Goal: Information Seeking & Learning: Check status

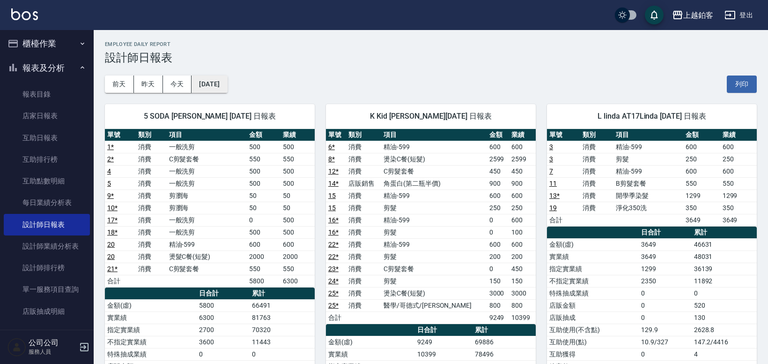
click at [209, 79] on button "[DATE]" at bounding box center [210, 83] width 36 height 17
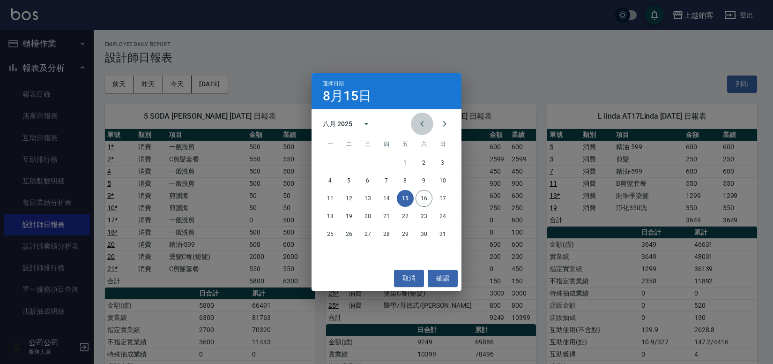
click at [425, 124] on icon "Previous month" at bounding box center [422, 123] width 11 height 11
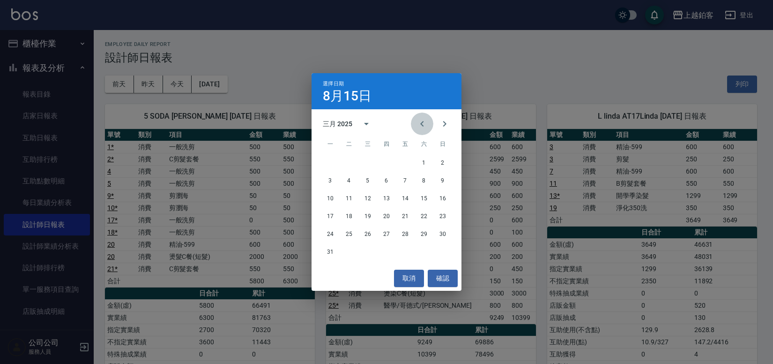
click at [425, 124] on icon "Previous month" at bounding box center [422, 123] width 11 height 11
click at [446, 124] on icon "Next month" at bounding box center [444, 123] width 11 height 11
click at [427, 165] on button "1" at bounding box center [424, 162] width 17 height 17
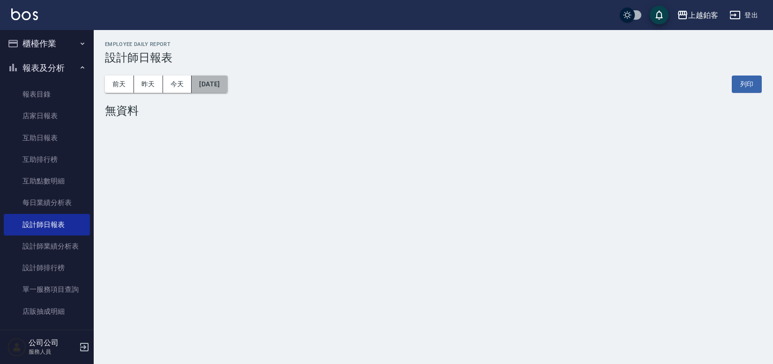
click at [226, 87] on button "[DATE]" at bounding box center [210, 83] width 36 height 17
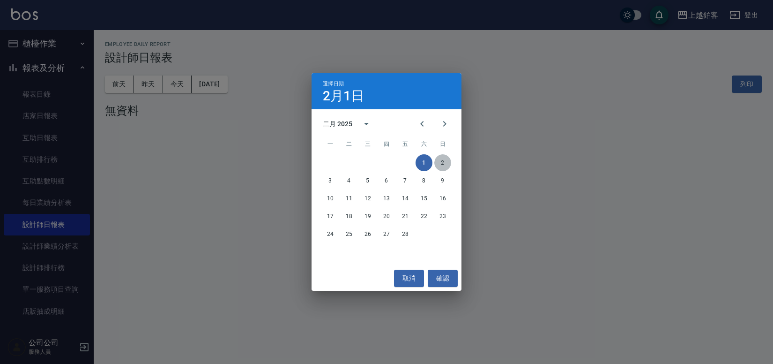
click at [441, 165] on button "2" at bounding box center [442, 162] width 17 height 17
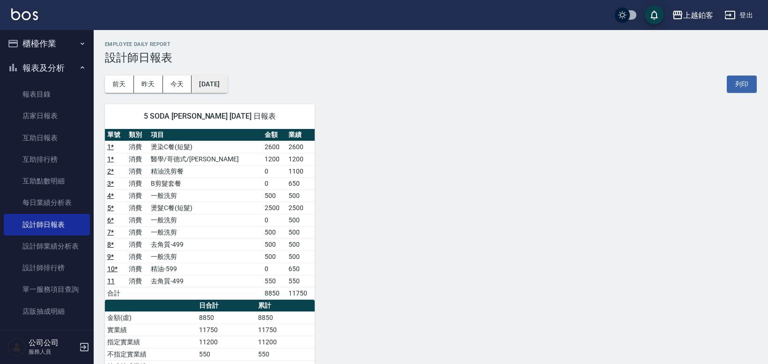
click at [227, 87] on button "[DATE]" at bounding box center [210, 83] width 36 height 17
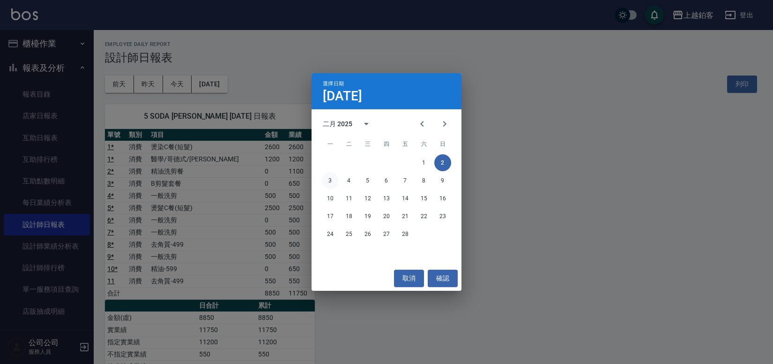
click at [332, 185] on button "3" at bounding box center [330, 180] width 17 height 17
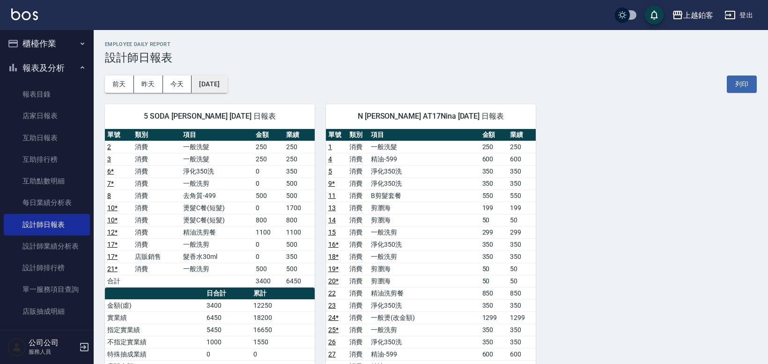
click at [227, 88] on button "[DATE]" at bounding box center [210, 83] width 36 height 17
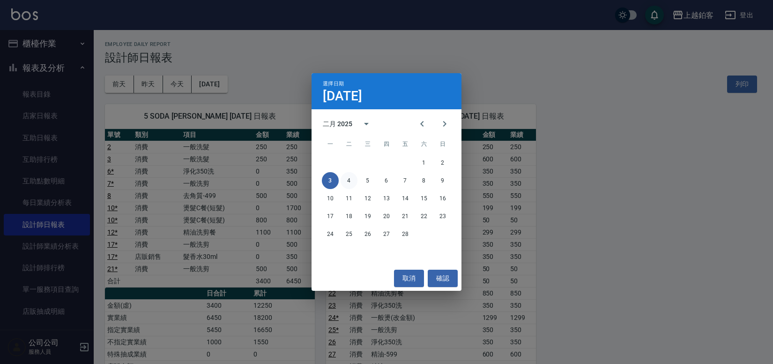
click at [356, 182] on button "4" at bounding box center [349, 180] width 17 height 17
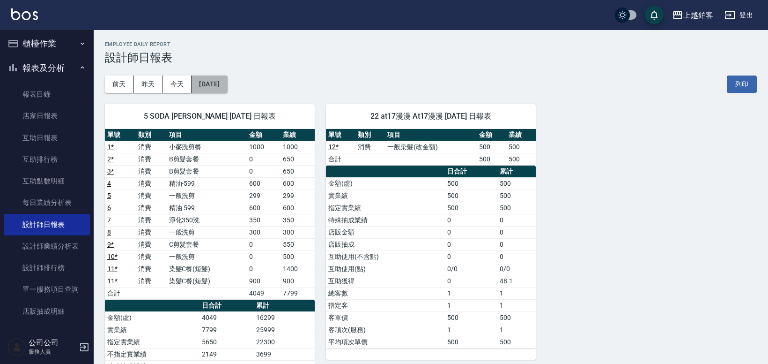
click at [227, 84] on button "[DATE]" at bounding box center [210, 83] width 36 height 17
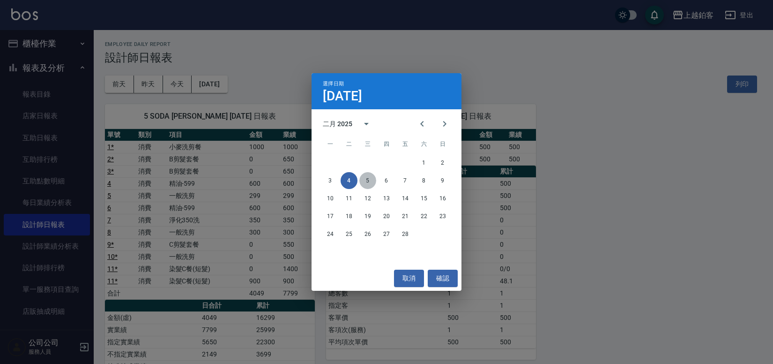
click at [374, 183] on button "5" at bounding box center [367, 180] width 17 height 17
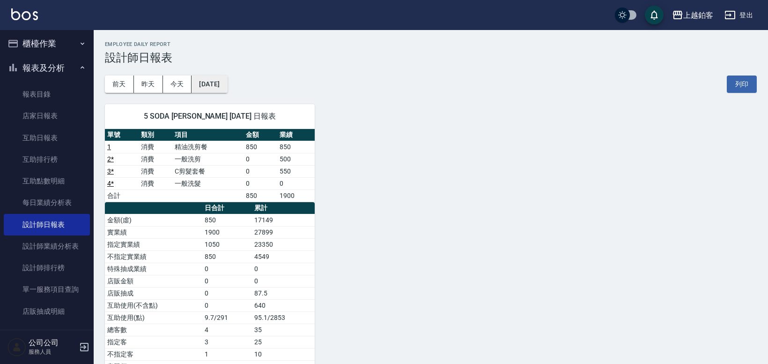
click at [220, 84] on button "[DATE]" at bounding box center [210, 83] width 36 height 17
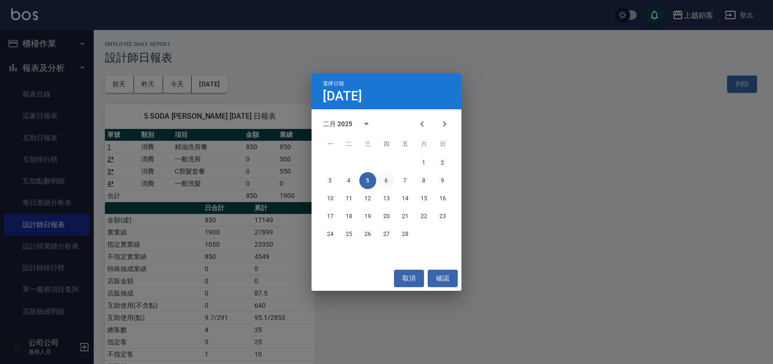
click at [386, 185] on button "6" at bounding box center [386, 180] width 17 height 17
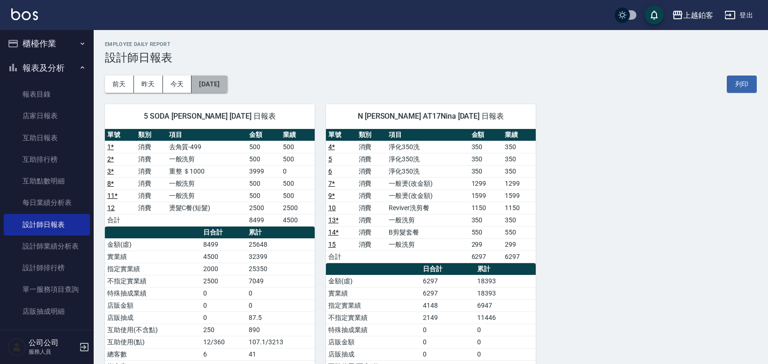
click at [219, 86] on button "[DATE]" at bounding box center [210, 83] width 36 height 17
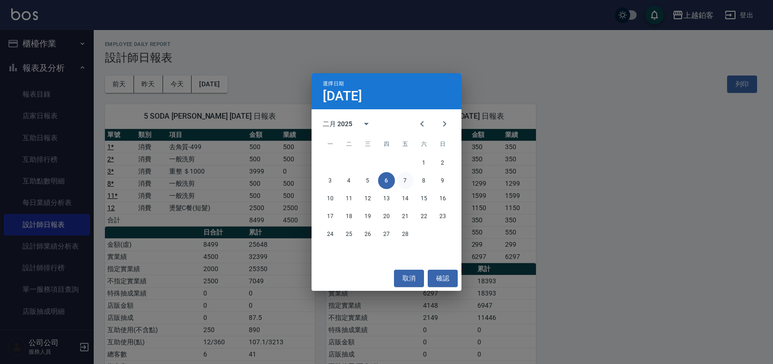
click at [399, 180] on button "7" at bounding box center [405, 180] width 17 height 17
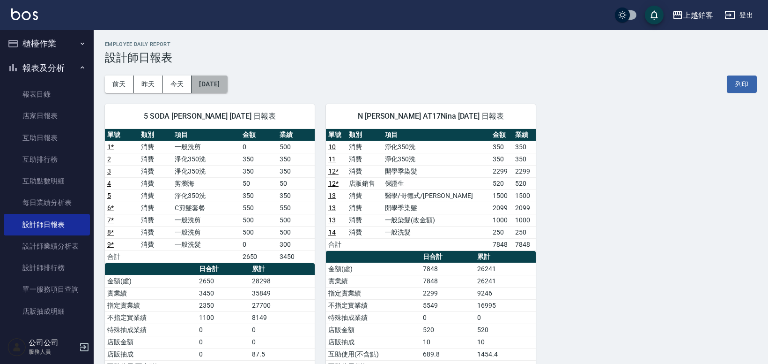
click at [227, 87] on button "[DATE]" at bounding box center [210, 83] width 36 height 17
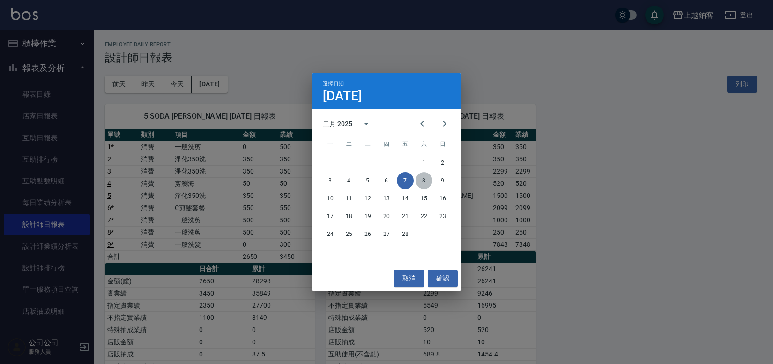
click at [424, 185] on button "8" at bounding box center [424, 180] width 17 height 17
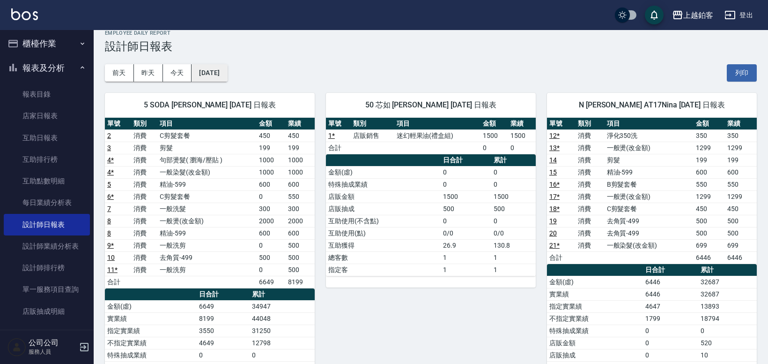
click at [227, 86] on div "5 SODA [PERSON_NAME] [DATE] 日報表 單號 類別 項目 金額 業績 2 消費 C剪髮套餐 450 450 3 消費 剪髮 199 1…" at bounding box center [204, 288] width 221 height 413
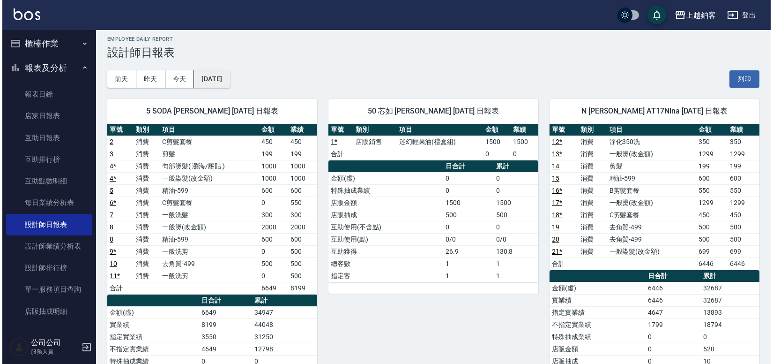
scroll to position [5, 0]
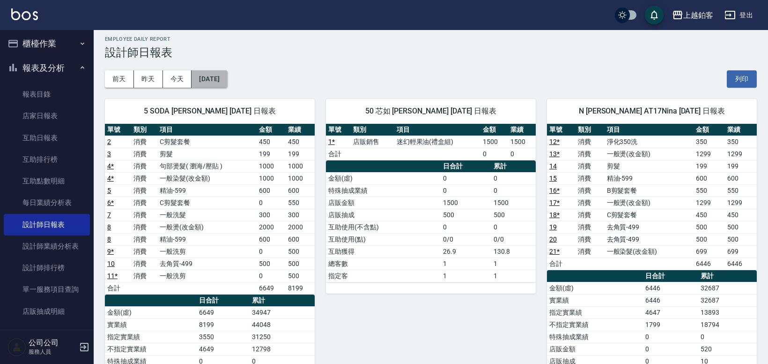
click at [227, 82] on button "[DATE]" at bounding box center [210, 78] width 36 height 17
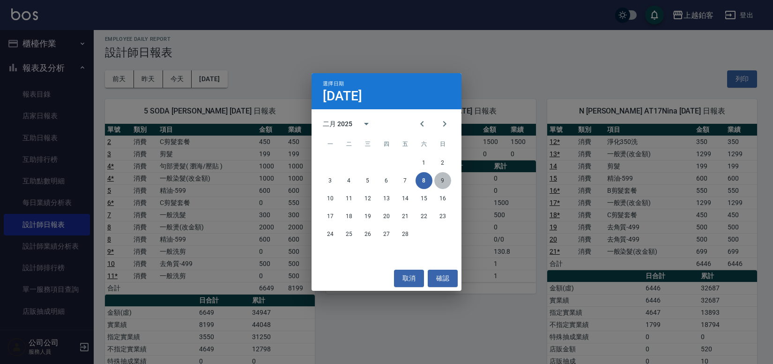
click at [446, 182] on button "9" at bounding box center [442, 180] width 17 height 17
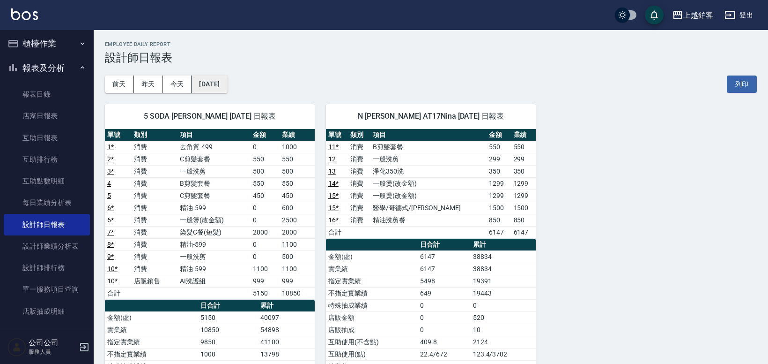
click at [227, 88] on button "[DATE]" at bounding box center [210, 83] width 36 height 17
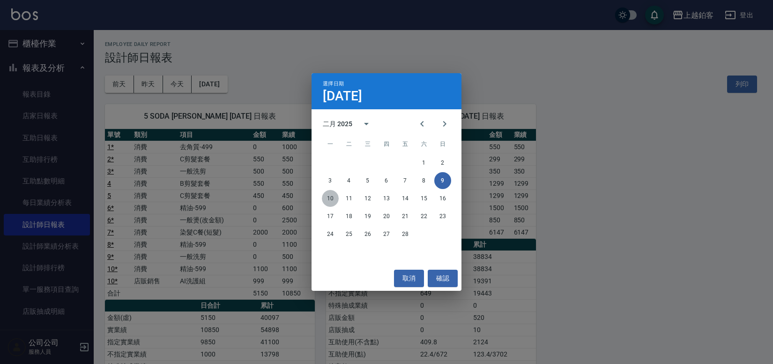
click at [332, 195] on button "10" at bounding box center [330, 198] width 17 height 17
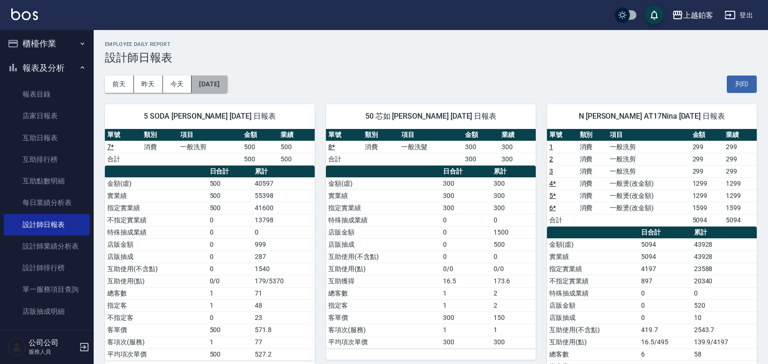
click at [227, 89] on button "[DATE]" at bounding box center [210, 83] width 36 height 17
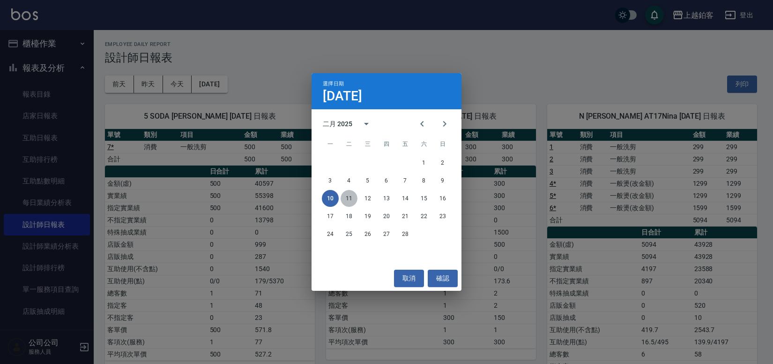
click at [342, 202] on button "11" at bounding box center [349, 198] width 17 height 17
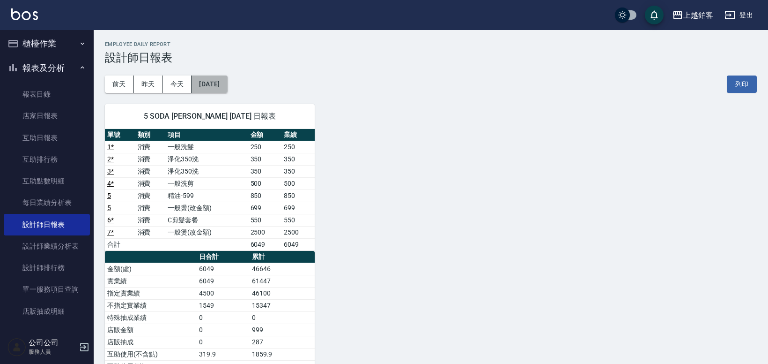
click at [221, 88] on button "[DATE]" at bounding box center [210, 83] width 36 height 17
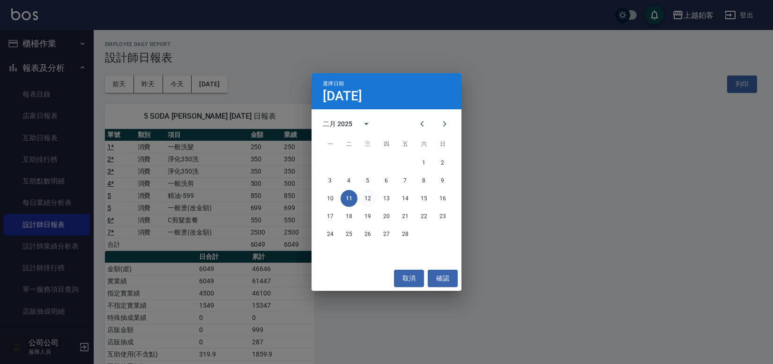
click at [370, 201] on button "12" at bounding box center [367, 198] width 17 height 17
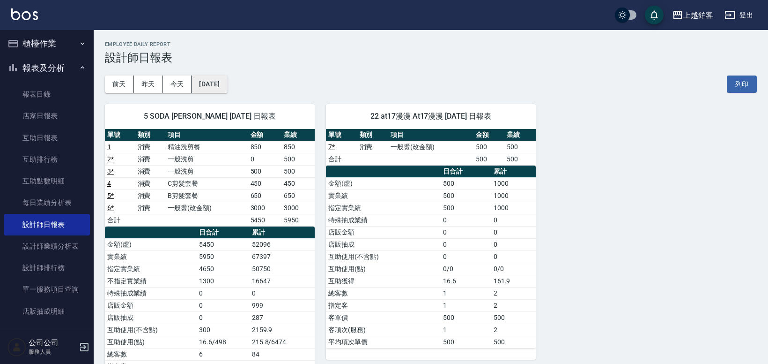
click at [221, 82] on button "[DATE]" at bounding box center [210, 83] width 36 height 17
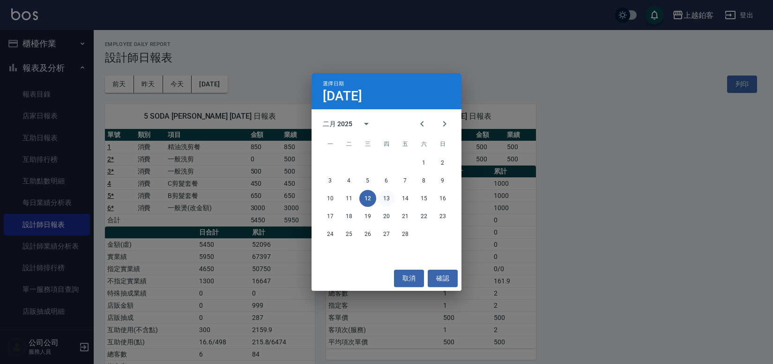
click at [390, 200] on button "13" at bounding box center [386, 198] width 17 height 17
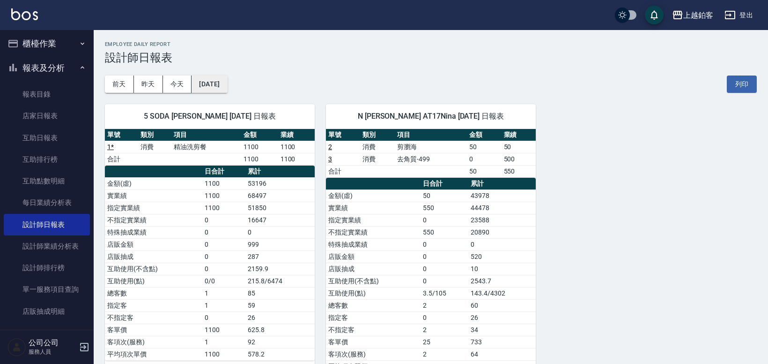
click at [214, 81] on button "[DATE]" at bounding box center [210, 83] width 36 height 17
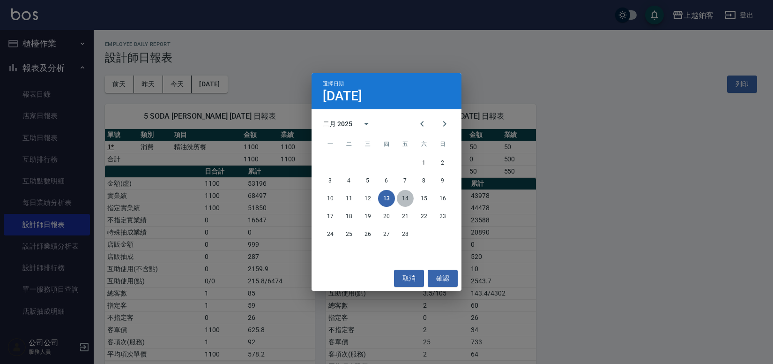
click at [397, 201] on button "14" at bounding box center [405, 198] width 17 height 17
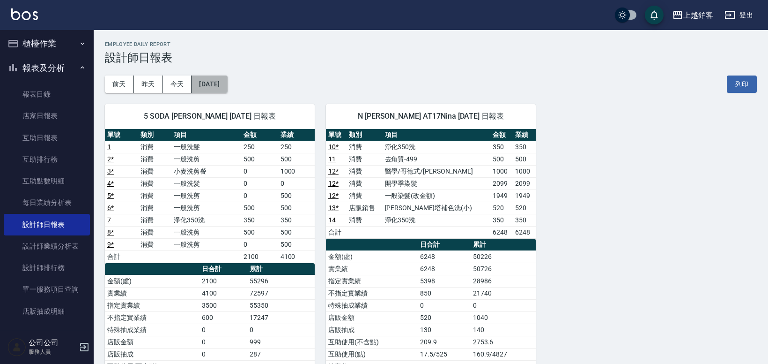
click at [227, 86] on button "[DATE]" at bounding box center [210, 83] width 36 height 17
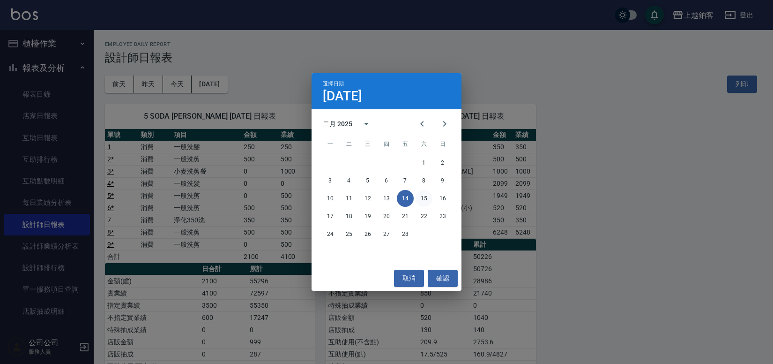
click at [428, 197] on button "15" at bounding box center [424, 198] width 17 height 17
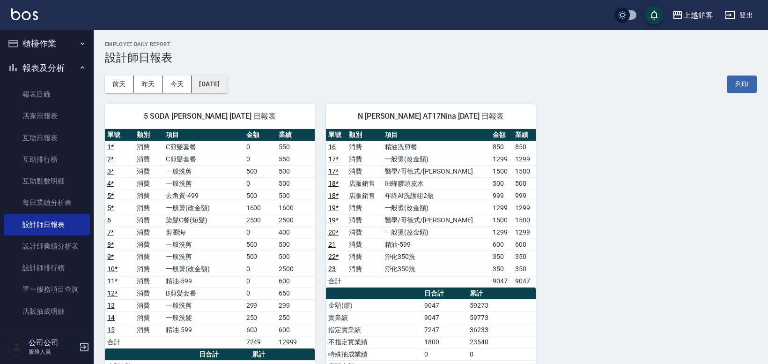
click at [227, 80] on button "[DATE]" at bounding box center [210, 83] width 36 height 17
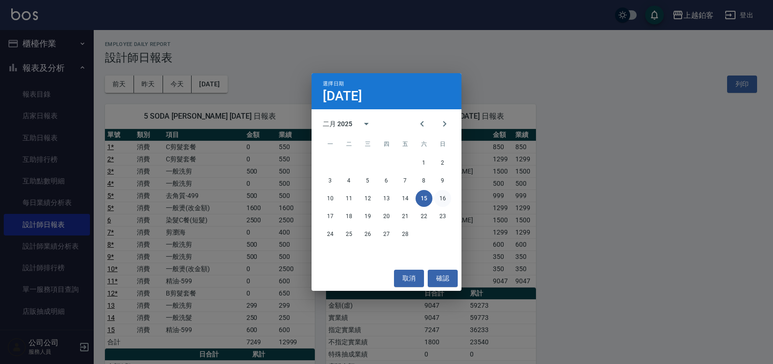
click at [444, 196] on button "16" at bounding box center [442, 198] width 17 height 17
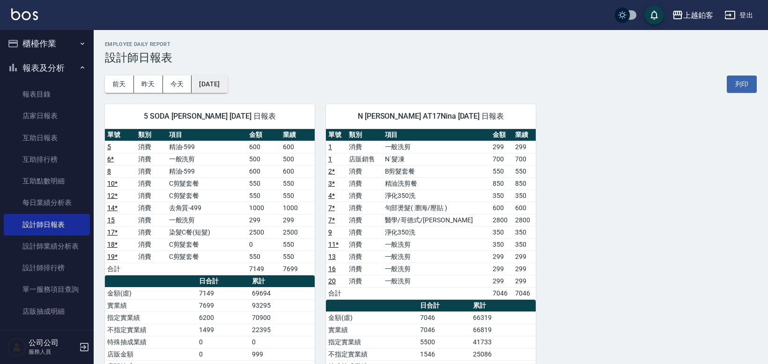
click at [225, 83] on button "[DATE]" at bounding box center [210, 83] width 36 height 17
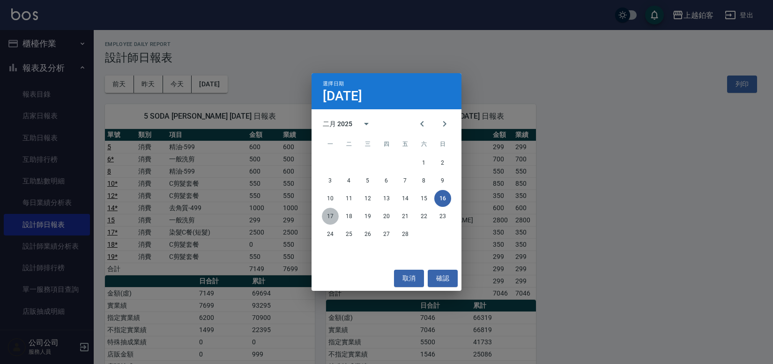
click at [335, 216] on button "17" at bounding box center [330, 216] width 17 height 17
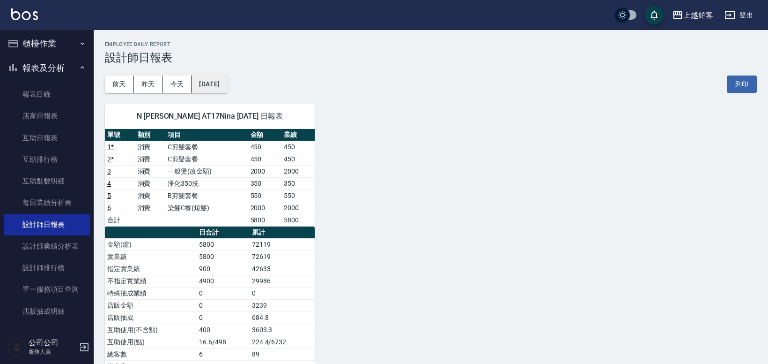
click at [227, 89] on button "[DATE]" at bounding box center [210, 83] width 36 height 17
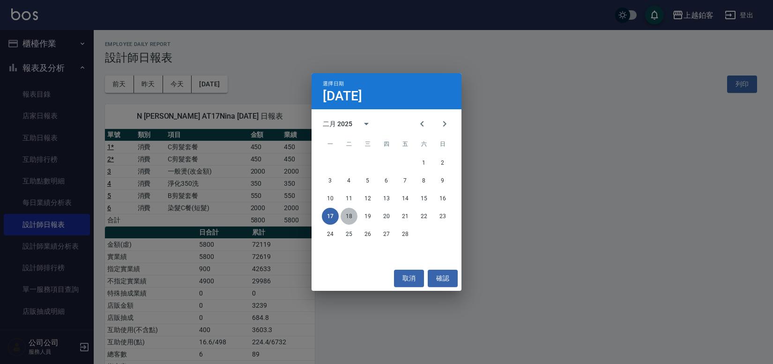
click at [351, 217] on button "18" at bounding box center [349, 216] width 17 height 17
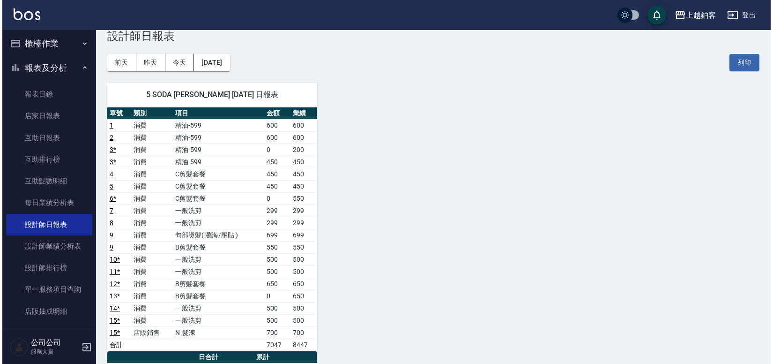
scroll to position [19, 0]
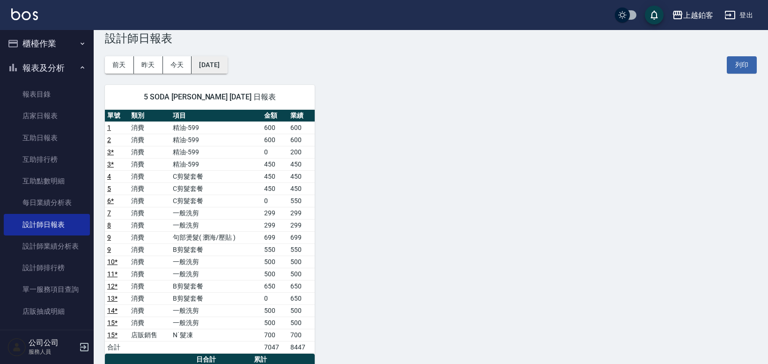
click at [208, 67] on button "[DATE]" at bounding box center [210, 64] width 36 height 17
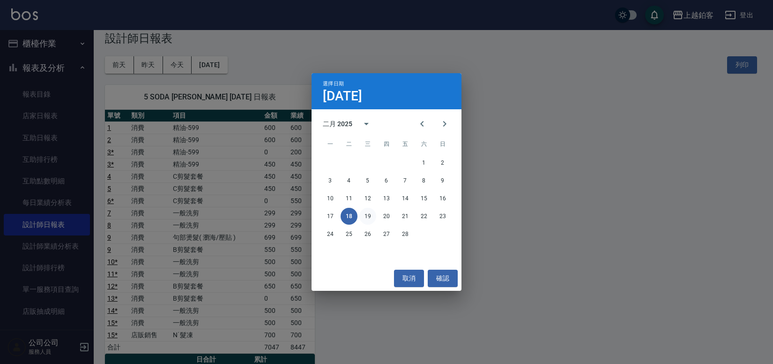
click at [368, 219] on button "19" at bounding box center [367, 216] width 17 height 17
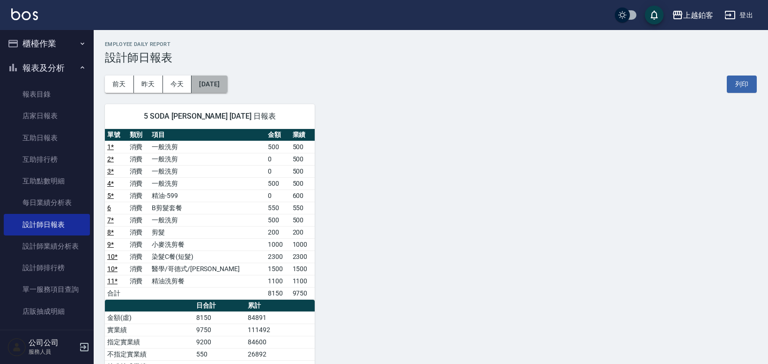
click at [227, 85] on button "[DATE]" at bounding box center [210, 83] width 36 height 17
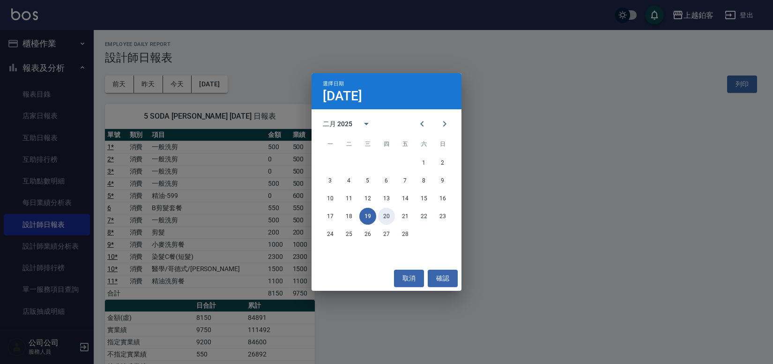
click at [391, 217] on button "20" at bounding box center [386, 216] width 17 height 17
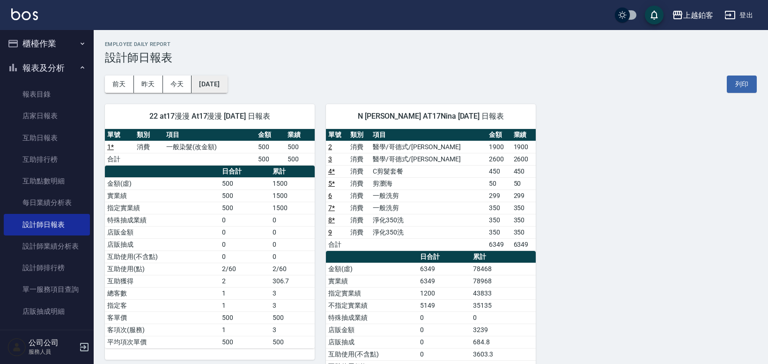
click at [227, 79] on button "[DATE]" at bounding box center [210, 83] width 36 height 17
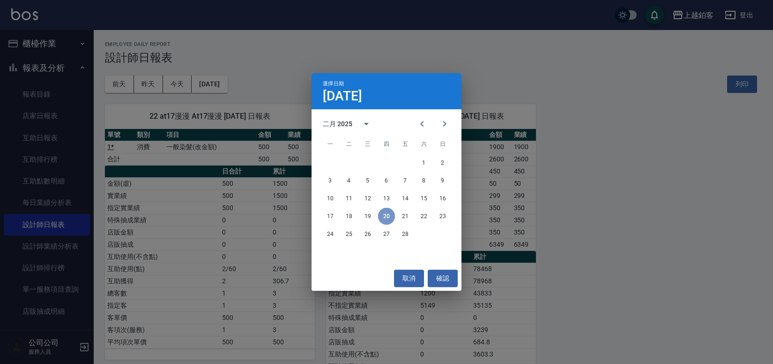
click at [388, 219] on button "20" at bounding box center [386, 216] width 17 height 17
click at [403, 215] on button "21" at bounding box center [405, 216] width 17 height 17
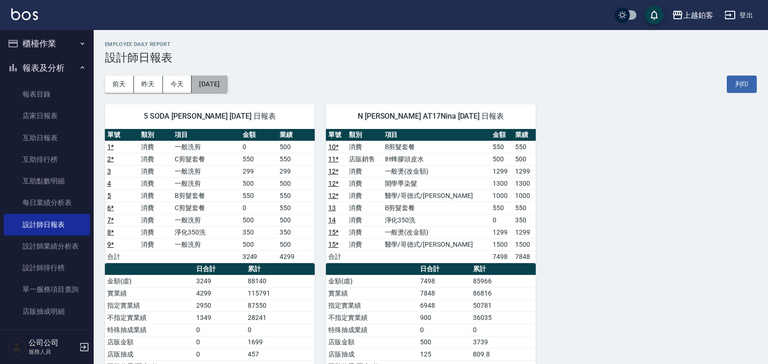
click at [222, 81] on button "[DATE]" at bounding box center [210, 83] width 36 height 17
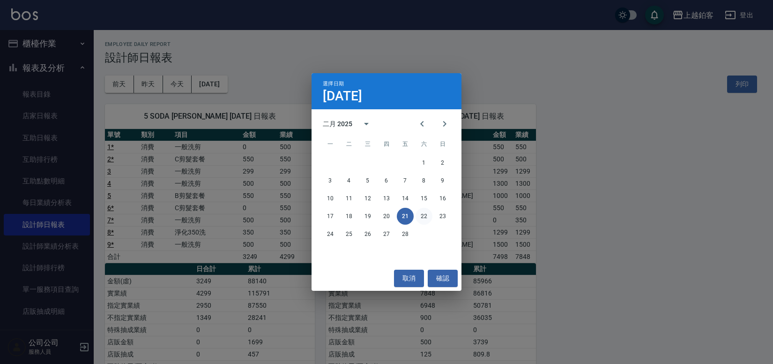
click at [426, 221] on button "22" at bounding box center [424, 216] width 17 height 17
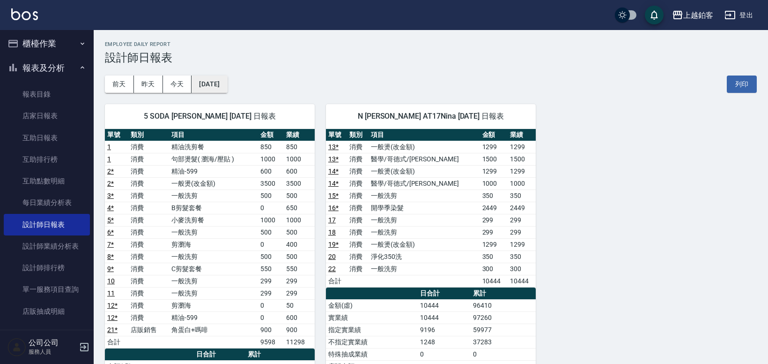
click at [227, 88] on button "[DATE]" at bounding box center [210, 83] width 36 height 17
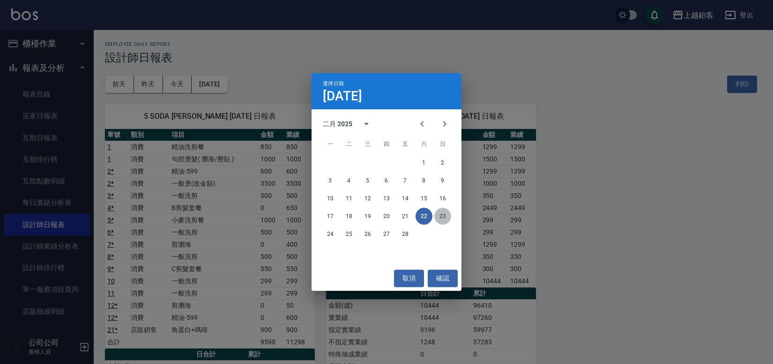
click at [440, 216] on button "23" at bounding box center [442, 216] width 17 height 17
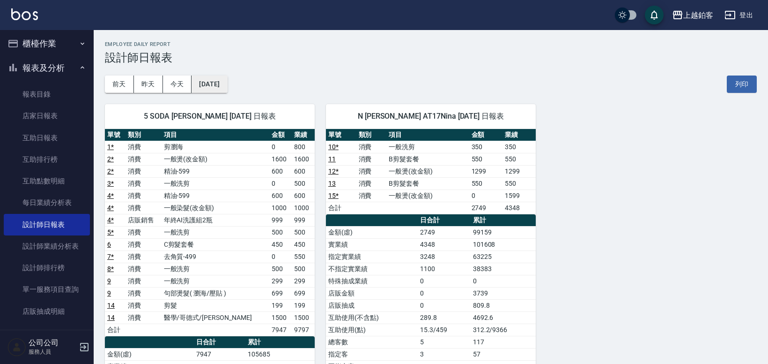
click at [227, 87] on button "[DATE]" at bounding box center [210, 83] width 36 height 17
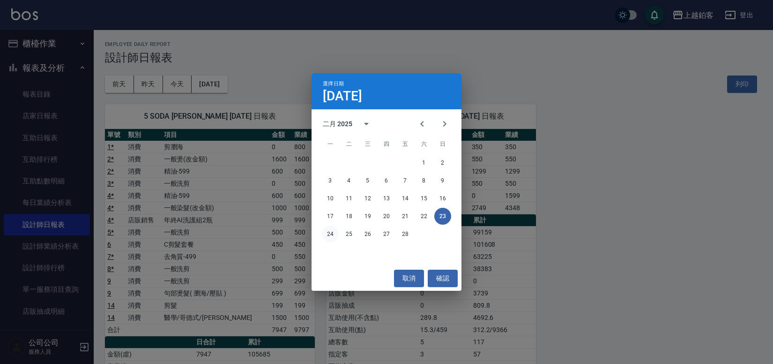
click at [336, 231] on button "24" at bounding box center [330, 233] width 17 height 17
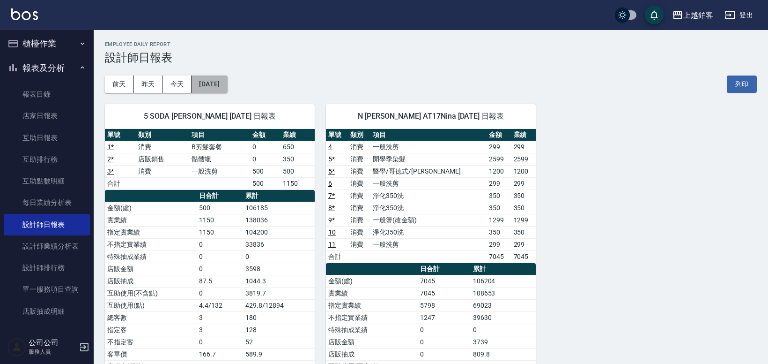
click at [227, 87] on button "[DATE]" at bounding box center [210, 83] width 36 height 17
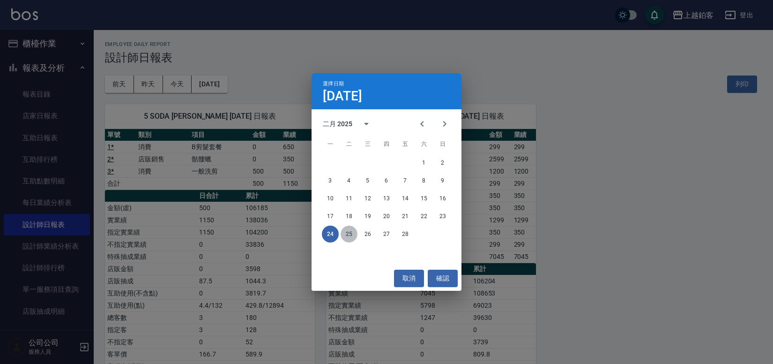
click at [345, 235] on button "25" at bounding box center [349, 233] width 17 height 17
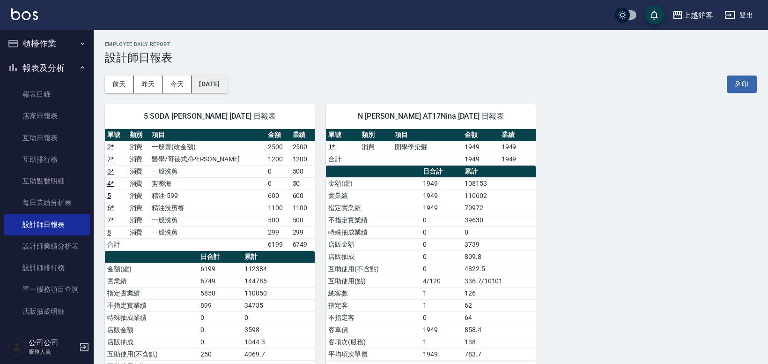
click at [227, 85] on button "[DATE]" at bounding box center [210, 83] width 36 height 17
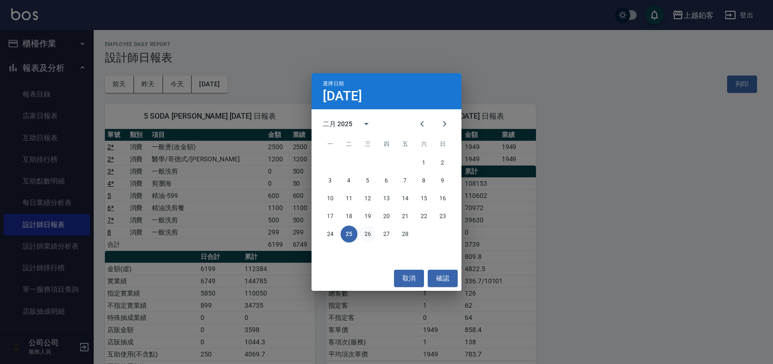
click at [370, 233] on button "26" at bounding box center [367, 233] width 17 height 17
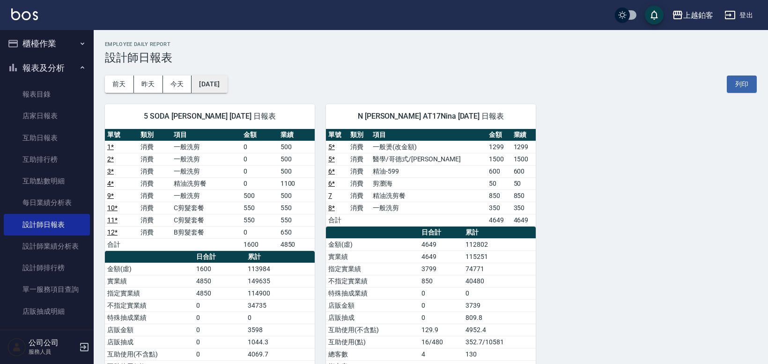
click at [227, 88] on button "[DATE]" at bounding box center [210, 83] width 36 height 17
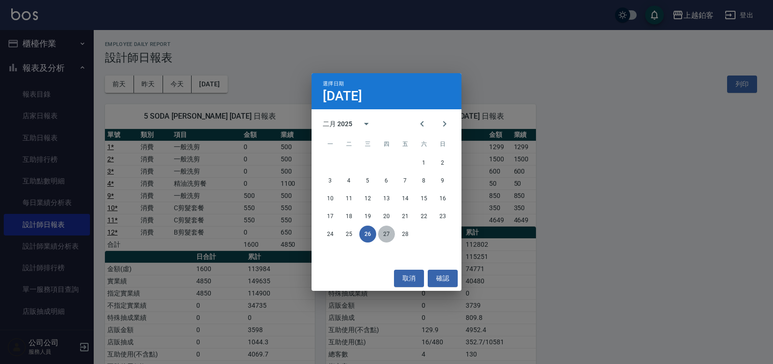
click at [382, 232] on button "27" at bounding box center [386, 233] width 17 height 17
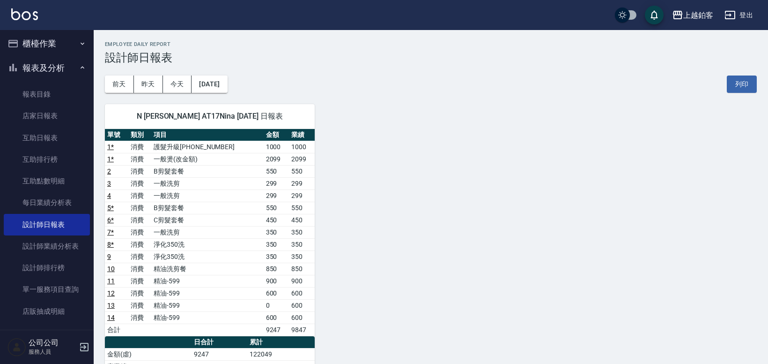
click at [227, 82] on button "[DATE]" at bounding box center [210, 83] width 36 height 17
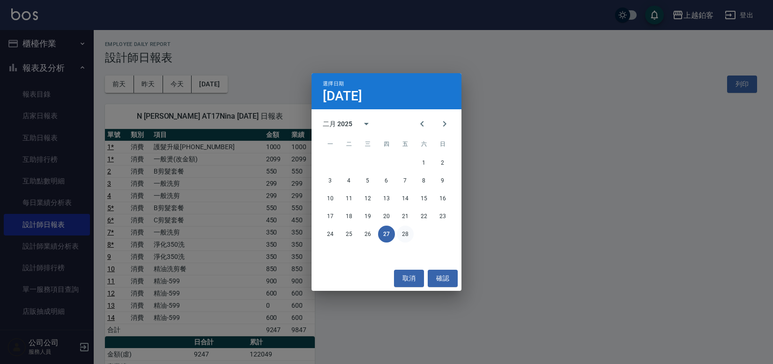
click at [409, 235] on button "28" at bounding box center [405, 233] width 17 height 17
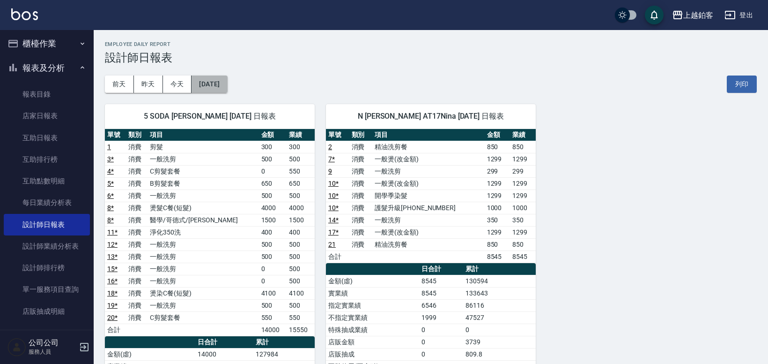
click at [227, 87] on button "[DATE]" at bounding box center [210, 83] width 36 height 17
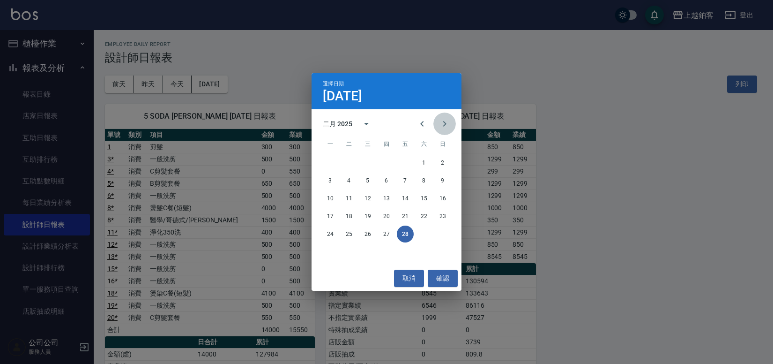
click at [446, 126] on icon "Next month" at bounding box center [444, 123] width 11 height 11
click at [424, 163] on button "1" at bounding box center [424, 162] width 17 height 17
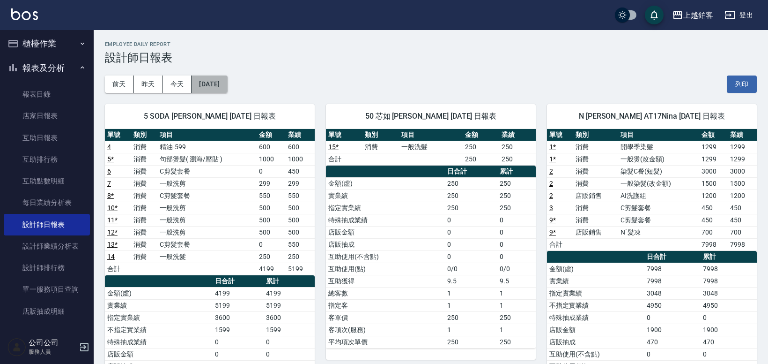
click at [227, 90] on button "[DATE]" at bounding box center [210, 83] width 36 height 17
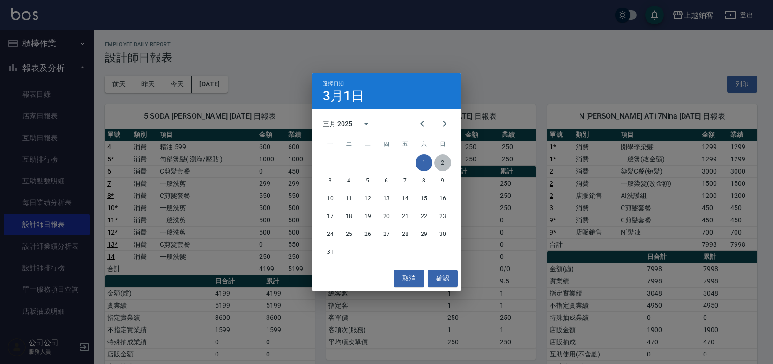
click at [442, 164] on button "2" at bounding box center [442, 162] width 17 height 17
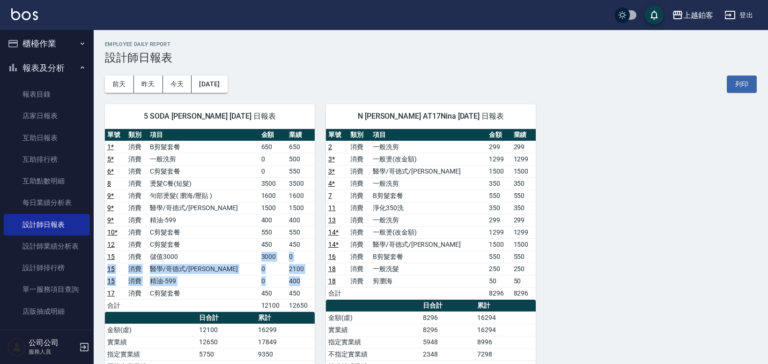
drag, startPoint x: 232, startPoint y: 255, endPoint x: 299, endPoint y: 281, distance: 71.8
click at [299, 281] on tbody "1 * 消費 B剪髮套餐 650 650 5 * 消費 一般洗剪 0 500 6 * 消費 C剪髮套餐 0 550 8 消費 燙髮C餐(短髮) 3500 35…" at bounding box center [210, 226] width 210 height 171
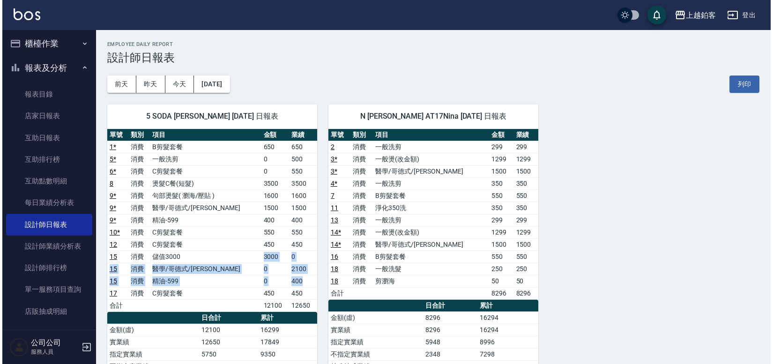
scroll to position [2, 0]
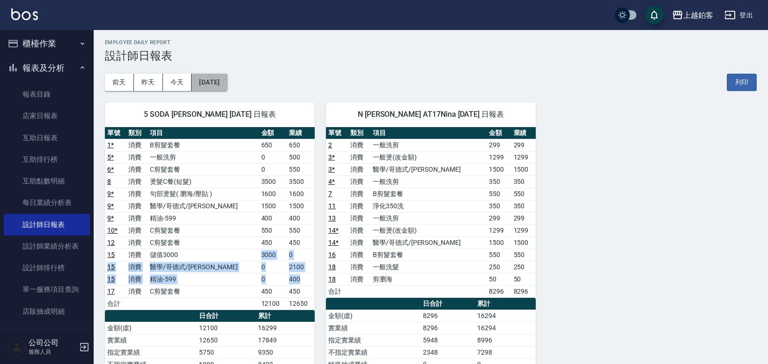
click at [218, 81] on button "[DATE]" at bounding box center [210, 82] width 36 height 17
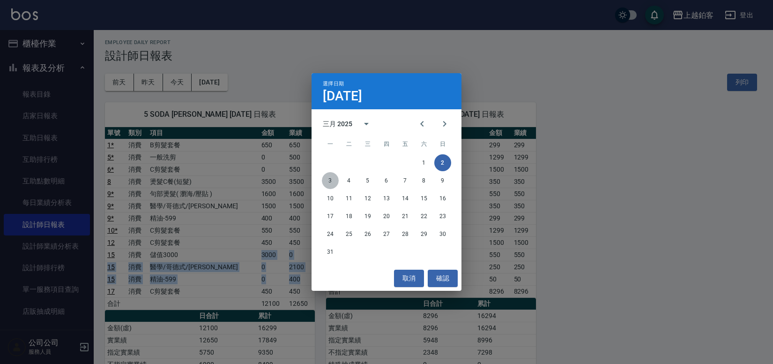
click at [334, 186] on button "3" at bounding box center [330, 180] width 17 height 17
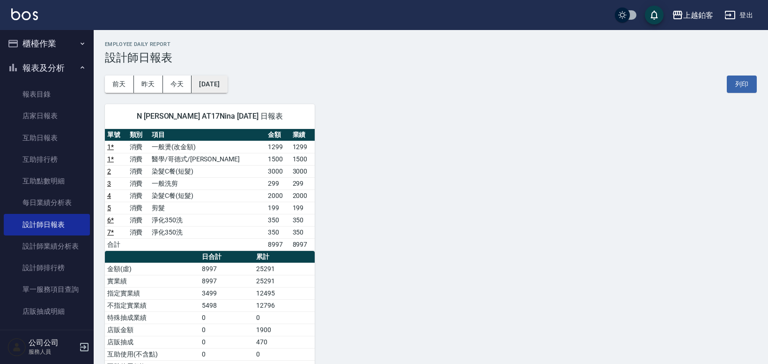
click at [227, 86] on button "[DATE]" at bounding box center [210, 83] width 36 height 17
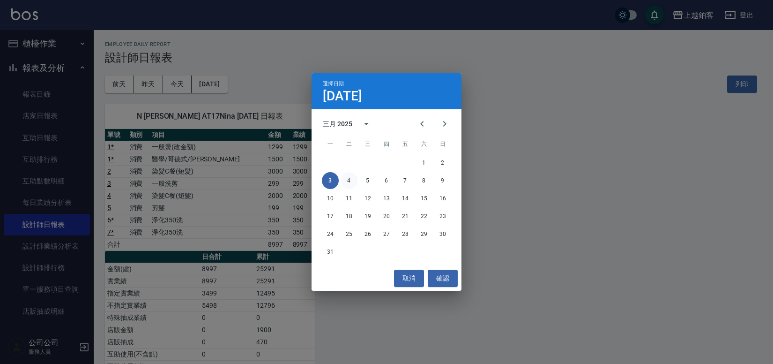
click at [347, 184] on button "4" at bounding box center [349, 180] width 17 height 17
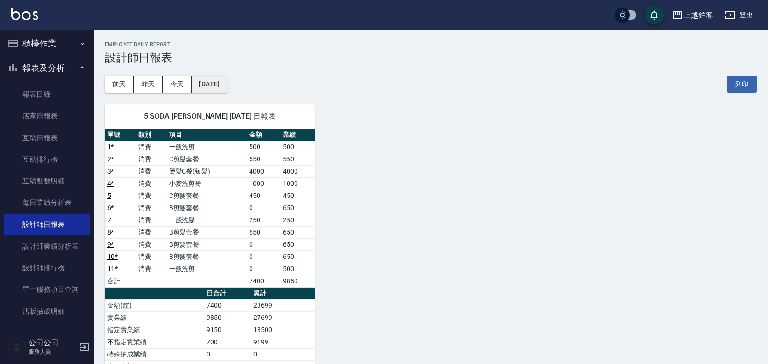
click at [224, 87] on button "[DATE]" at bounding box center [210, 83] width 36 height 17
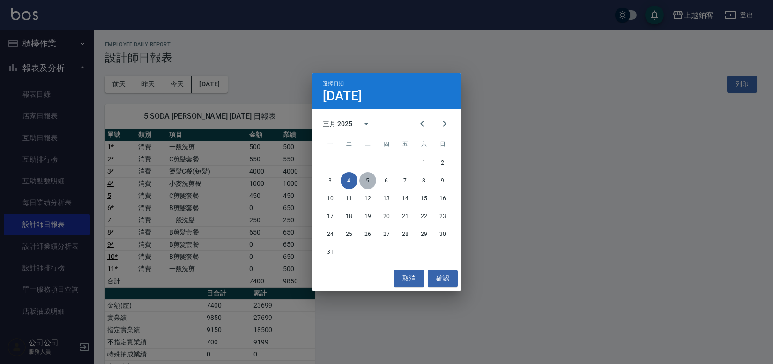
click at [367, 182] on button "5" at bounding box center [367, 180] width 17 height 17
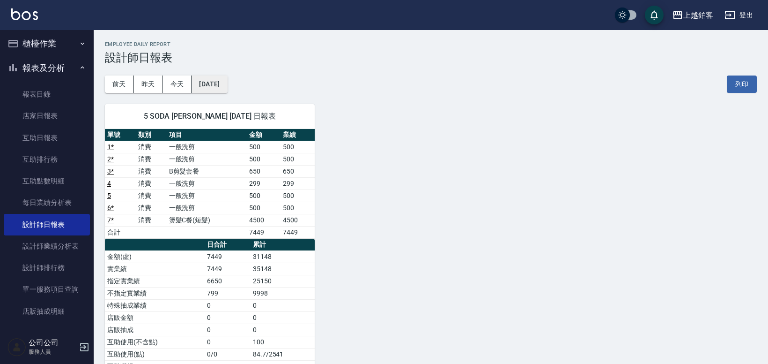
click at [227, 81] on button "[DATE]" at bounding box center [210, 83] width 36 height 17
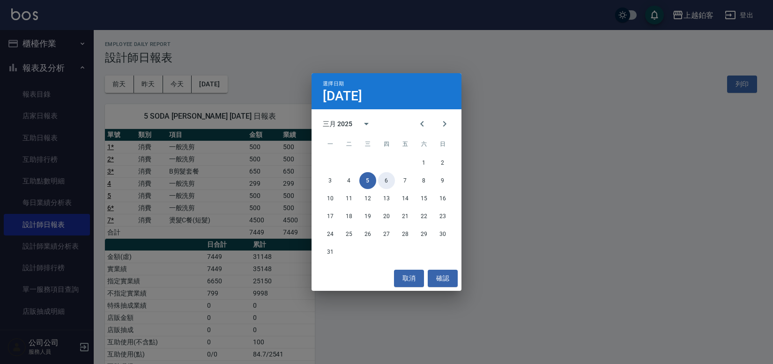
click at [386, 183] on button "6" at bounding box center [386, 180] width 17 height 17
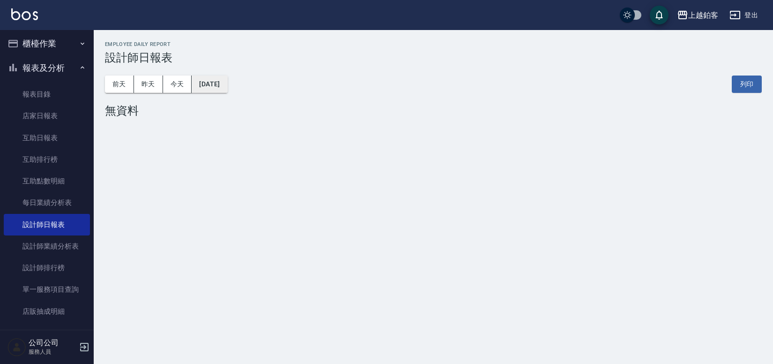
click at [223, 84] on button "[DATE]" at bounding box center [210, 83] width 36 height 17
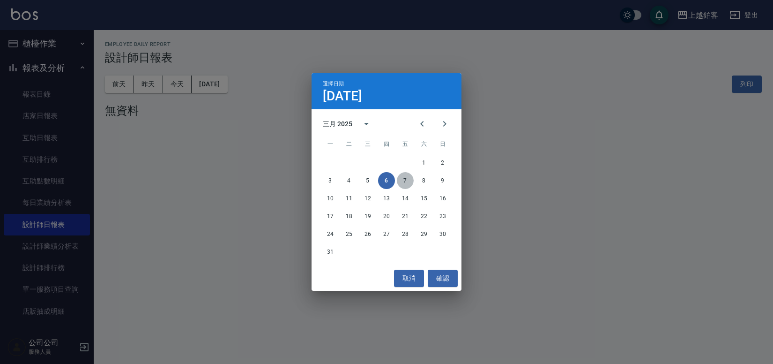
click at [410, 180] on button "7" at bounding box center [405, 180] width 17 height 17
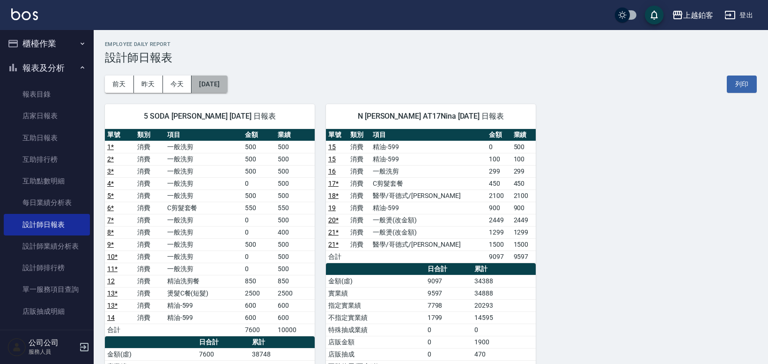
click at [227, 89] on button "[DATE]" at bounding box center [210, 83] width 36 height 17
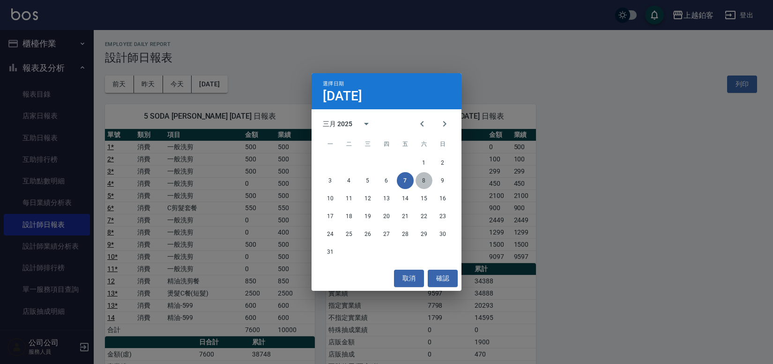
click at [428, 180] on button "8" at bounding box center [424, 180] width 17 height 17
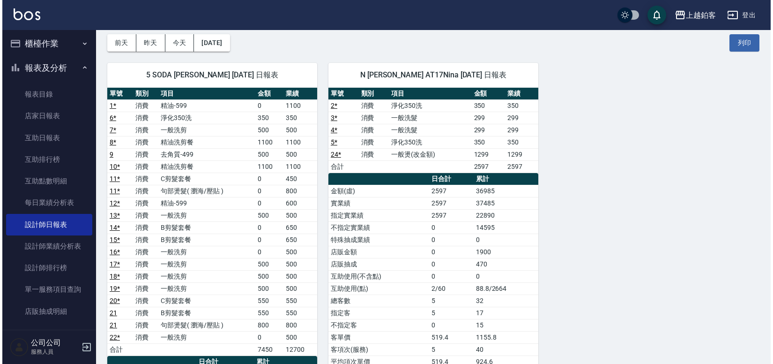
scroll to position [42, 0]
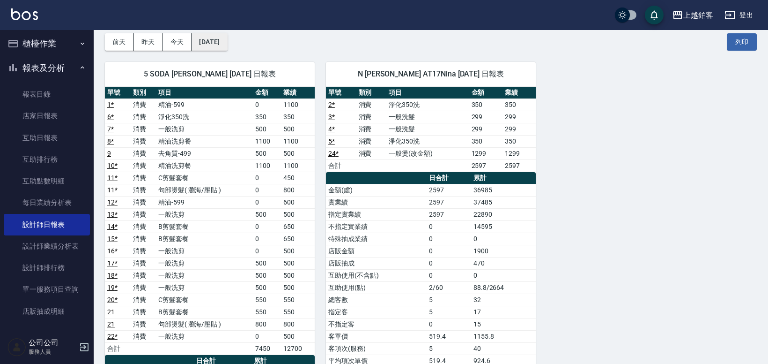
click at [206, 44] on button "[DATE]" at bounding box center [210, 41] width 36 height 17
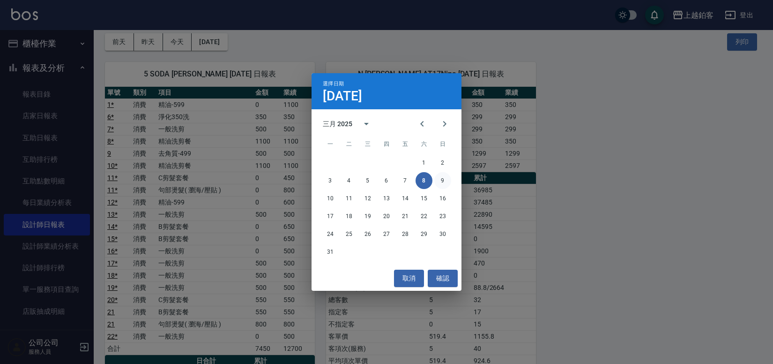
click at [443, 180] on button "9" at bounding box center [442, 180] width 17 height 17
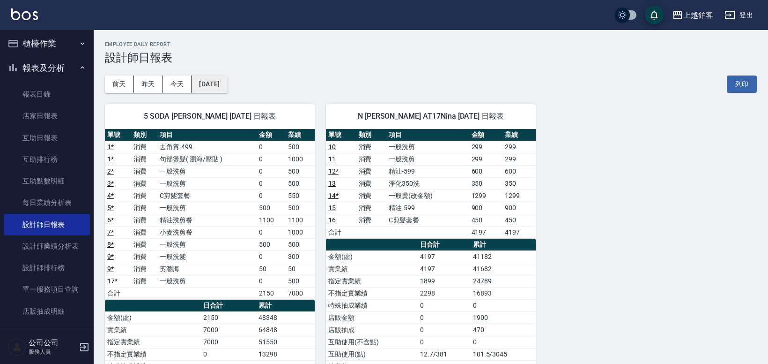
click at [223, 85] on button "[DATE]" at bounding box center [210, 83] width 36 height 17
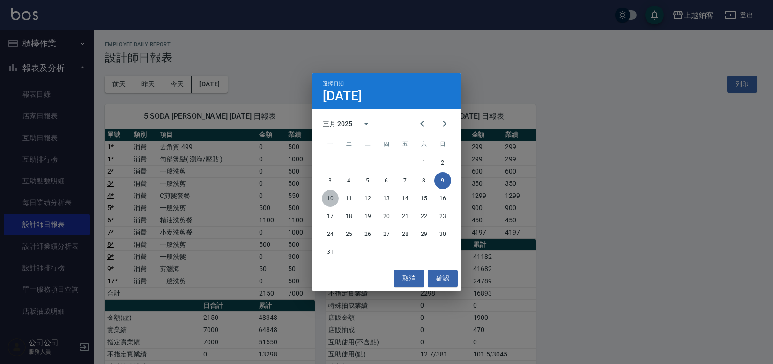
click at [327, 197] on button "10" at bounding box center [330, 198] width 17 height 17
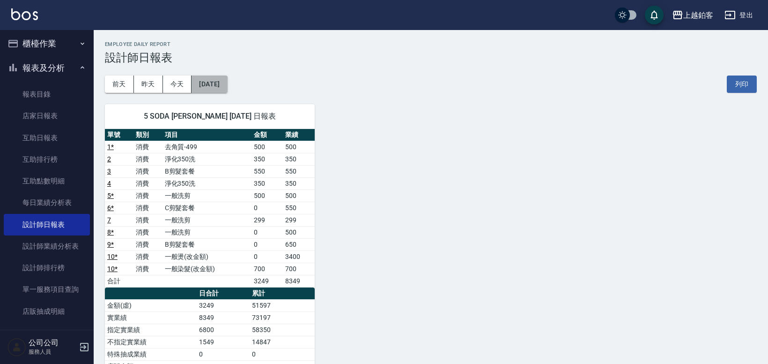
click at [225, 88] on button "[DATE]" at bounding box center [210, 83] width 36 height 17
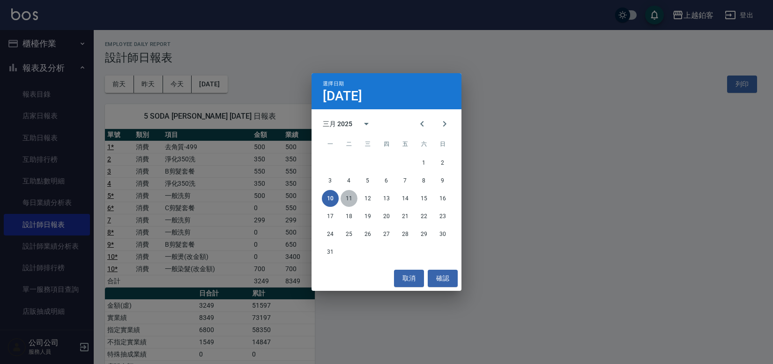
click at [343, 198] on button "11" at bounding box center [349, 198] width 17 height 17
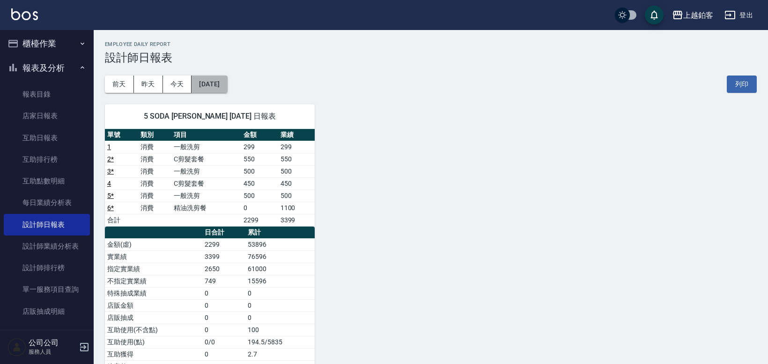
click at [226, 81] on button "[DATE]" at bounding box center [210, 83] width 36 height 17
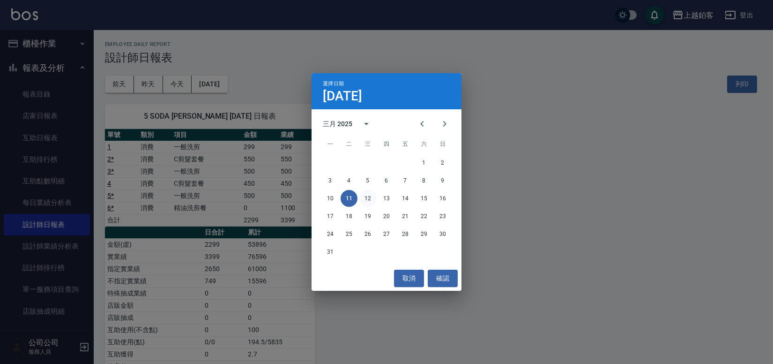
click at [371, 197] on button "12" at bounding box center [367, 198] width 17 height 17
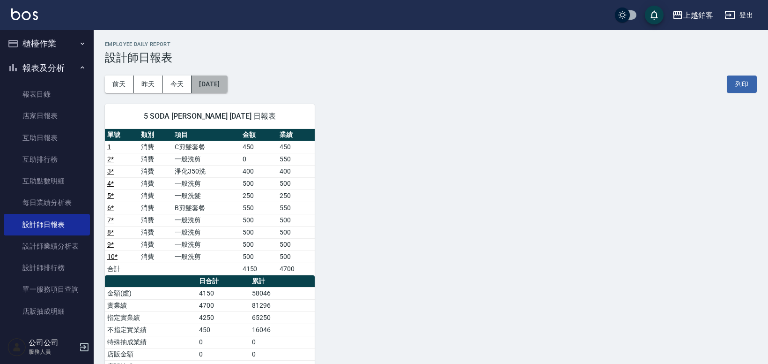
click at [222, 83] on button "[DATE]" at bounding box center [210, 83] width 36 height 17
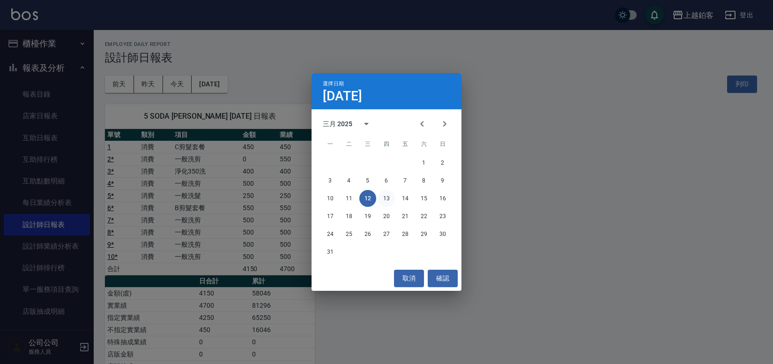
click at [390, 200] on button "13" at bounding box center [386, 198] width 17 height 17
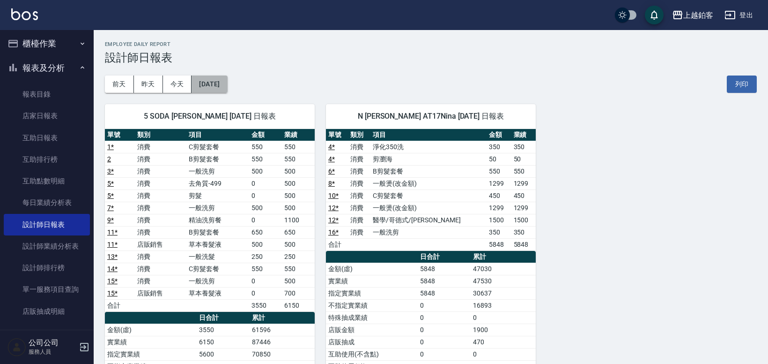
click at [227, 87] on button "[DATE]" at bounding box center [210, 83] width 36 height 17
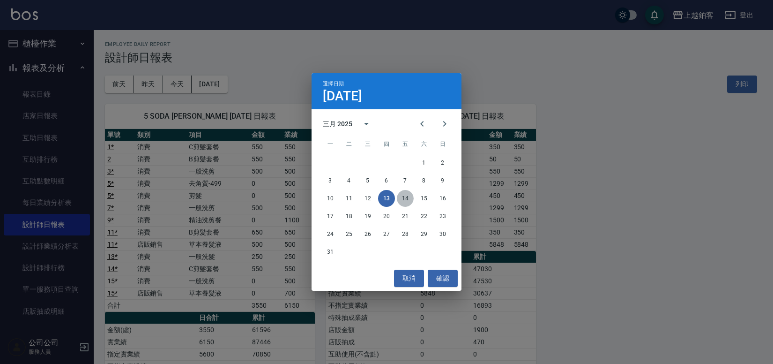
click at [407, 199] on button "14" at bounding box center [405, 198] width 17 height 17
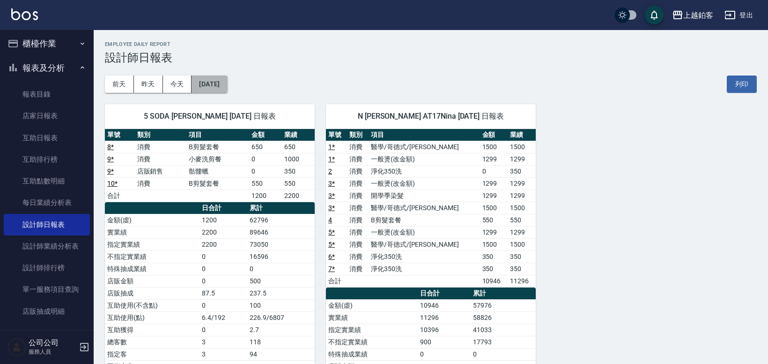
click at [216, 91] on button "[DATE]" at bounding box center [210, 83] width 36 height 17
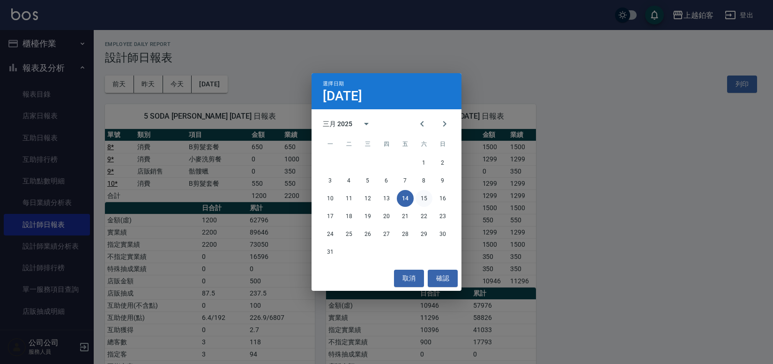
click at [426, 202] on button "15" at bounding box center [424, 198] width 17 height 17
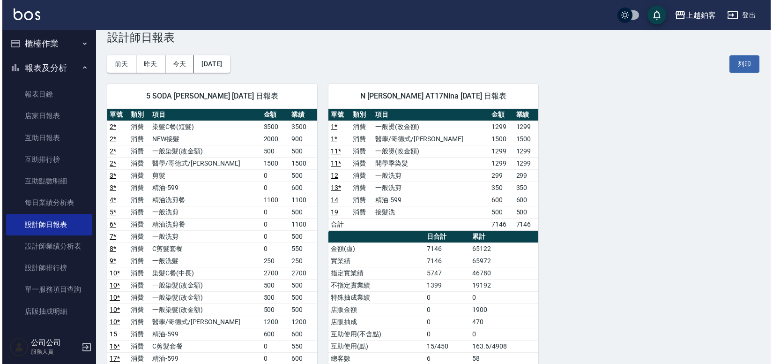
scroll to position [24, 0]
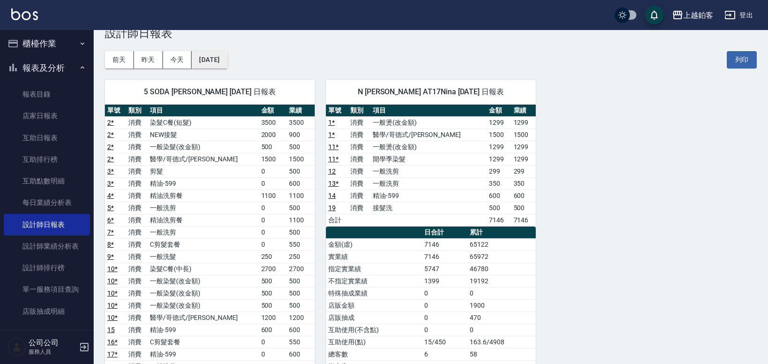
click at [227, 64] on button "[DATE]" at bounding box center [210, 59] width 36 height 17
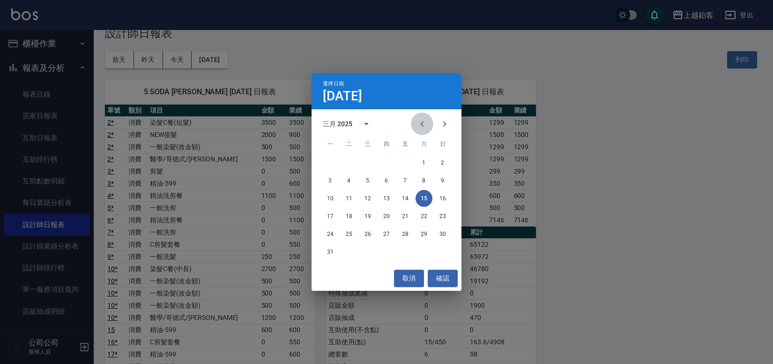
click at [419, 123] on icon "Previous month" at bounding box center [422, 123] width 11 height 11
click at [365, 235] on button "26" at bounding box center [367, 233] width 17 height 17
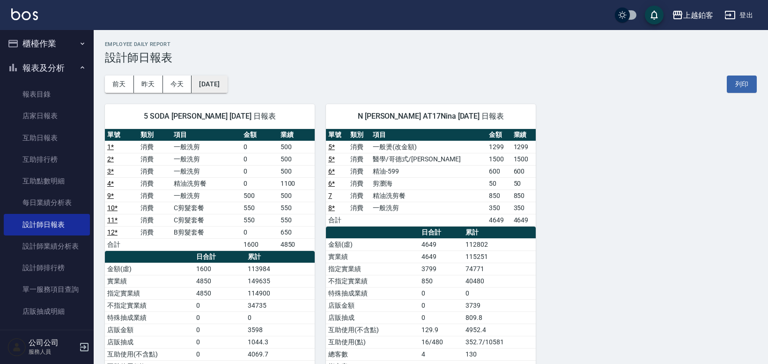
click at [227, 84] on button "[DATE]" at bounding box center [210, 83] width 36 height 17
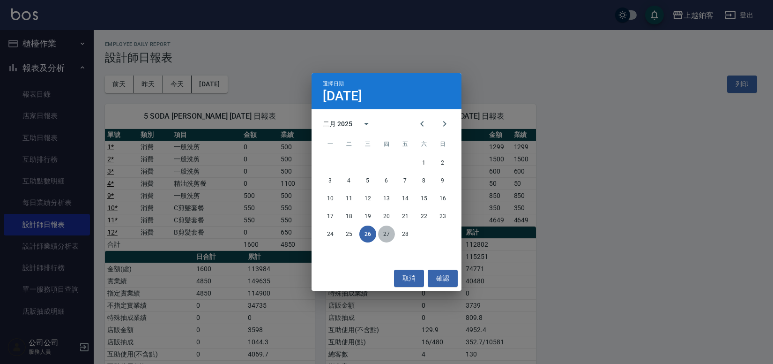
click at [386, 232] on button "27" at bounding box center [386, 233] width 17 height 17
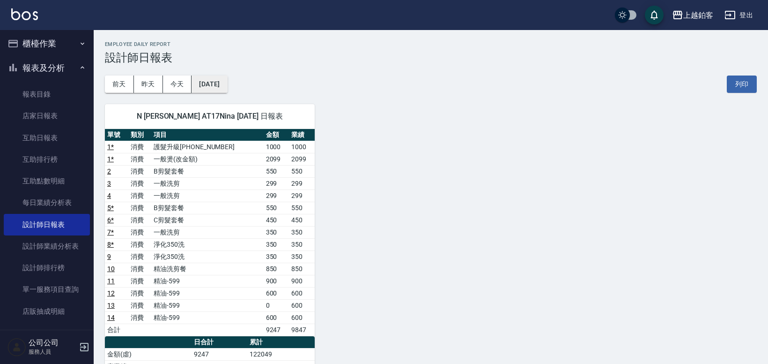
click at [227, 82] on button "[DATE]" at bounding box center [210, 83] width 36 height 17
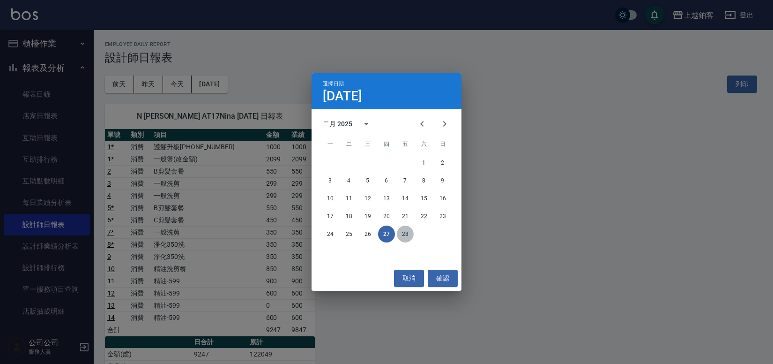
click at [402, 231] on button "28" at bounding box center [405, 233] width 17 height 17
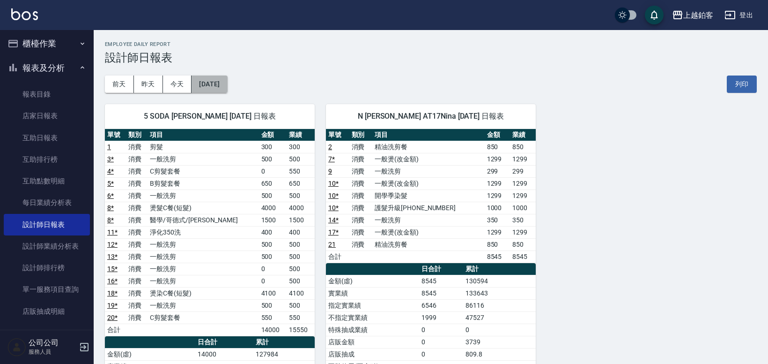
click at [225, 82] on button "[DATE]" at bounding box center [210, 83] width 36 height 17
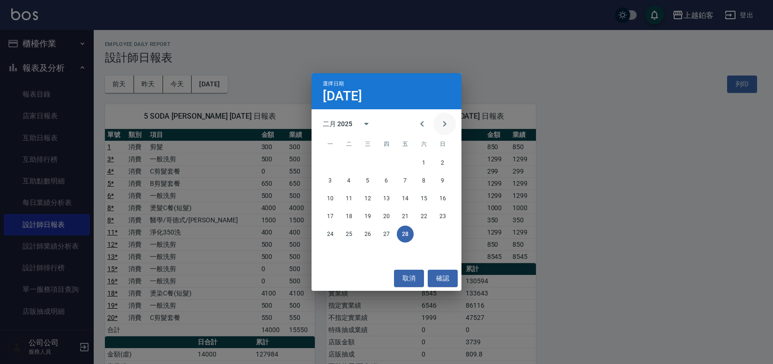
click at [441, 128] on icon "Next month" at bounding box center [444, 123] width 11 height 11
click at [427, 164] on button "1" at bounding box center [424, 162] width 17 height 17
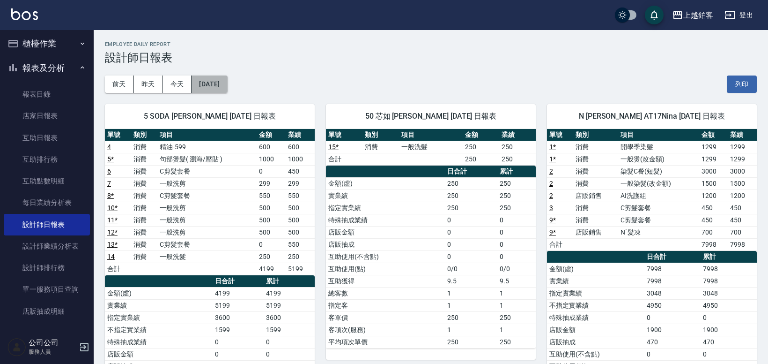
click at [225, 88] on button "[DATE]" at bounding box center [210, 83] width 36 height 17
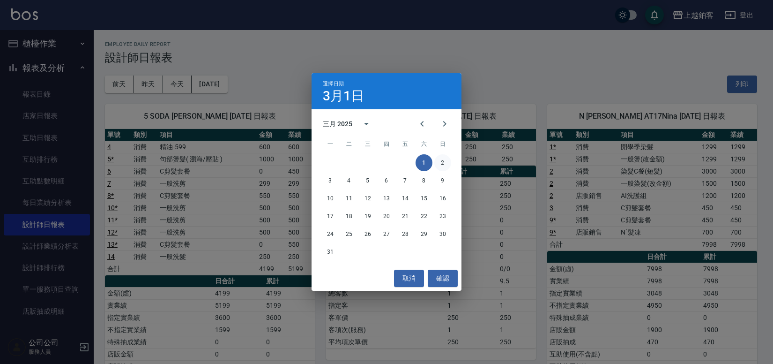
click at [445, 164] on button "2" at bounding box center [442, 162] width 17 height 17
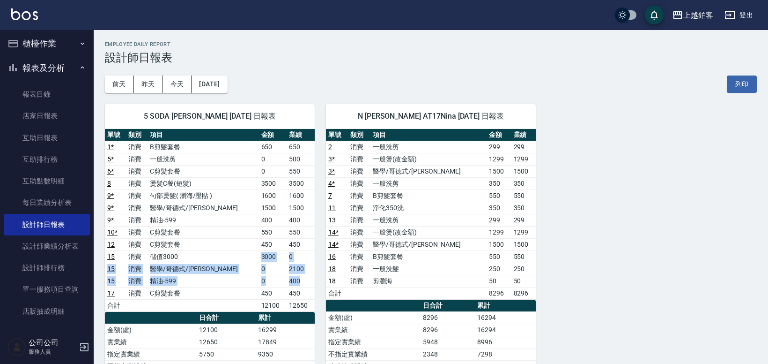
drag, startPoint x: 216, startPoint y: 253, endPoint x: 298, endPoint y: 277, distance: 85.1
click at [298, 277] on tbody "1 * 消費 B剪髮套餐 650 650 5 * 消費 一般洗剪 0 500 6 * 消費 C剪髮套餐 0 550 8 消費 燙髮C餐(短髮) 3500 35…" at bounding box center [210, 226] width 210 height 171
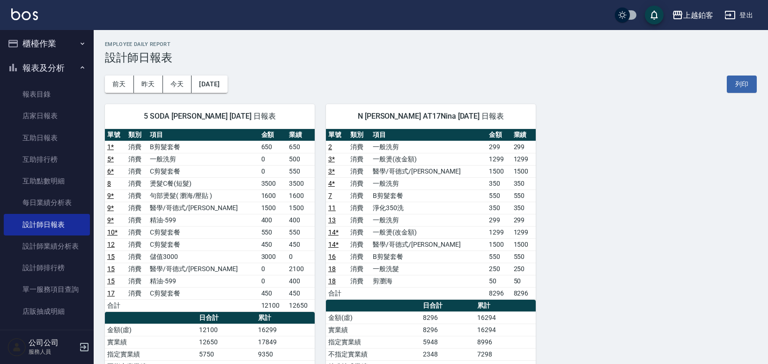
click at [231, 183] on td "燙髮C餐(短髮)" at bounding box center [204, 183] width 112 height 12
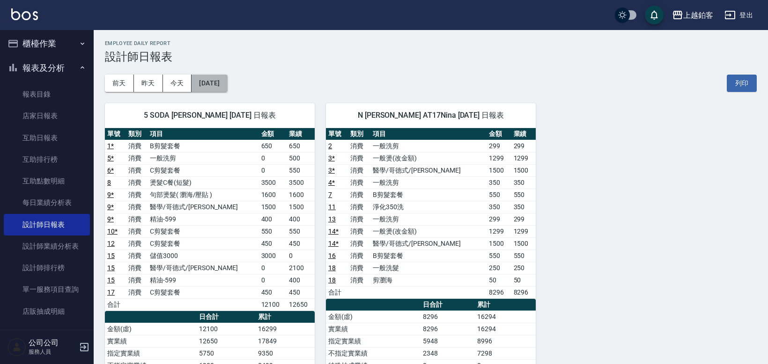
click at [203, 87] on button "[DATE]" at bounding box center [210, 82] width 36 height 17
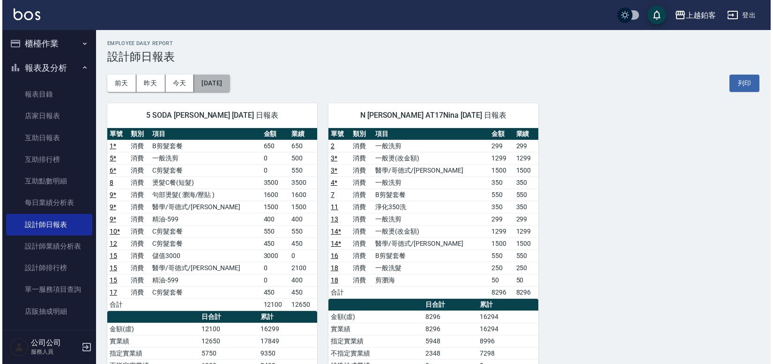
scroll to position [1, 0]
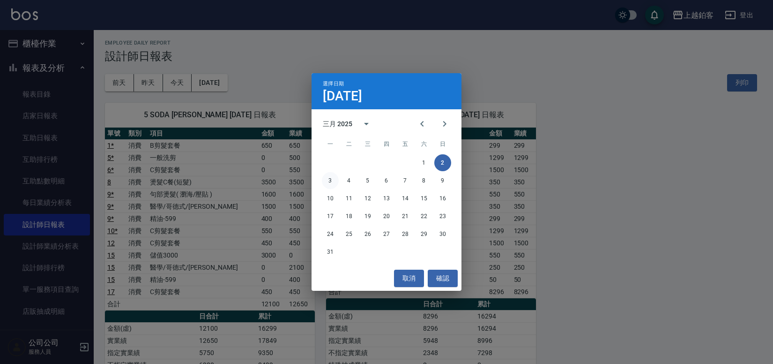
click at [327, 179] on button "3" at bounding box center [330, 180] width 17 height 17
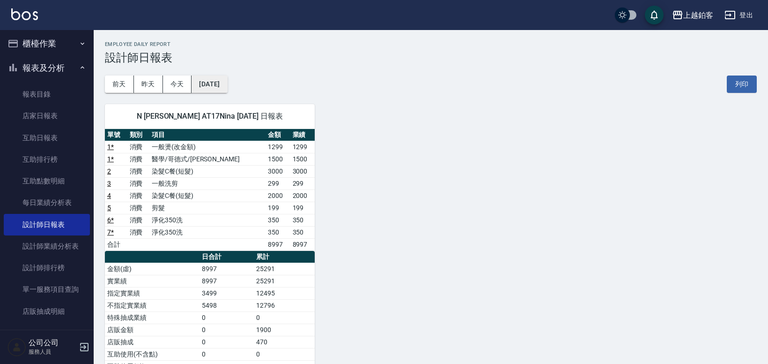
click at [216, 86] on button "[DATE]" at bounding box center [210, 83] width 36 height 17
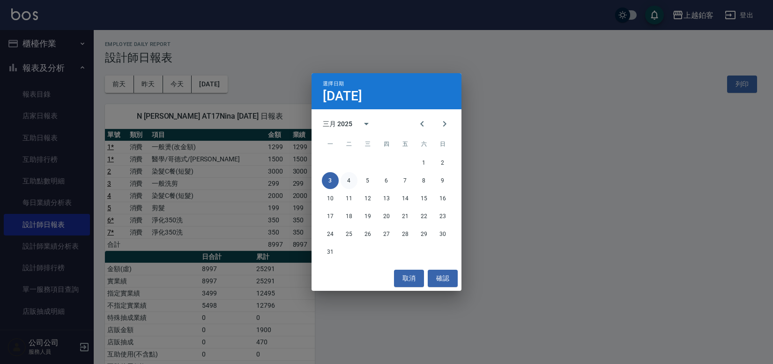
click at [353, 186] on button "4" at bounding box center [349, 180] width 17 height 17
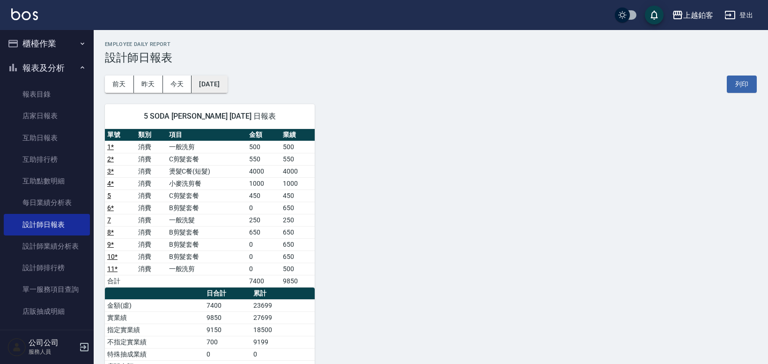
click at [204, 83] on button "[DATE]" at bounding box center [210, 83] width 36 height 17
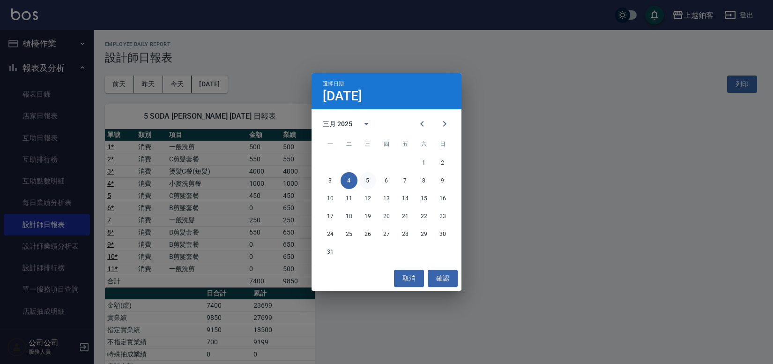
click at [372, 184] on button "5" at bounding box center [367, 180] width 17 height 17
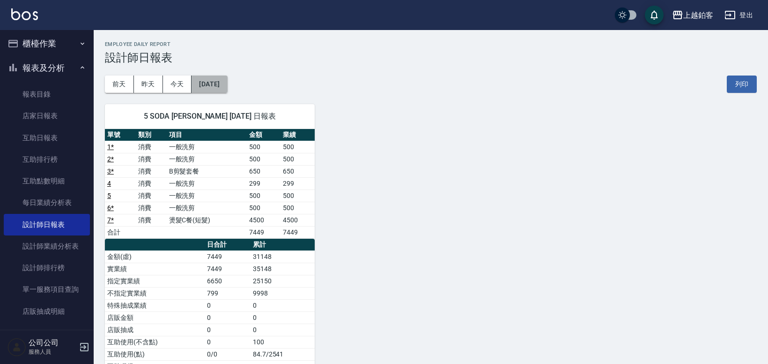
click at [227, 85] on button "[DATE]" at bounding box center [210, 83] width 36 height 17
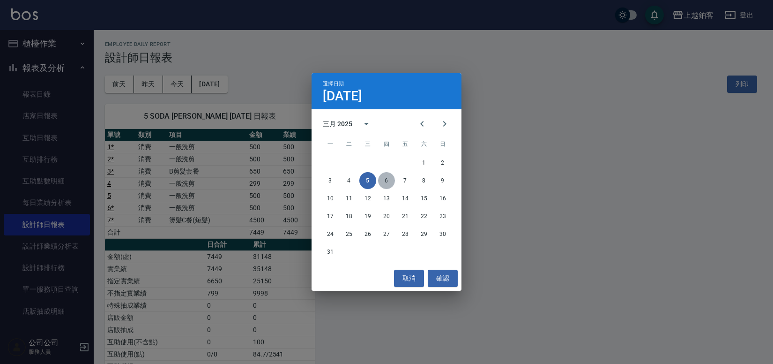
click at [387, 183] on button "6" at bounding box center [386, 180] width 17 height 17
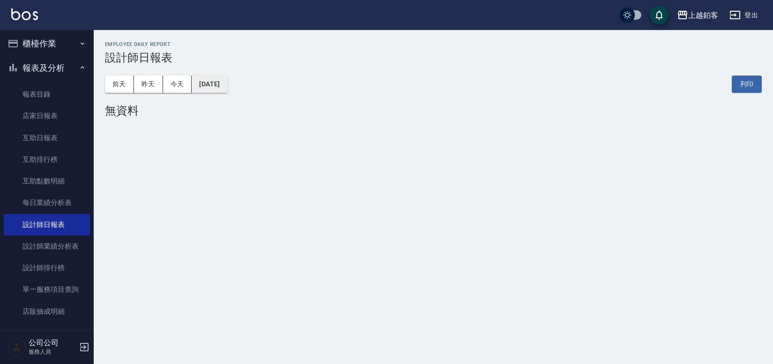
click at [217, 84] on button "[DATE]" at bounding box center [210, 83] width 36 height 17
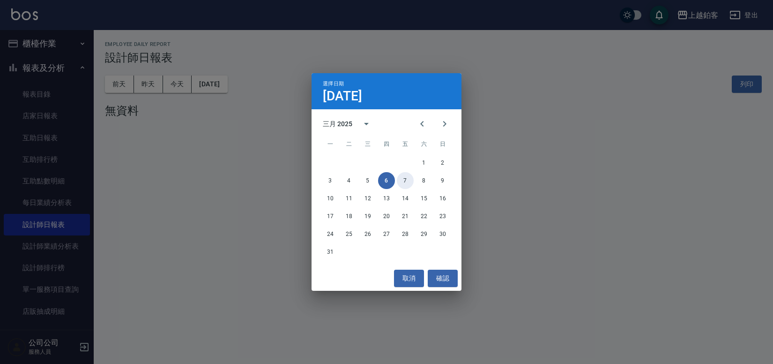
drag, startPoint x: 406, startPoint y: 183, endPoint x: 380, endPoint y: 171, distance: 28.5
click at [406, 183] on button "7" at bounding box center [405, 180] width 17 height 17
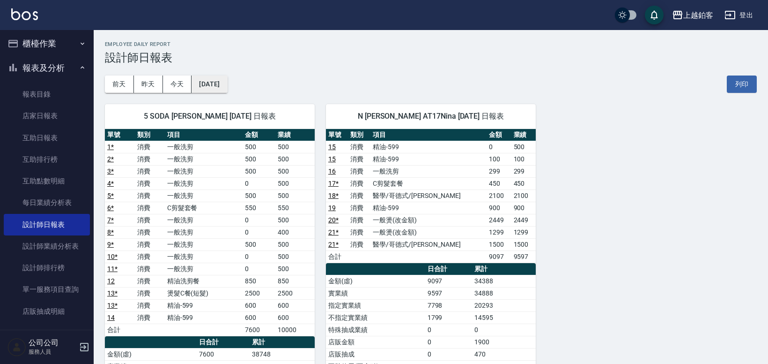
click at [227, 90] on button "[DATE]" at bounding box center [210, 83] width 36 height 17
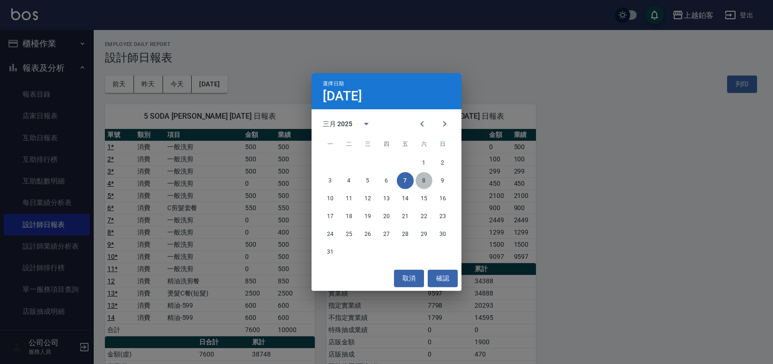
click at [417, 176] on button "8" at bounding box center [424, 180] width 17 height 17
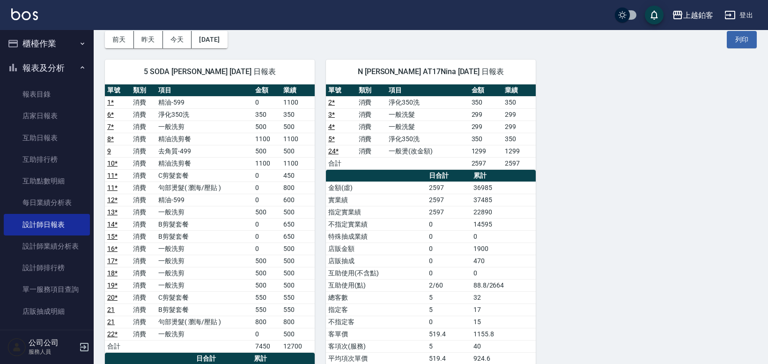
scroll to position [45, 0]
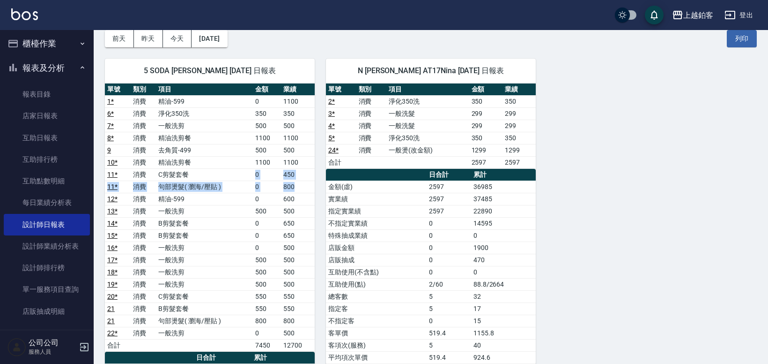
drag, startPoint x: 242, startPoint y: 173, endPoint x: 314, endPoint y: 186, distance: 72.8
click at [314, 186] on tbody "1 * 消費 精油-599 0 1100 6 * 消費 淨化350洗 350 350 7 * 消費 一般洗剪 500 500 8 * 消費 精油洗剪餐 110…" at bounding box center [210, 223] width 210 height 256
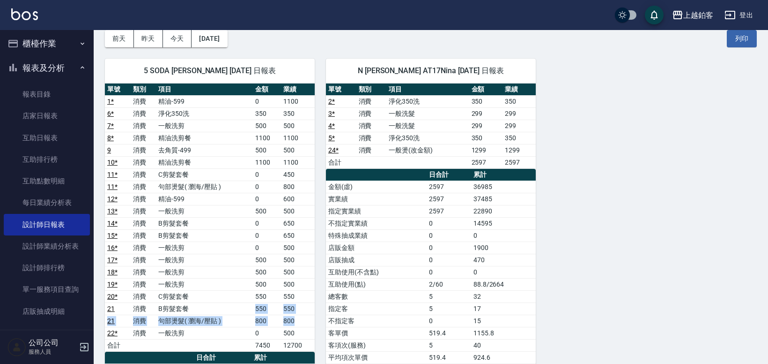
drag, startPoint x: 249, startPoint y: 304, endPoint x: 296, endPoint y: 319, distance: 49.6
click at [296, 319] on tbody "1 * 消費 精油-599 0 1100 6 * 消費 淨化350洗 350 350 7 * 消費 一般洗剪 500 500 8 * 消費 精油洗剪餐 110…" at bounding box center [210, 223] width 210 height 256
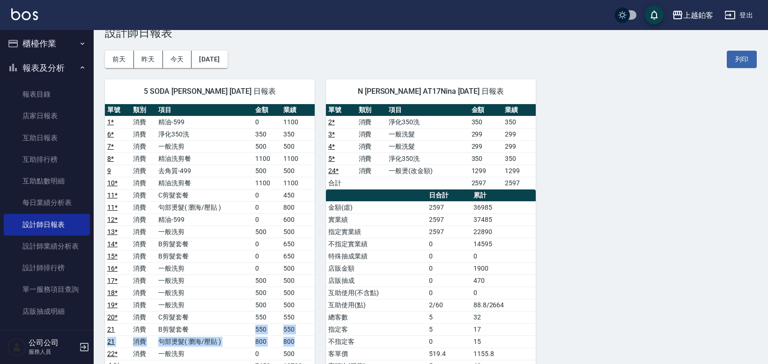
scroll to position [0, 0]
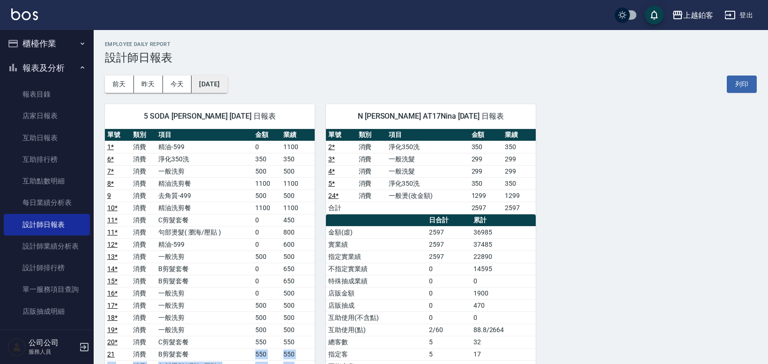
click at [227, 85] on button "[DATE]" at bounding box center [210, 83] width 36 height 17
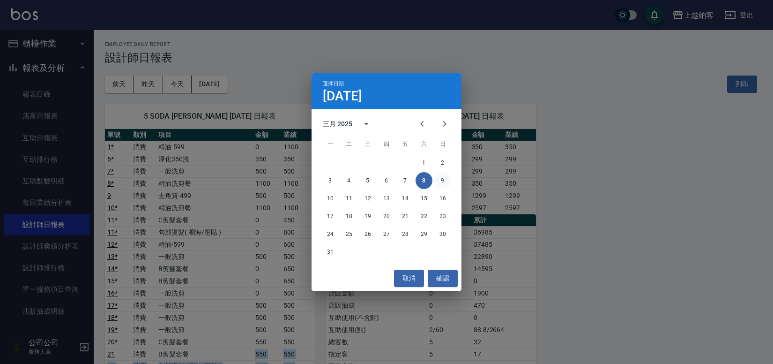
click at [439, 185] on button "9" at bounding box center [442, 180] width 17 height 17
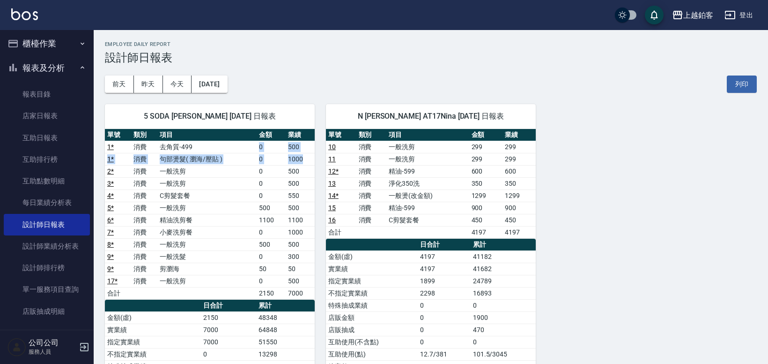
drag, startPoint x: 250, startPoint y: 145, endPoint x: 307, endPoint y: 158, distance: 58.6
click at [307, 158] on tbody "1 * 消費 去角質-499 0 500 1 * 消費 句部燙髮( 瀏海/壓貼 ) 0 1000 2 * 消費 一般洗剪 0 500 3 * 消費 一般洗剪 …" at bounding box center [210, 220] width 210 height 158
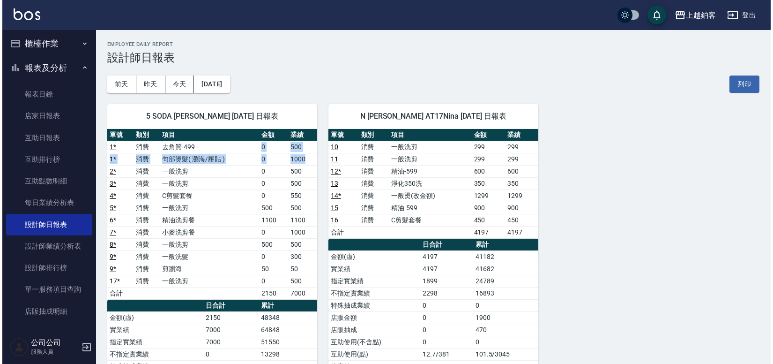
scroll to position [5, 0]
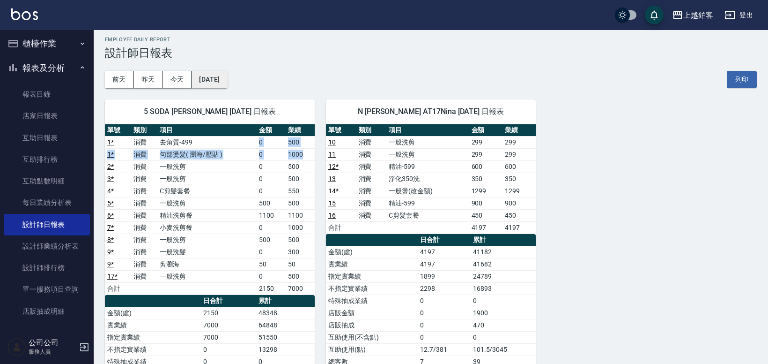
click at [211, 80] on button "[DATE]" at bounding box center [210, 79] width 36 height 17
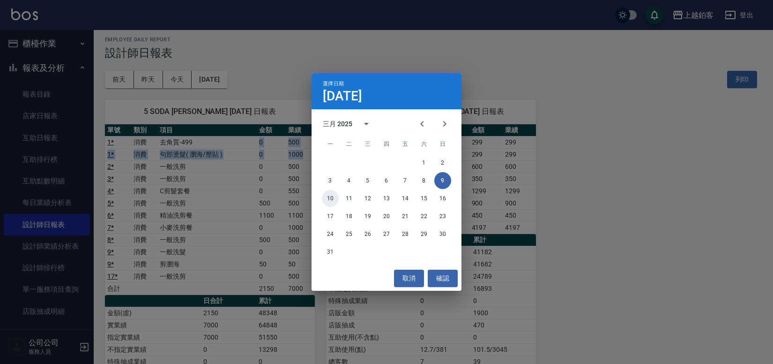
click at [323, 201] on button "10" at bounding box center [330, 198] width 17 height 17
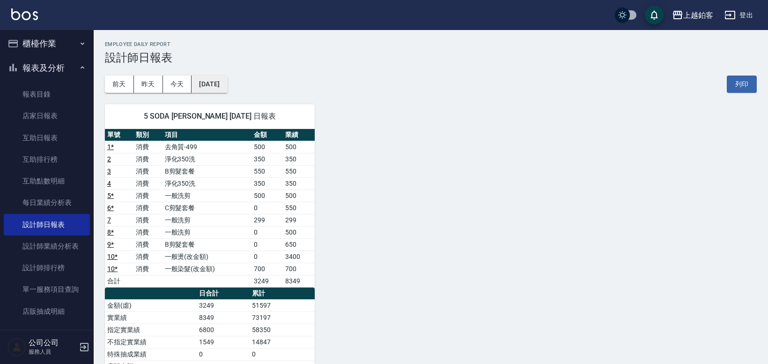
click at [218, 82] on button "[DATE]" at bounding box center [210, 83] width 36 height 17
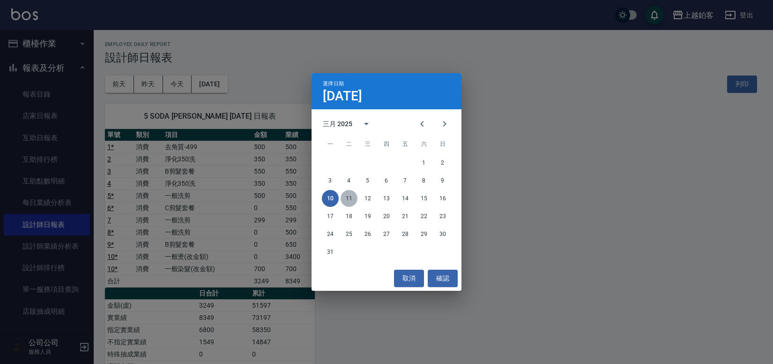
click at [346, 201] on button "11" at bounding box center [349, 198] width 17 height 17
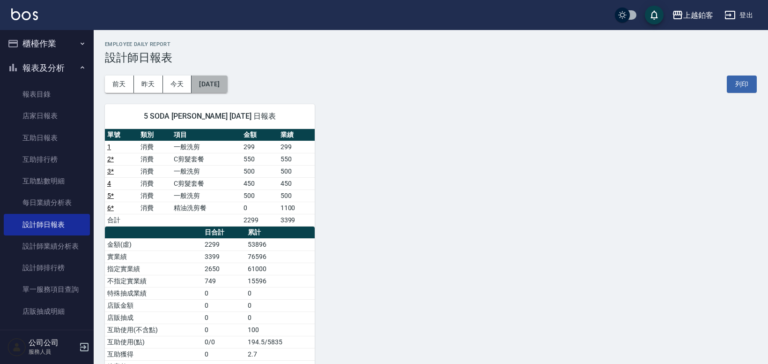
click at [227, 91] on button "[DATE]" at bounding box center [210, 83] width 36 height 17
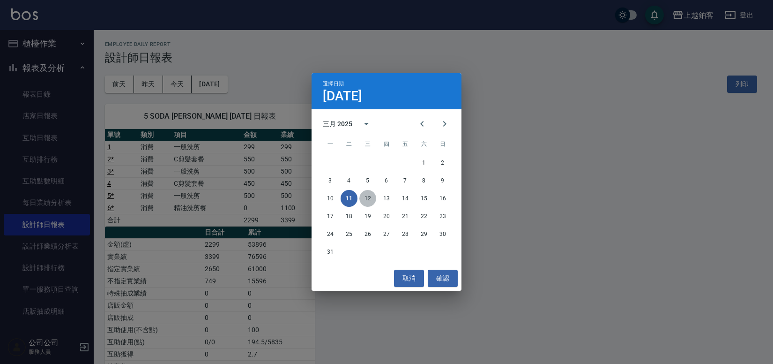
click at [373, 201] on button "12" at bounding box center [367, 198] width 17 height 17
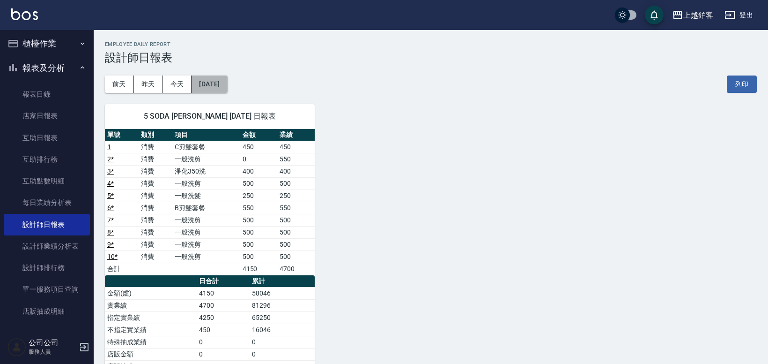
click at [216, 91] on button "[DATE]" at bounding box center [210, 83] width 36 height 17
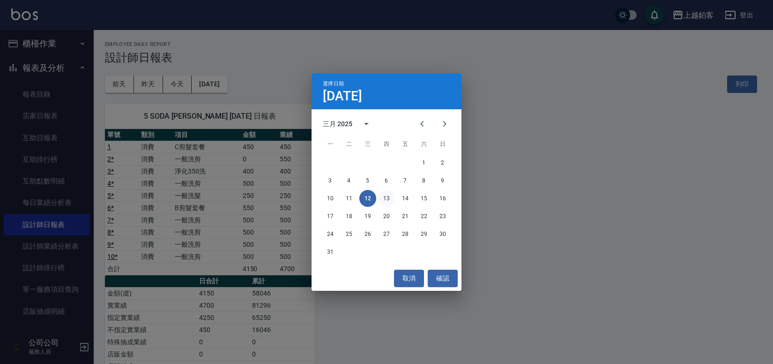
click at [391, 202] on button "13" at bounding box center [386, 198] width 17 height 17
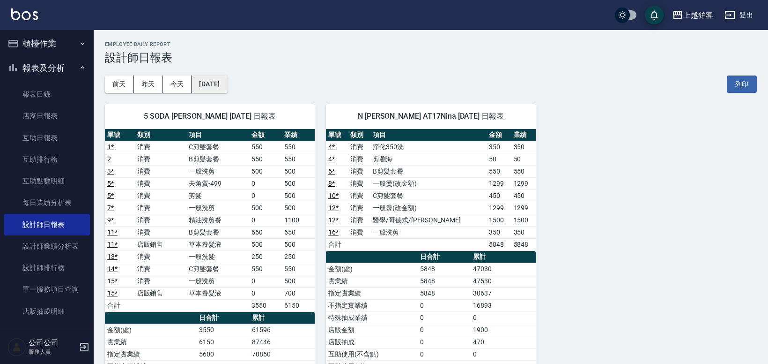
click at [211, 89] on button "[DATE]" at bounding box center [210, 83] width 36 height 17
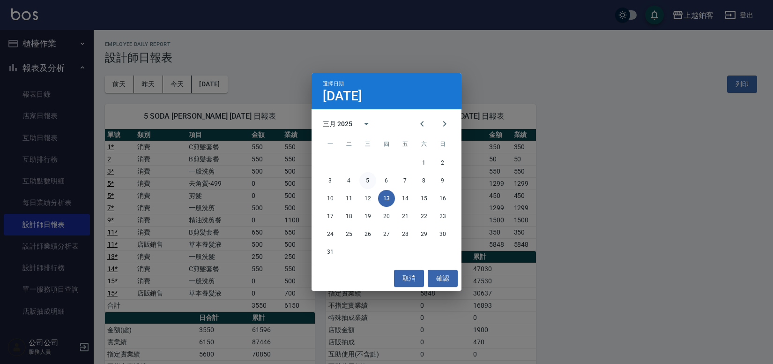
click at [371, 181] on button "5" at bounding box center [367, 180] width 17 height 17
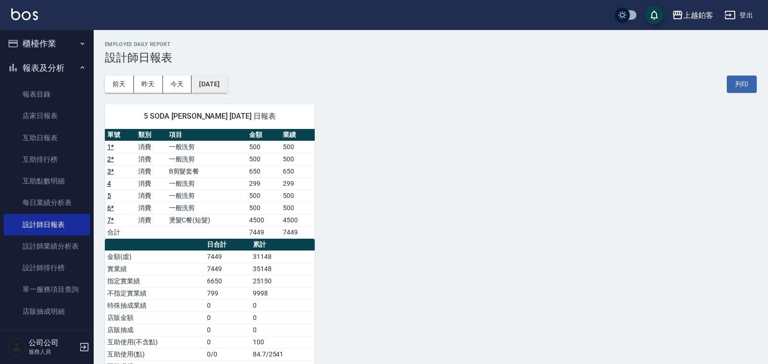
click at [218, 85] on button "[DATE]" at bounding box center [210, 83] width 36 height 17
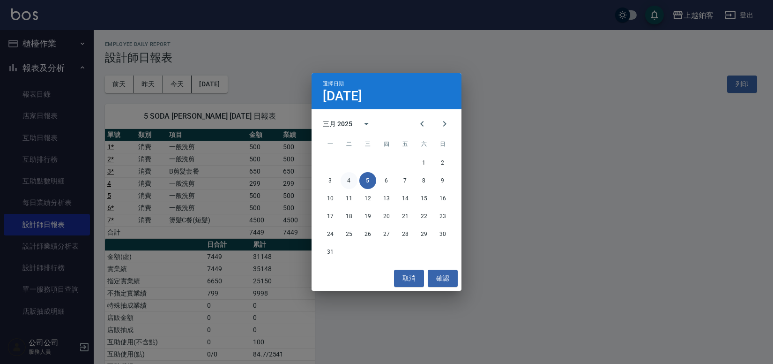
click at [347, 186] on button "4" at bounding box center [349, 180] width 17 height 17
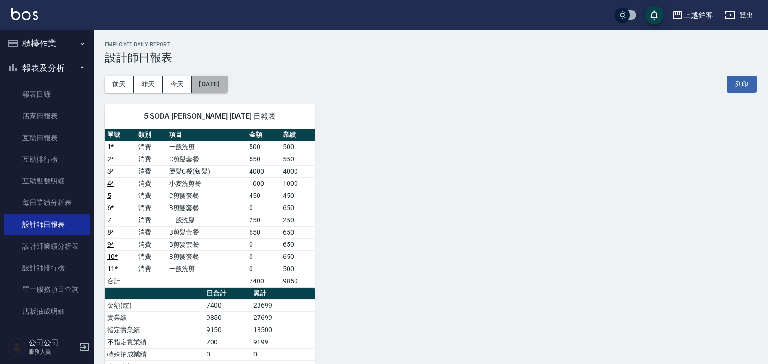
click at [227, 90] on button "[DATE]" at bounding box center [210, 83] width 36 height 17
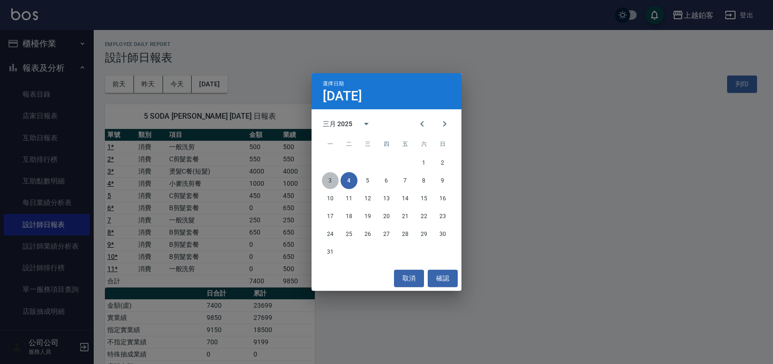
click at [330, 180] on button "3" at bounding box center [330, 180] width 17 height 17
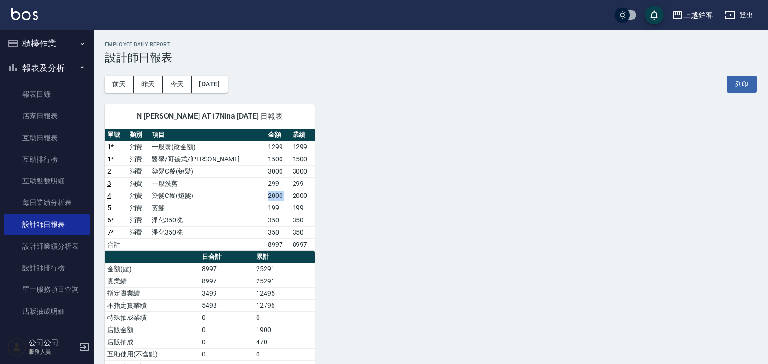
drag, startPoint x: 250, startPoint y: 197, endPoint x: 282, endPoint y: 196, distance: 31.9
click at [284, 198] on tr "4 消費 染髮C餐(短髮) 2000 2000" at bounding box center [210, 195] width 210 height 12
click at [217, 79] on button "[DATE]" at bounding box center [210, 83] width 36 height 17
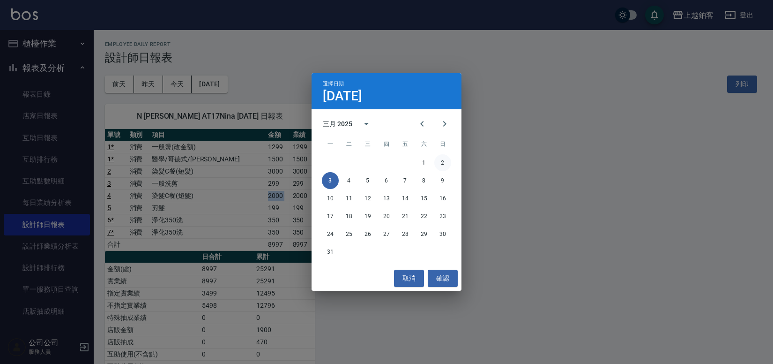
click at [449, 164] on button "2" at bounding box center [442, 162] width 17 height 17
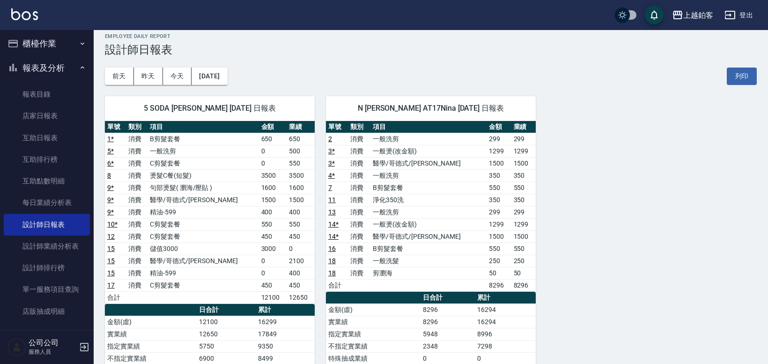
scroll to position [8, 0]
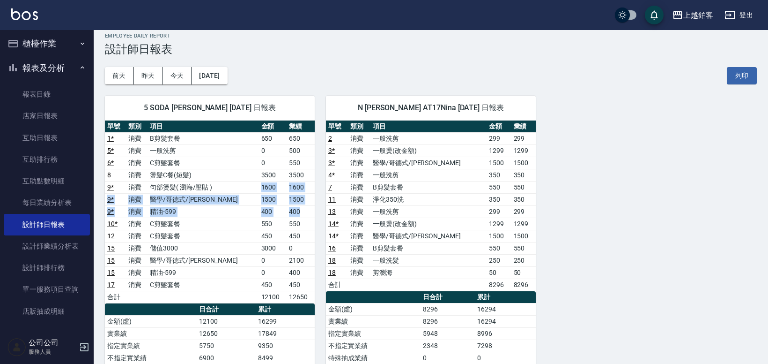
drag, startPoint x: 230, startPoint y: 186, endPoint x: 305, endPoint y: 209, distance: 78.9
click at [305, 209] on tbody "1 * 消費 B剪髮套餐 650 650 5 * 消費 一般洗剪 0 500 6 * 消費 C剪髮套餐 0 550 8 消費 燙髮C餐(短髮) 3500 35…" at bounding box center [210, 217] width 210 height 171
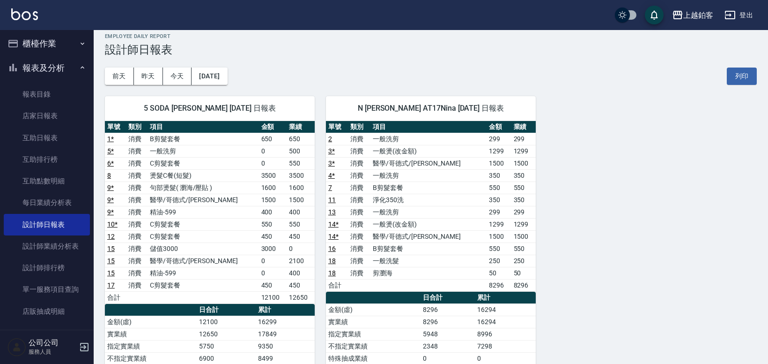
click at [258, 97] on div "5 SODA [PERSON_NAME] [DATE] 日報表" at bounding box center [210, 108] width 210 height 24
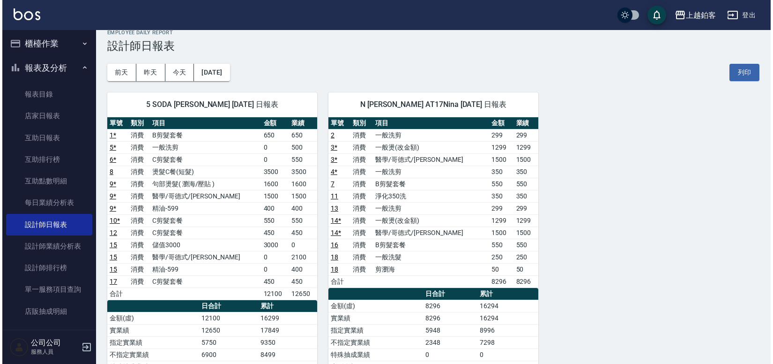
scroll to position [13, 0]
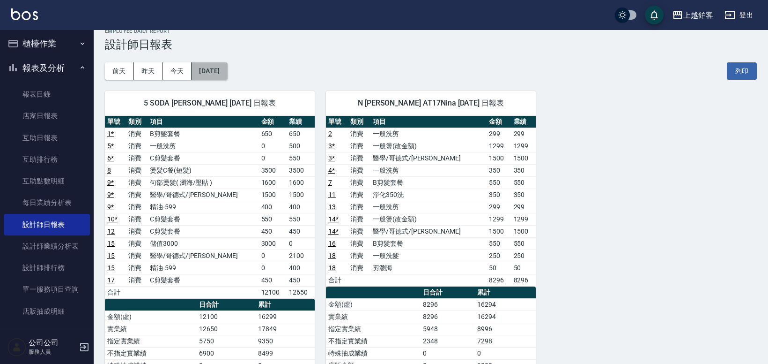
click at [224, 67] on button "[DATE]" at bounding box center [210, 70] width 36 height 17
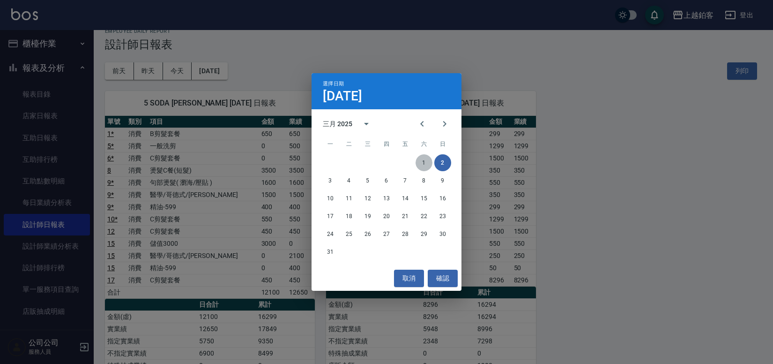
click at [425, 161] on button "1" at bounding box center [424, 162] width 17 height 17
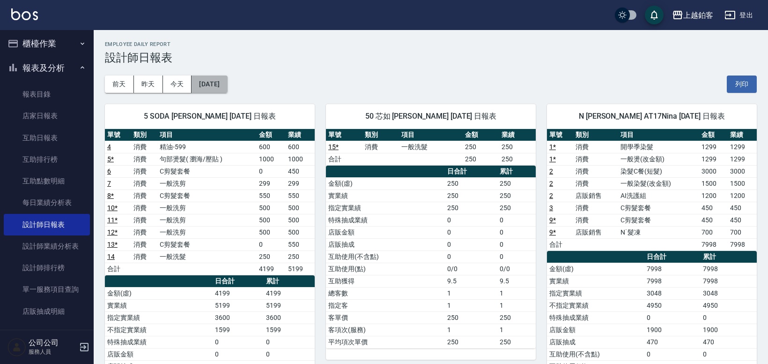
click at [226, 88] on button "[DATE]" at bounding box center [210, 83] width 36 height 17
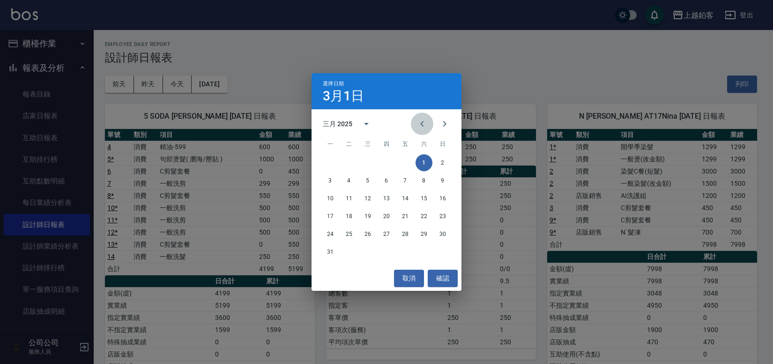
click at [426, 123] on icon "Previous month" at bounding box center [422, 123] width 11 height 11
click at [405, 234] on button "28" at bounding box center [405, 233] width 17 height 17
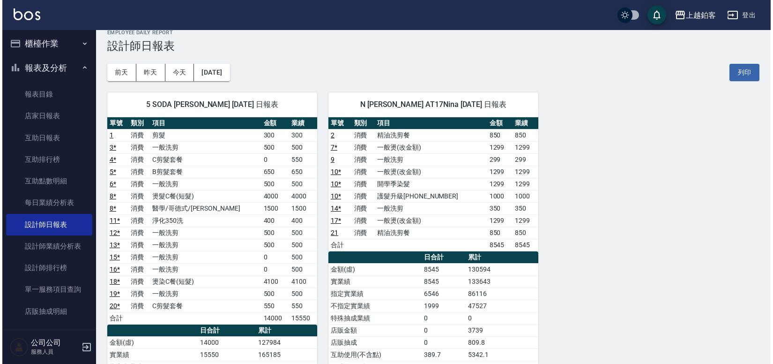
scroll to position [10, 0]
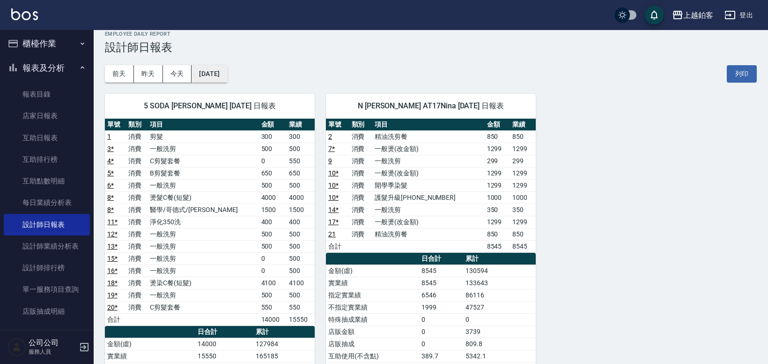
click at [227, 80] on button "[DATE]" at bounding box center [210, 73] width 36 height 17
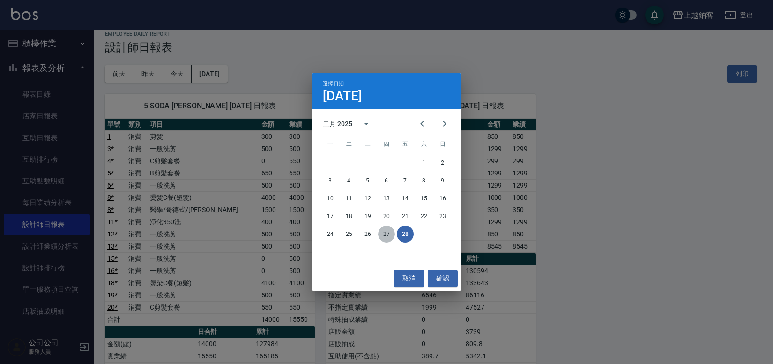
click at [389, 232] on button "27" at bounding box center [386, 233] width 17 height 17
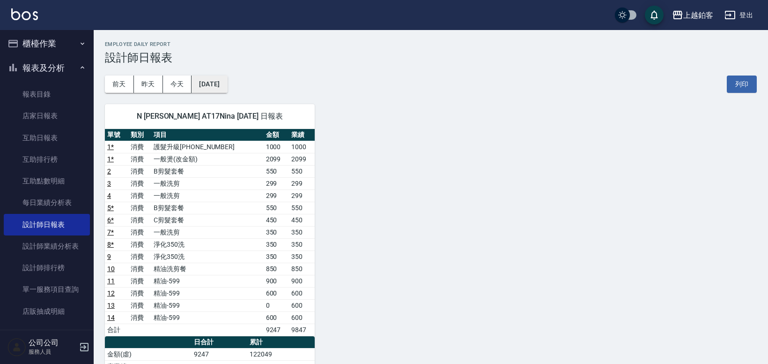
click at [223, 80] on button "[DATE]" at bounding box center [210, 83] width 36 height 17
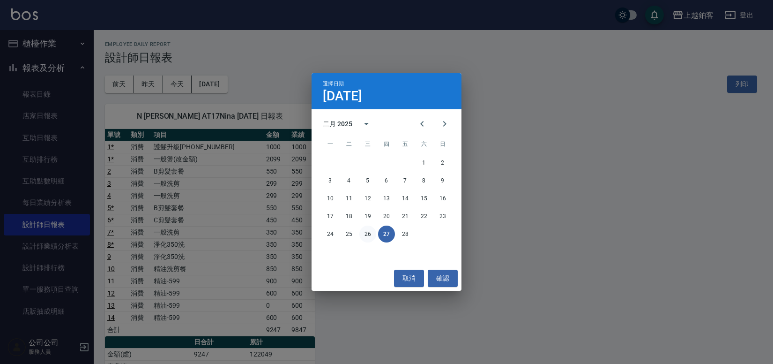
click at [370, 236] on button "26" at bounding box center [367, 233] width 17 height 17
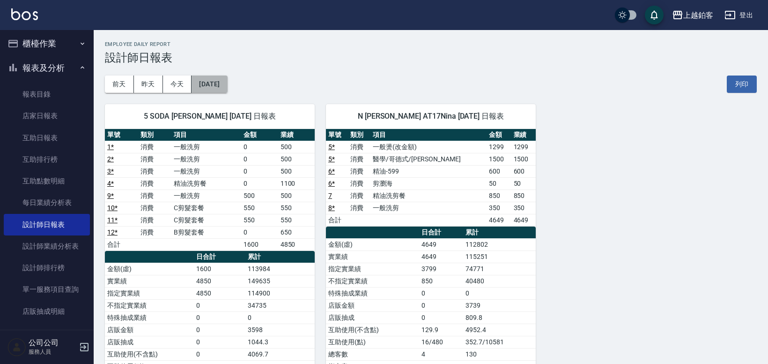
click at [227, 89] on button "[DATE]" at bounding box center [210, 83] width 36 height 17
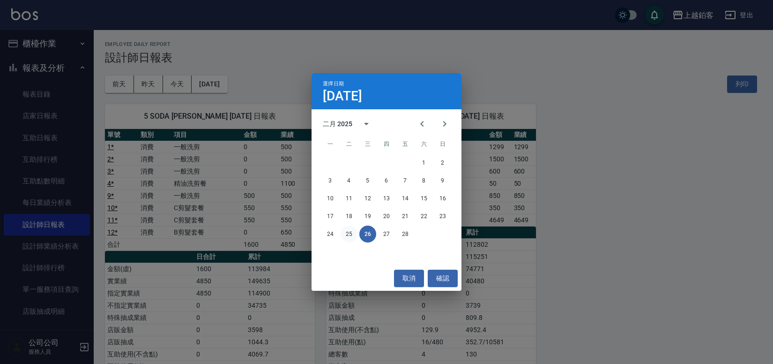
click at [352, 233] on button "25" at bounding box center [349, 233] width 17 height 17
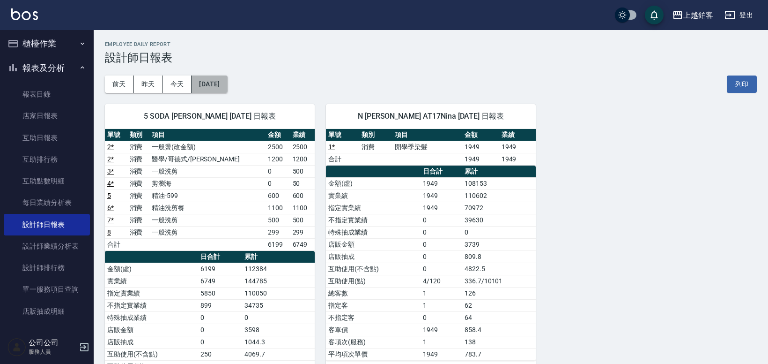
click at [224, 87] on button "[DATE]" at bounding box center [210, 83] width 36 height 17
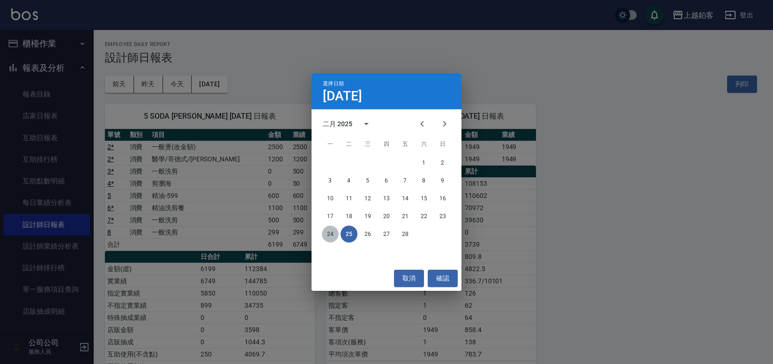
click at [332, 238] on button "24" at bounding box center [330, 233] width 17 height 17
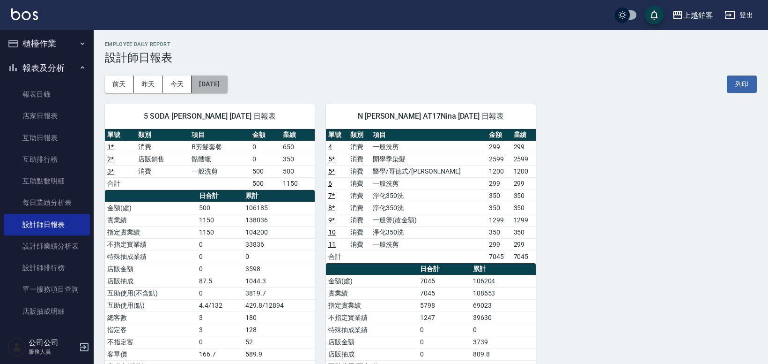
click at [227, 86] on button "[DATE]" at bounding box center [210, 83] width 36 height 17
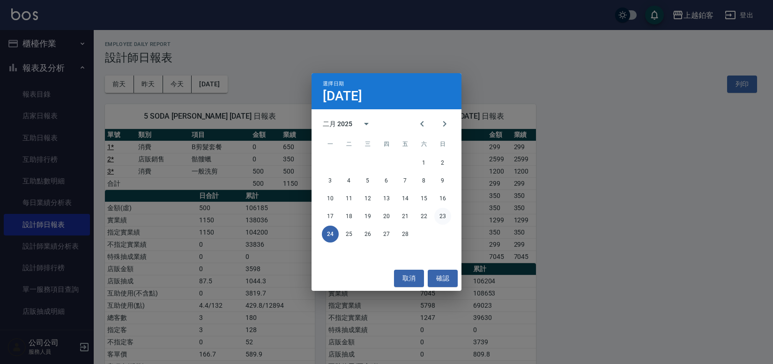
click at [441, 217] on button "23" at bounding box center [442, 216] width 17 height 17
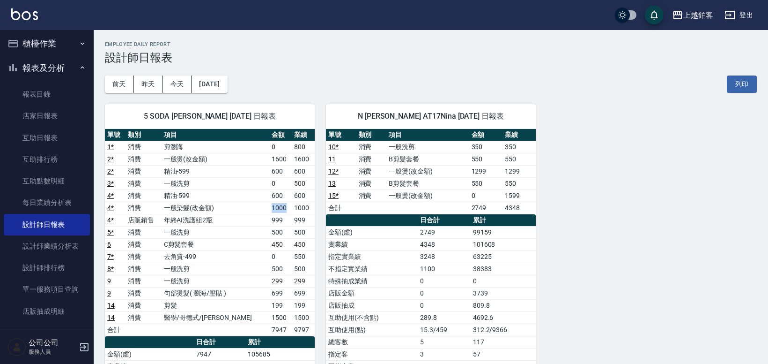
drag, startPoint x: 234, startPoint y: 209, endPoint x: 281, endPoint y: 208, distance: 47.4
click at [281, 208] on tr "4 * 消費 一般染髮(改金額) 1000 1000" at bounding box center [210, 207] width 210 height 12
click at [251, 188] on td "一般洗剪" at bounding box center [216, 183] width 108 height 12
drag, startPoint x: 251, startPoint y: 191, endPoint x: 305, endPoint y: 222, distance: 62.5
click at [305, 222] on tbody "1 * 消費 剪瀏海 0 800 2 * 消費 一般燙(改金額) 1600 1600 2 * 消費 精油-599 600 600 3 * 消費 一般洗剪 0 …" at bounding box center [210, 238] width 210 height 195
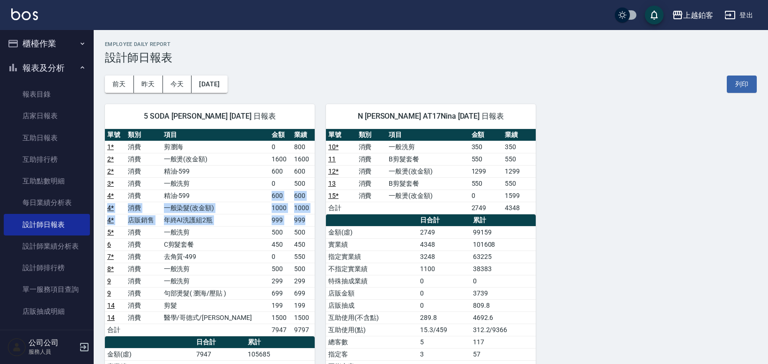
scroll to position [1, 0]
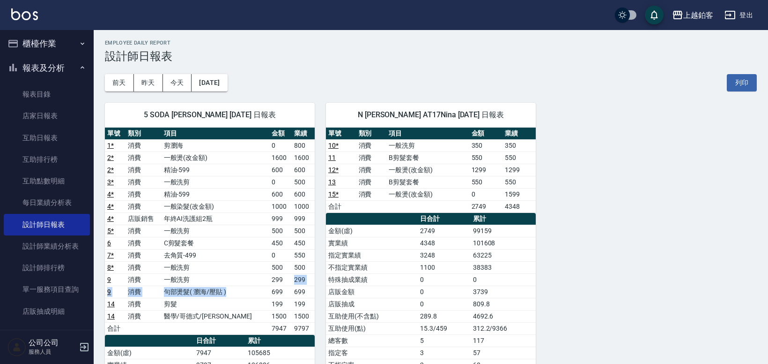
drag, startPoint x: 256, startPoint y: 288, endPoint x: 276, endPoint y: 277, distance: 22.8
click at [277, 277] on tbody "1 * 消費 剪瀏海 0 800 2 * 消費 一般燙(改金額) 1600 1600 2 * 消費 精油-599 600 600 3 * 消費 一般洗剪 0 …" at bounding box center [210, 236] width 210 height 195
drag, startPoint x: 258, startPoint y: 276, endPoint x: 304, endPoint y: 294, distance: 49.7
click at [304, 294] on tbody "1 * 消費 剪瀏海 0 800 2 * 消費 一般燙(改金額) 1600 1600 2 * 消費 精油-599 600 600 3 * 消費 一般洗剪 0 …" at bounding box center [210, 236] width 210 height 195
click at [162, 276] on td "消費" at bounding box center [144, 279] width 36 height 12
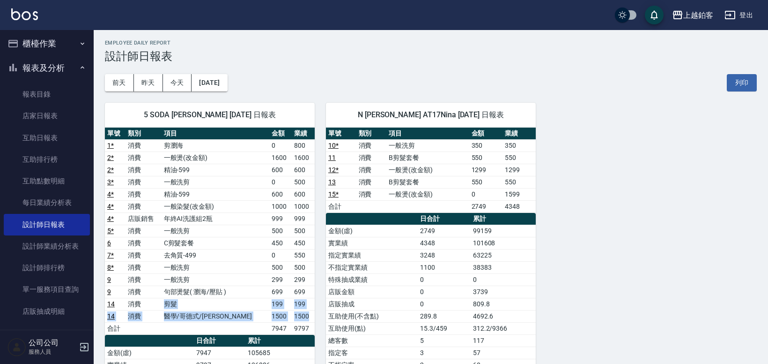
drag, startPoint x: 157, startPoint y: 305, endPoint x: 307, endPoint y: 316, distance: 149.9
click at [307, 316] on tbody "1 * 消費 剪瀏海 0 800 2 * 消費 一般燙(改金額) 1600 1600 2 * 消費 精油-599 600 600 3 * 消費 一般洗剪 0 …" at bounding box center [210, 236] width 210 height 195
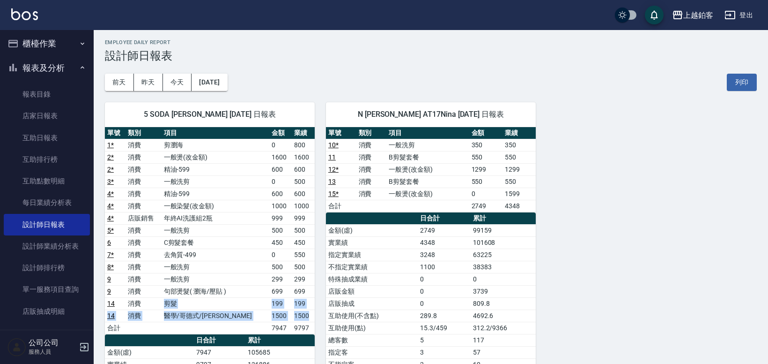
click at [307, 314] on td "1500" at bounding box center [303, 315] width 23 height 12
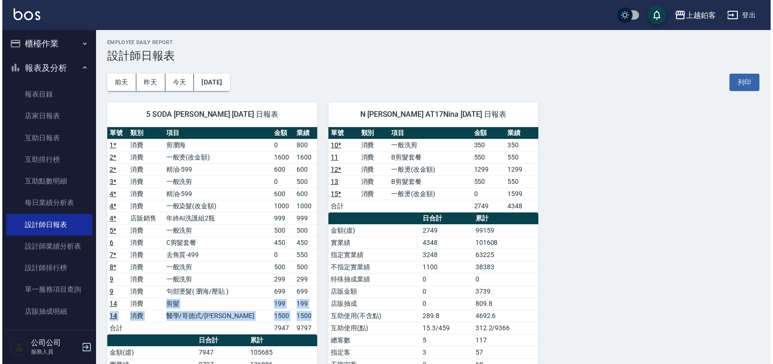
scroll to position [3, 0]
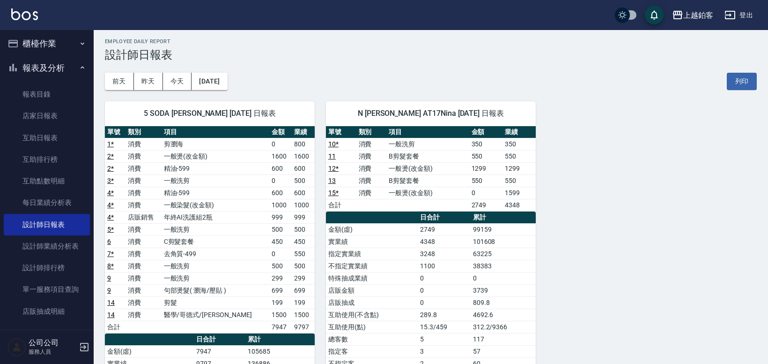
click at [269, 206] on td "1000" at bounding box center [280, 205] width 23 height 12
click at [214, 85] on button "[DATE]" at bounding box center [210, 81] width 36 height 17
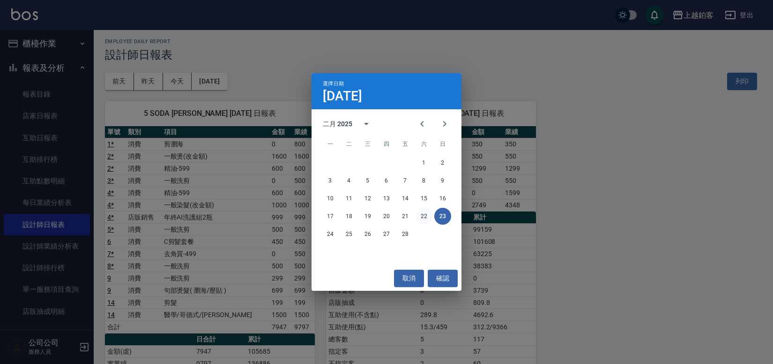
click at [425, 212] on button "22" at bounding box center [424, 216] width 17 height 17
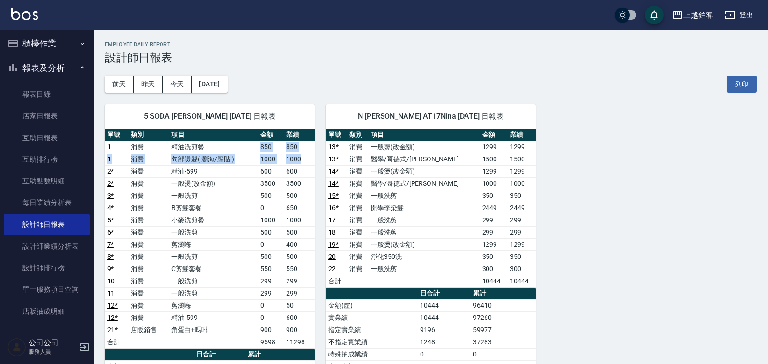
drag, startPoint x: 250, startPoint y: 145, endPoint x: 303, endPoint y: 156, distance: 54.1
click at [303, 156] on tbody "1 消費 精油洗剪餐 850 850 1 消費 句部燙髮( 瀏海/壓貼 ) 1000 1000 2 * 消費 精油-599 600 600 2 * 消費 一般…" at bounding box center [210, 244] width 210 height 207
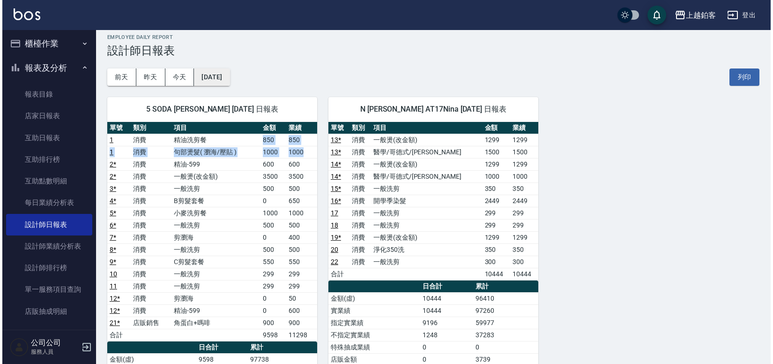
scroll to position [9, 0]
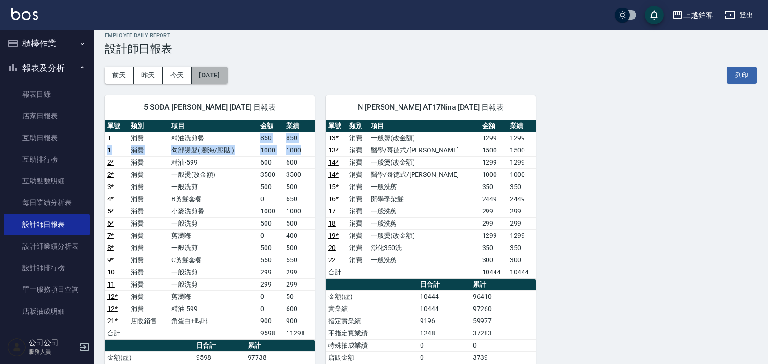
click at [201, 82] on button "[DATE]" at bounding box center [210, 75] width 36 height 17
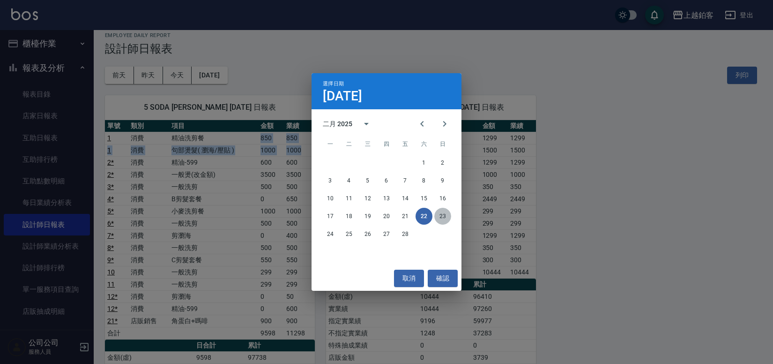
click at [445, 214] on button "23" at bounding box center [442, 216] width 17 height 17
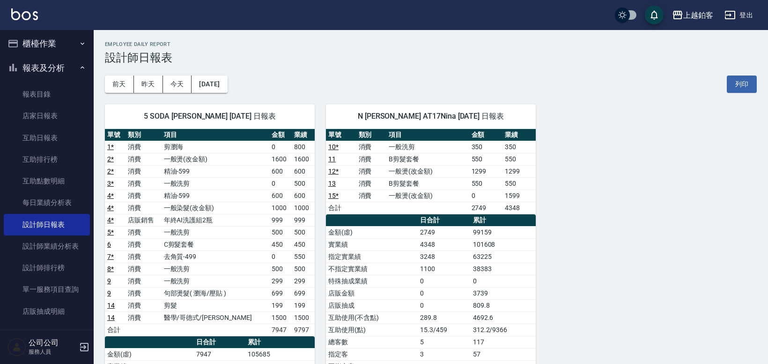
drag, startPoint x: 251, startPoint y: 144, endPoint x: 263, endPoint y: 151, distance: 14.1
click at [262, 151] on tr "1 * 消費 剪瀏海 0 800" at bounding box center [210, 147] width 210 height 12
drag, startPoint x: 255, startPoint y: 159, endPoint x: 311, endPoint y: 174, distance: 57.6
click at [311, 174] on tbody "1 * 消費 剪瀏海 0 800 2 * 消費 一般燙(改金額) 1600 1600 2 * 消費 精油-599 600 600 3 * 消費 一般洗剪 0 …" at bounding box center [210, 238] width 210 height 195
click at [251, 171] on td "精油-599" at bounding box center [216, 171] width 108 height 12
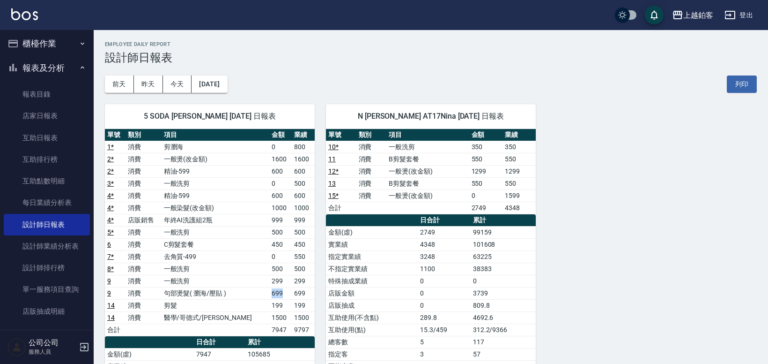
drag, startPoint x: 257, startPoint y: 294, endPoint x: 287, endPoint y: 296, distance: 30.5
click at [287, 296] on tr "9 消費 句部燙髮( 瀏海/壓貼 ) 699 699" at bounding box center [210, 293] width 210 height 12
drag, startPoint x: 251, startPoint y: 276, endPoint x: 305, endPoint y: 291, distance: 55.9
click at [305, 291] on tbody "1 * 消費 剪瀏海 0 800 2 * 消費 一般燙(改金額) 1600 1600 2 * 消費 精油-599 600 600 3 * 消費 一般洗剪 0 …" at bounding box center [210, 238] width 210 height 195
click at [215, 88] on button "[DATE]" at bounding box center [210, 83] width 36 height 17
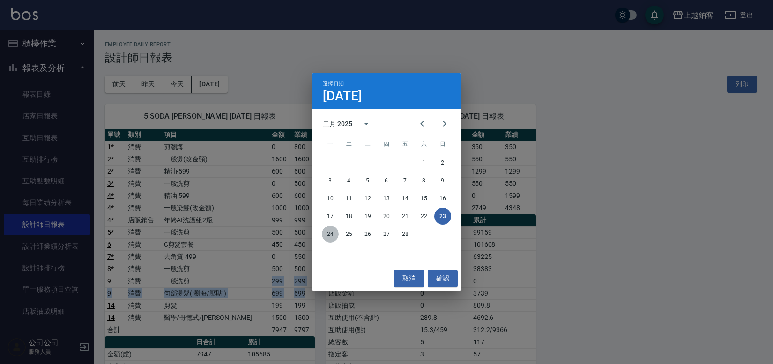
click at [331, 233] on button "24" at bounding box center [330, 233] width 17 height 17
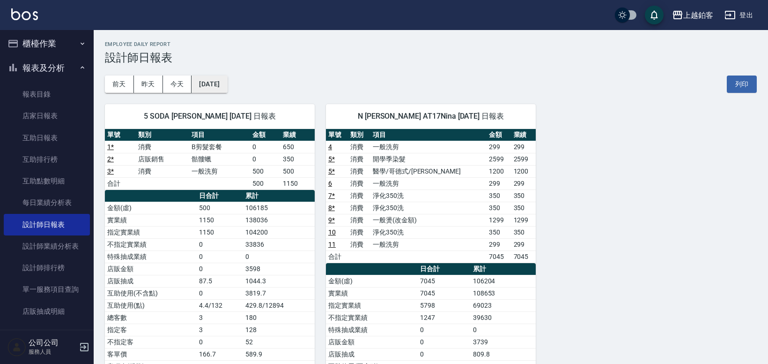
click at [223, 81] on button "[DATE]" at bounding box center [210, 83] width 36 height 17
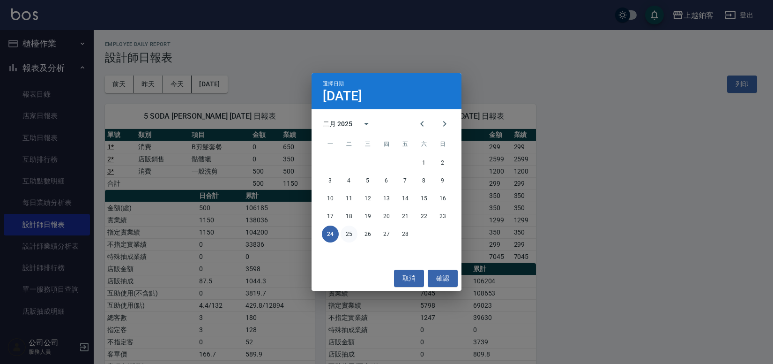
click at [356, 236] on button "25" at bounding box center [349, 233] width 17 height 17
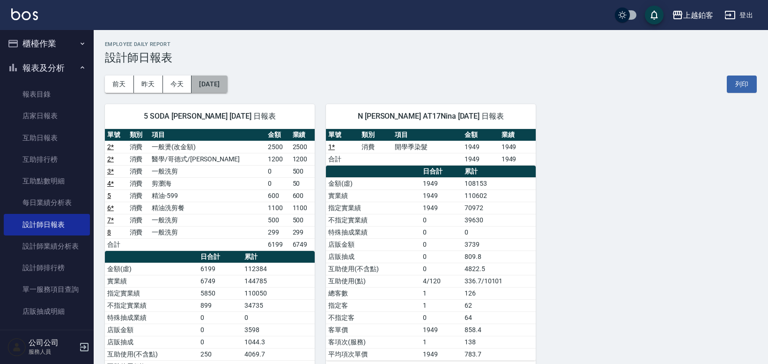
click at [221, 89] on button "[DATE]" at bounding box center [210, 83] width 36 height 17
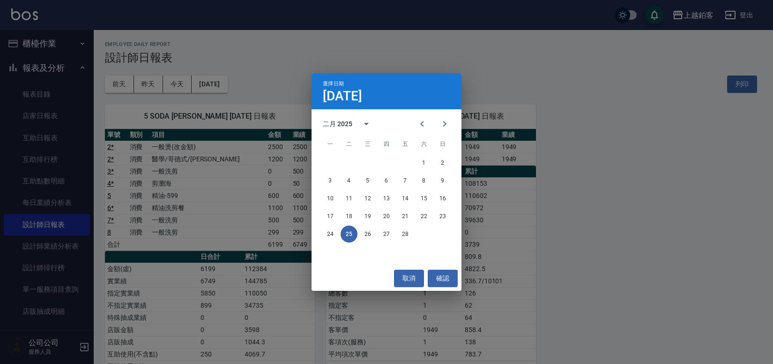
click at [269, 110] on div "選擇日期 [DATE] 二月 2025 一 二 三 四 五 六 日 1 2 3 4 5 6 7 8 9 10 11 12 13 14 15 16 17 18 …" at bounding box center [386, 182] width 773 height 364
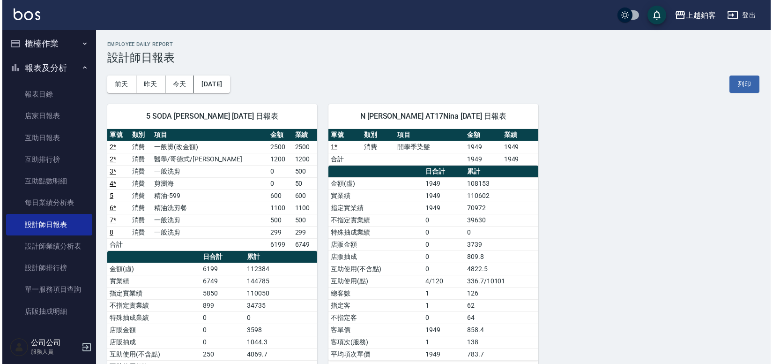
scroll to position [1, 0]
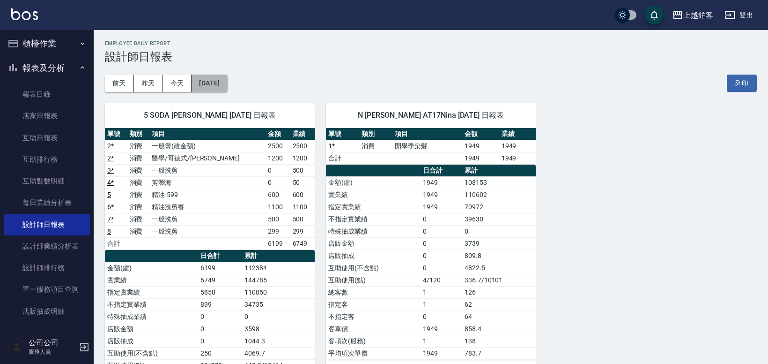
click at [223, 87] on button "[DATE]" at bounding box center [210, 82] width 36 height 17
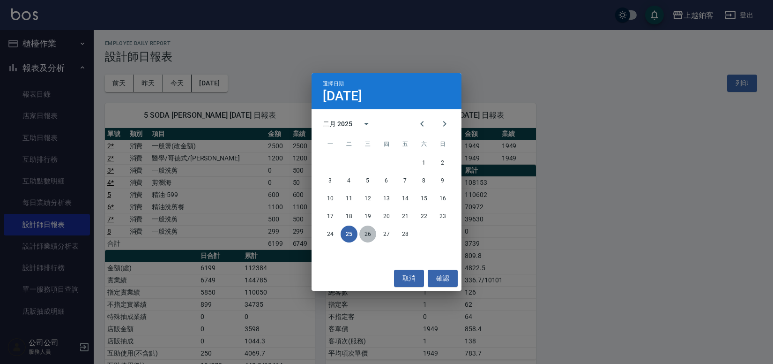
click at [364, 234] on button "26" at bounding box center [367, 233] width 17 height 17
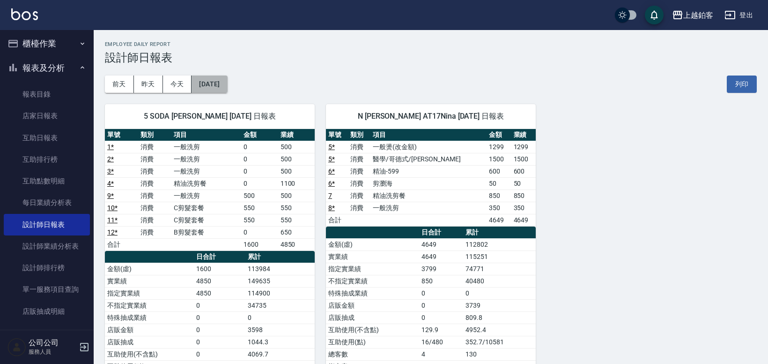
click at [226, 82] on button "[DATE]" at bounding box center [210, 83] width 36 height 17
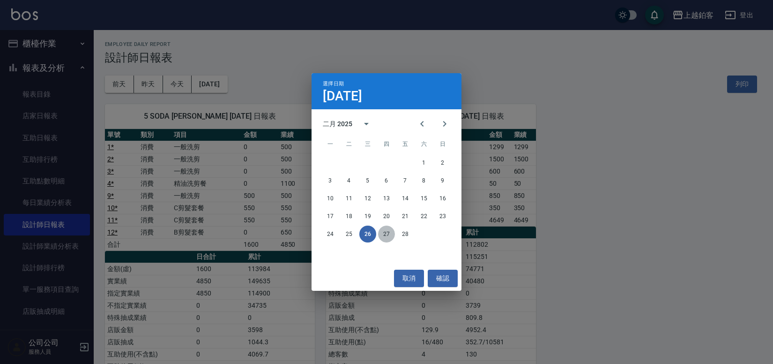
click at [387, 235] on button "27" at bounding box center [386, 233] width 17 height 17
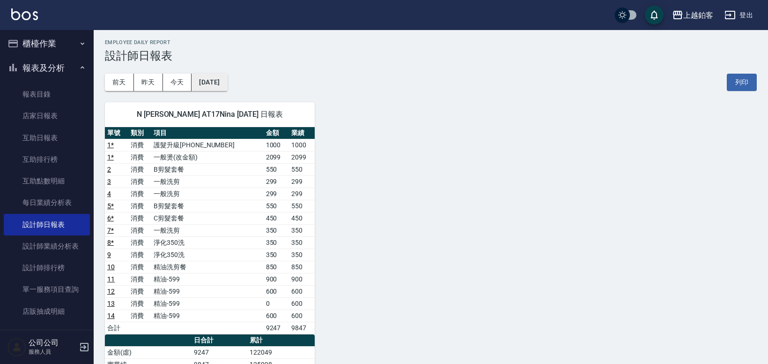
click at [221, 86] on button "[DATE]" at bounding box center [210, 82] width 36 height 17
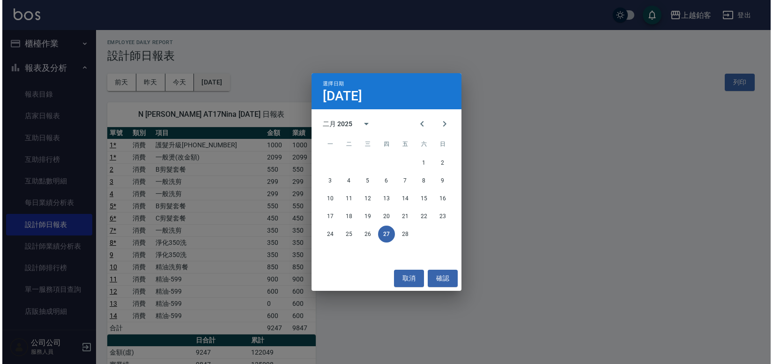
scroll to position [3, 0]
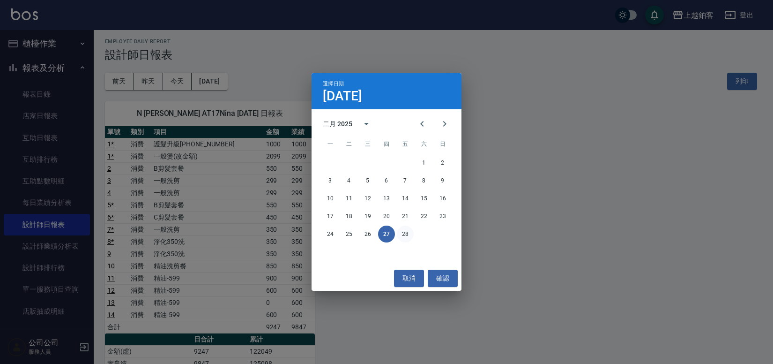
click at [401, 232] on button "28" at bounding box center [405, 233] width 17 height 17
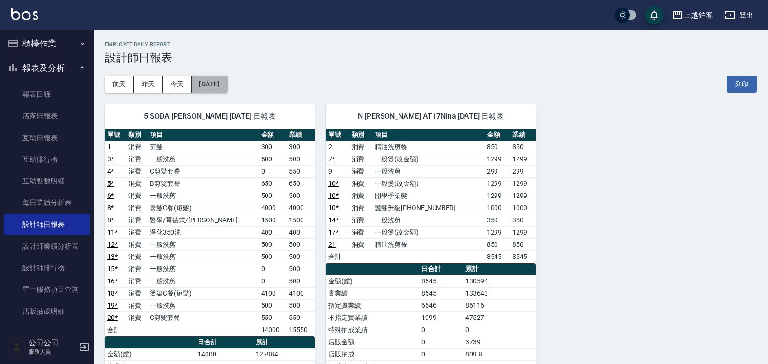
click at [221, 80] on button "[DATE]" at bounding box center [210, 83] width 36 height 17
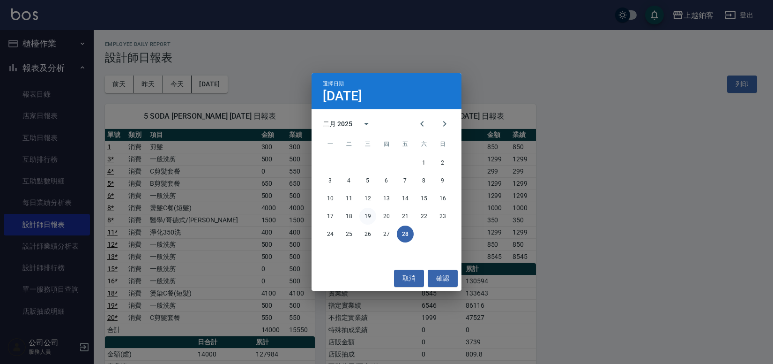
click at [371, 217] on button "19" at bounding box center [367, 216] width 17 height 17
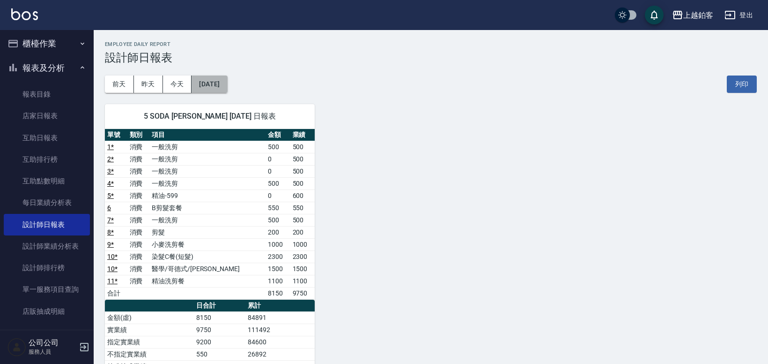
click at [219, 86] on button "[DATE]" at bounding box center [210, 83] width 36 height 17
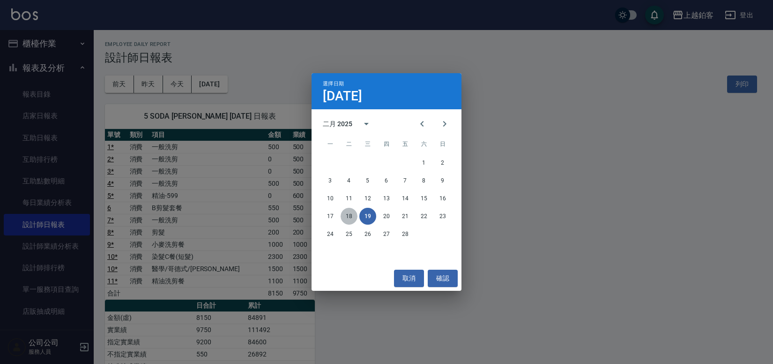
click at [343, 214] on button "18" at bounding box center [349, 216] width 17 height 17
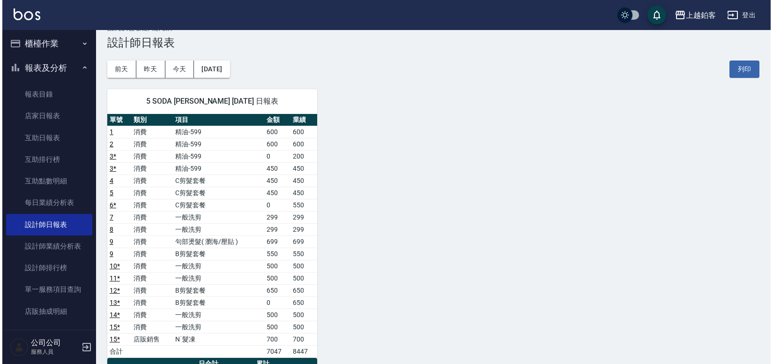
scroll to position [24, 0]
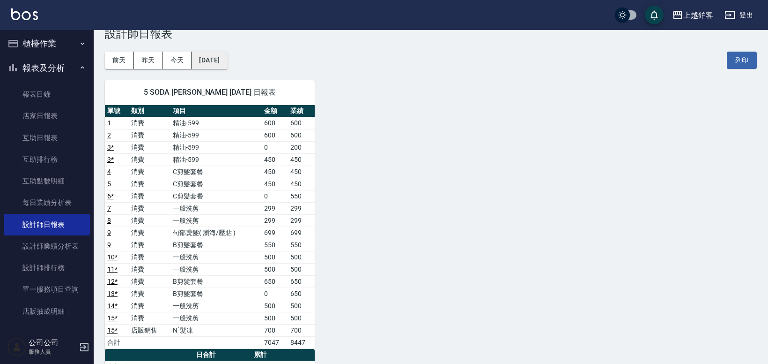
click at [227, 61] on button "[DATE]" at bounding box center [210, 60] width 36 height 17
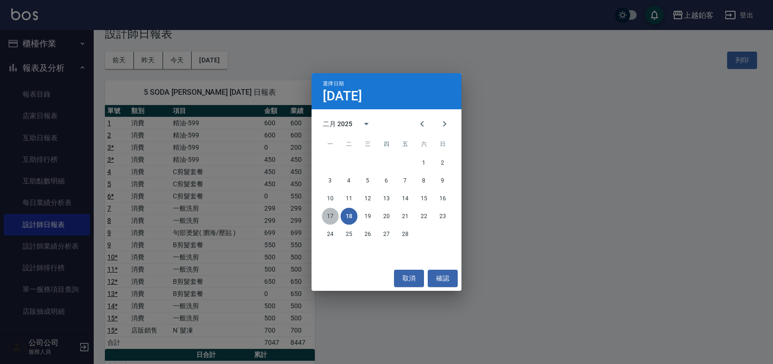
click at [333, 216] on button "17" at bounding box center [330, 216] width 17 height 17
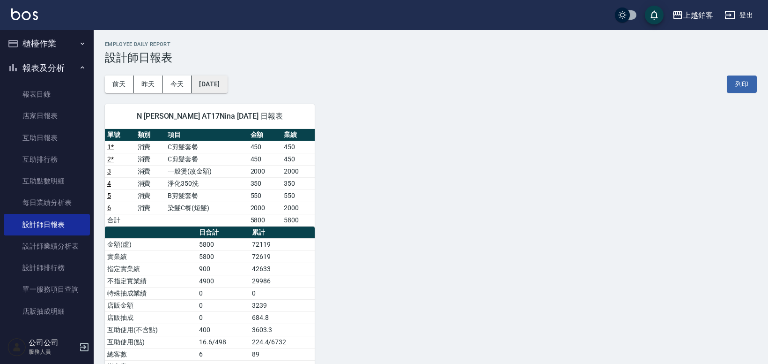
click at [219, 86] on button "[DATE]" at bounding box center [210, 83] width 36 height 17
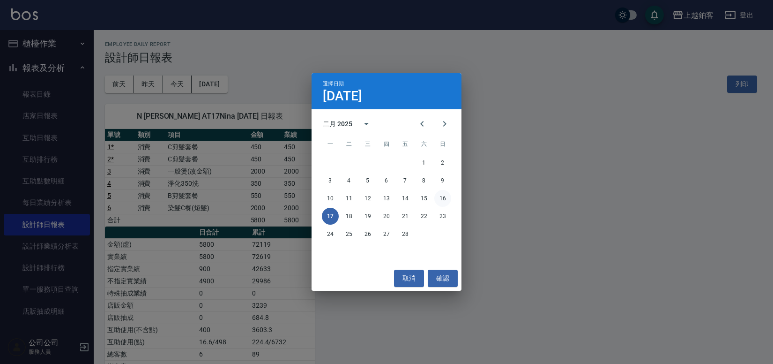
click at [442, 198] on button "16" at bounding box center [442, 198] width 17 height 17
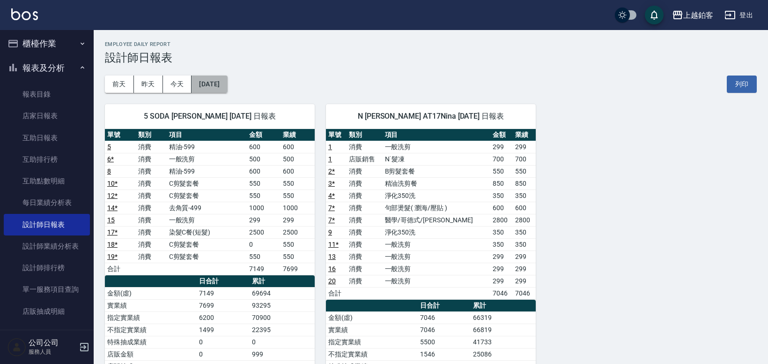
click at [222, 84] on button "[DATE]" at bounding box center [210, 83] width 36 height 17
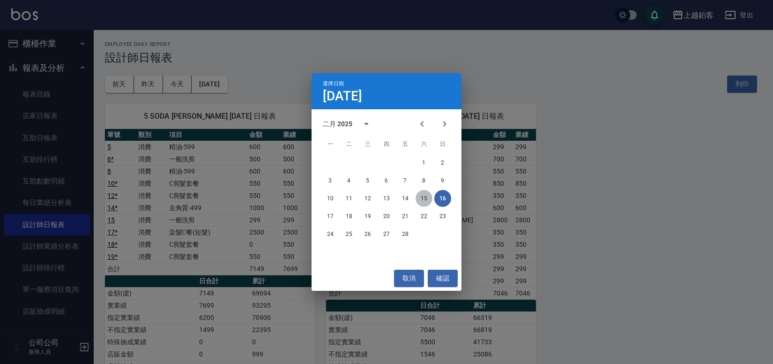
click at [422, 201] on button "15" at bounding box center [424, 198] width 17 height 17
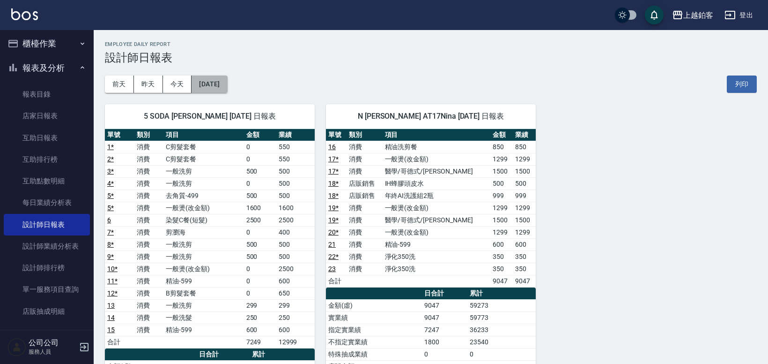
click at [220, 80] on button "[DATE]" at bounding box center [210, 83] width 36 height 17
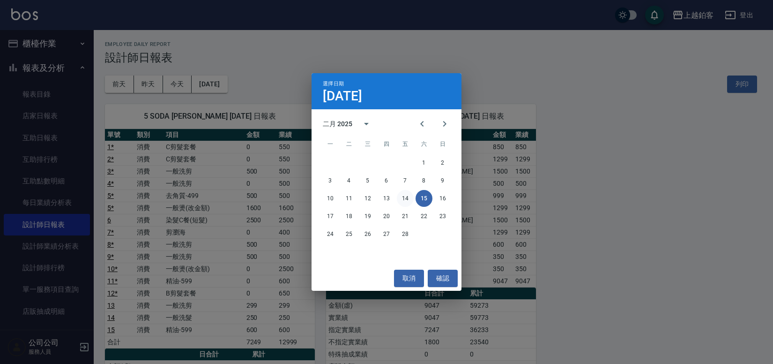
click at [410, 203] on button "14" at bounding box center [405, 198] width 17 height 17
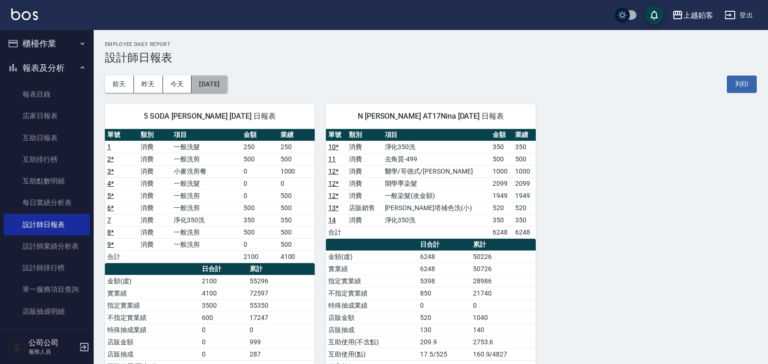
click at [220, 90] on button "[DATE]" at bounding box center [210, 83] width 36 height 17
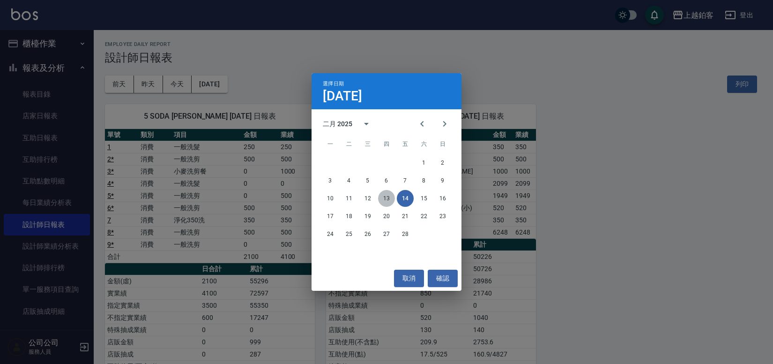
click at [384, 200] on button "13" at bounding box center [386, 198] width 17 height 17
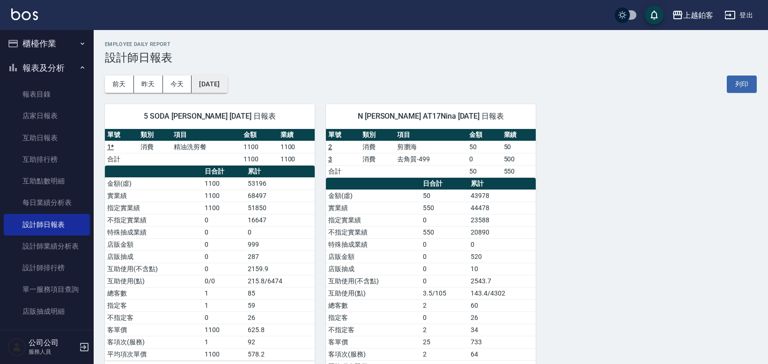
click at [227, 83] on button "[DATE]" at bounding box center [210, 83] width 36 height 17
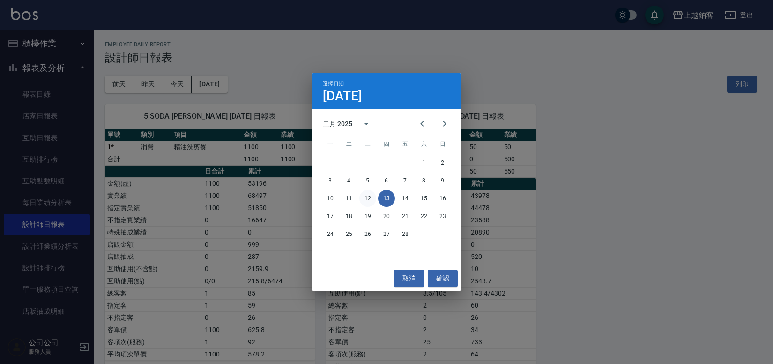
click at [361, 198] on button "12" at bounding box center [367, 198] width 17 height 17
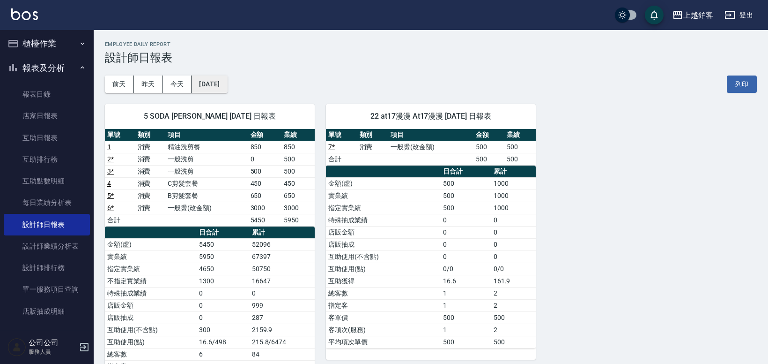
click at [209, 83] on button "[DATE]" at bounding box center [210, 83] width 36 height 17
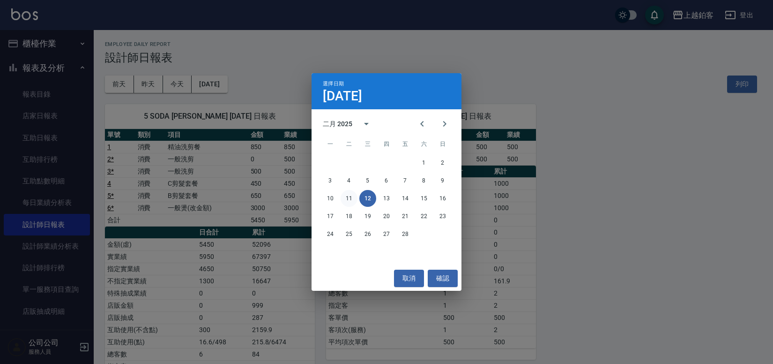
click at [353, 199] on button "11" at bounding box center [349, 198] width 17 height 17
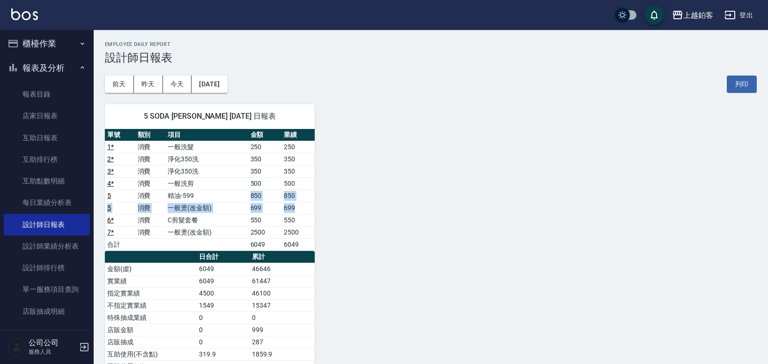
drag, startPoint x: 230, startPoint y: 194, endPoint x: 295, endPoint y: 206, distance: 66.3
click at [295, 206] on tbody "1 * 消費 一般洗髮 250 250 2 * 消費 淨化350洗 350 350 3 * 消費 淨化350洗 350 350 4 * 消費 一般洗剪 500…" at bounding box center [210, 196] width 210 height 110
click at [223, 81] on button "[DATE]" at bounding box center [210, 83] width 36 height 17
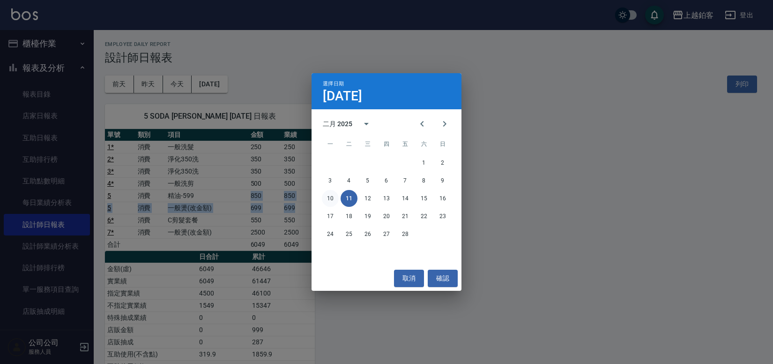
click at [331, 202] on button "10" at bounding box center [330, 198] width 17 height 17
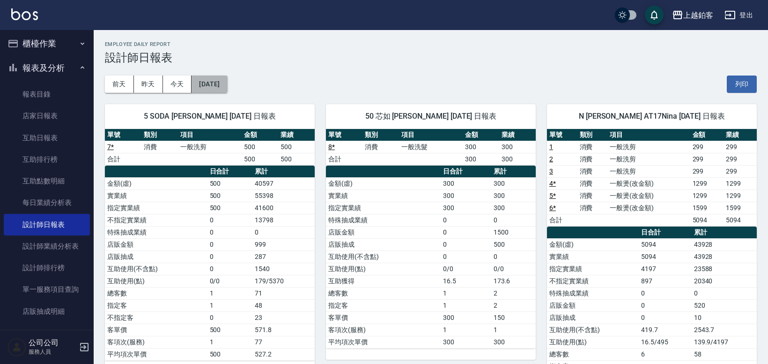
click at [227, 85] on button "[DATE]" at bounding box center [210, 83] width 36 height 17
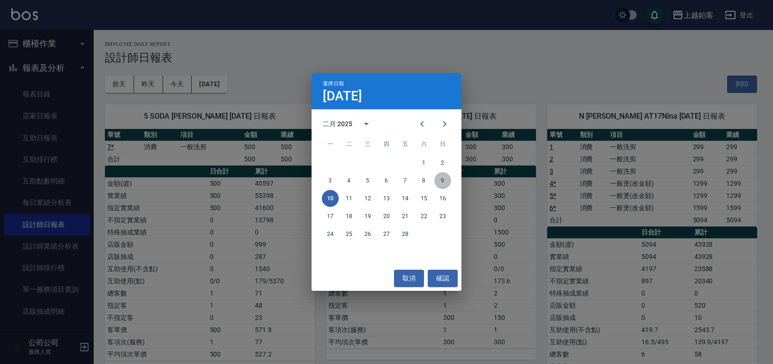
click at [444, 184] on button "9" at bounding box center [442, 180] width 17 height 17
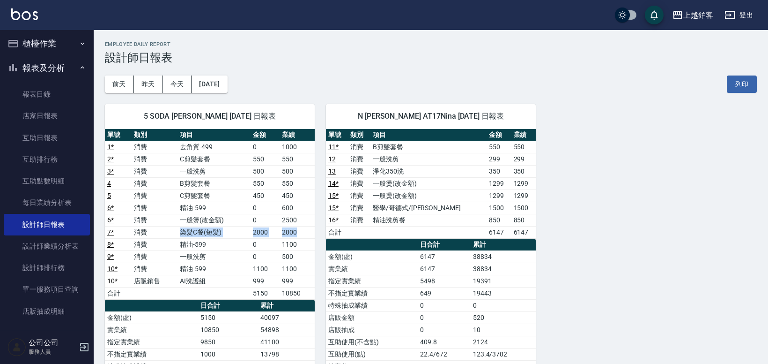
drag, startPoint x: 303, startPoint y: 230, endPoint x: 144, endPoint y: 233, distance: 158.9
click at [148, 232] on tr "7 * 消費 染髮C餐(短髮) 2000 2000" at bounding box center [210, 232] width 210 height 12
drag, startPoint x: 300, startPoint y: 229, endPoint x: 107, endPoint y: 234, distance: 193.6
click at [107, 234] on tr "7 * 消費 染髮C餐(短髮) 2000 2000" at bounding box center [210, 232] width 210 height 12
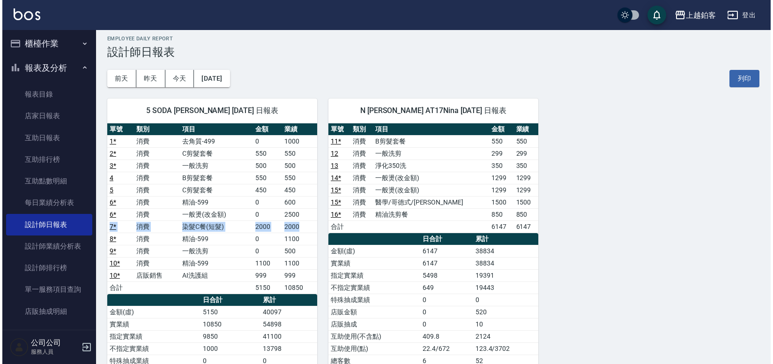
scroll to position [6, 0]
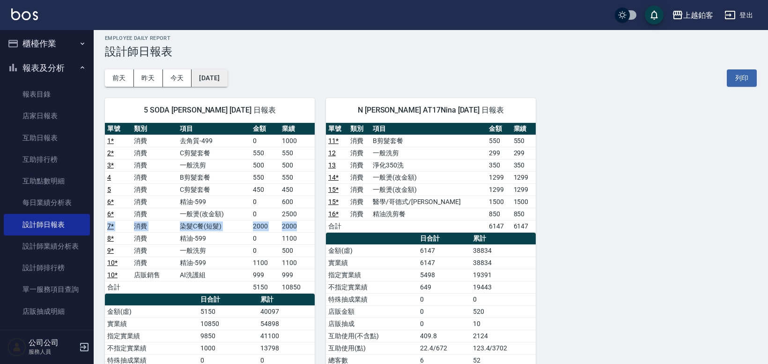
click at [223, 77] on button "[DATE]" at bounding box center [210, 77] width 36 height 17
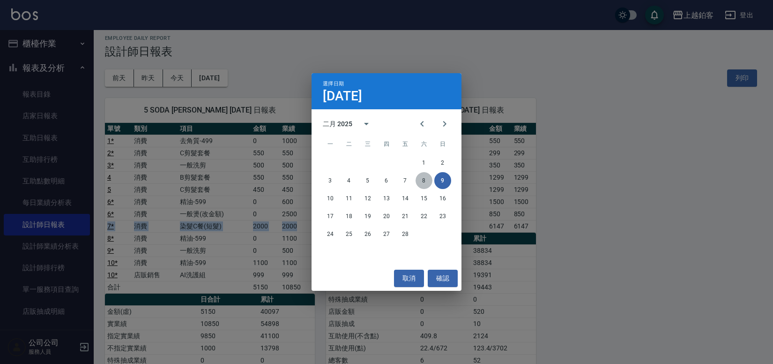
click at [424, 178] on button "8" at bounding box center [424, 180] width 17 height 17
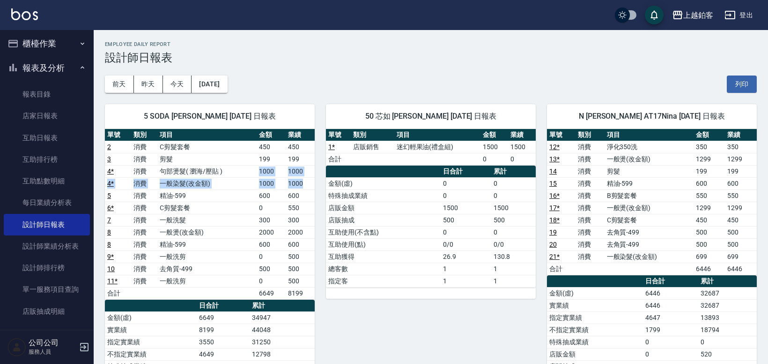
drag, startPoint x: 244, startPoint y: 169, endPoint x: 306, endPoint y: 181, distance: 63.0
click at [306, 181] on tbody "2 消費 C剪髮套餐 450 450 3 消費 剪髮 199 199 4 * 消費 句部燙髮( 瀏海/壓貼 ) 1000 1000 4 * 消費 一般染髮(改…" at bounding box center [210, 220] width 210 height 158
click at [214, 84] on button "[DATE]" at bounding box center [210, 83] width 36 height 17
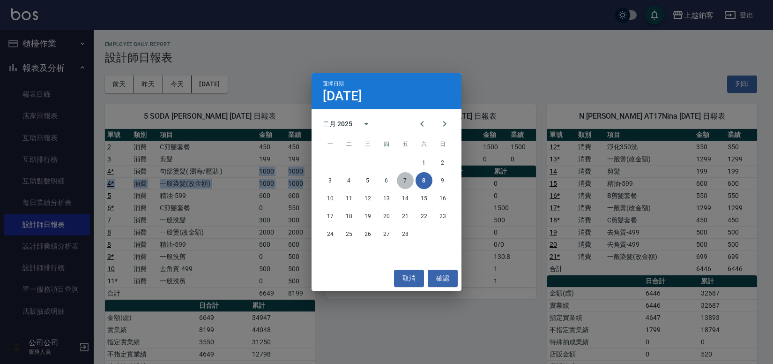
click at [406, 183] on button "7" at bounding box center [405, 180] width 17 height 17
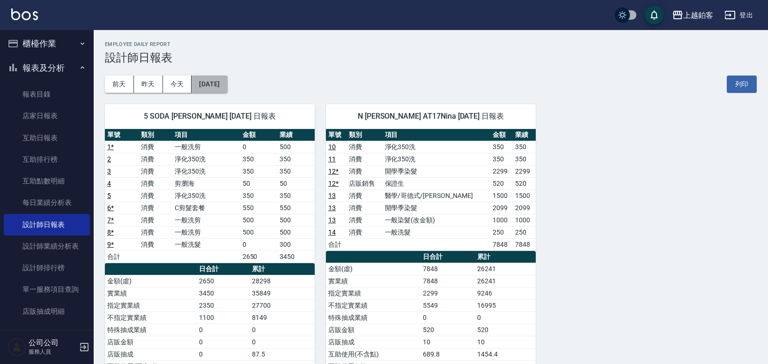
click at [225, 86] on button "[DATE]" at bounding box center [210, 83] width 36 height 17
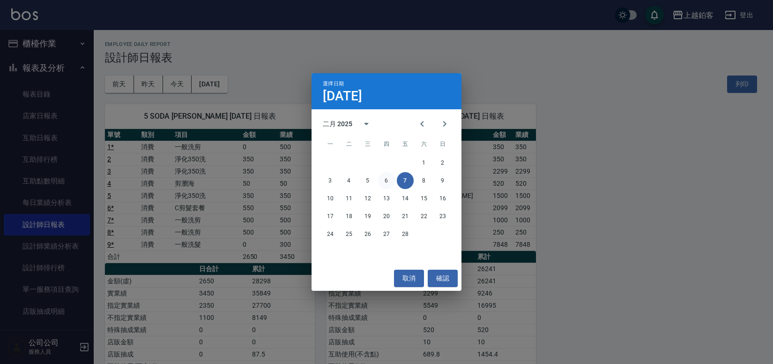
click at [387, 182] on button "6" at bounding box center [386, 180] width 17 height 17
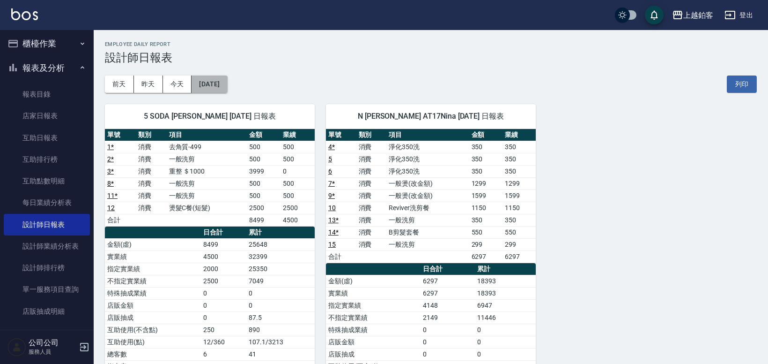
click at [226, 82] on button "[DATE]" at bounding box center [210, 83] width 36 height 17
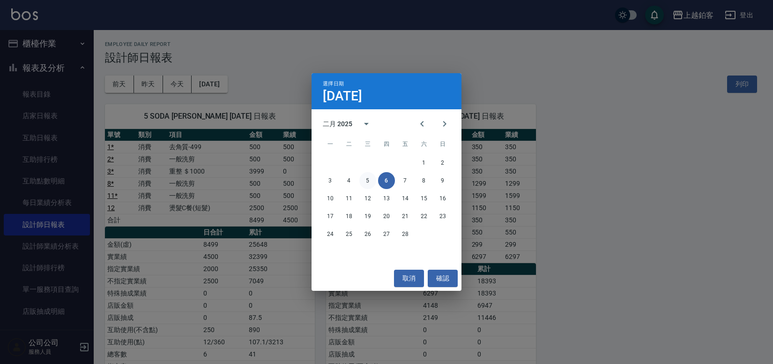
click at [373, 184] on button "5" at bounding box center [367, 180] width 17 height 17
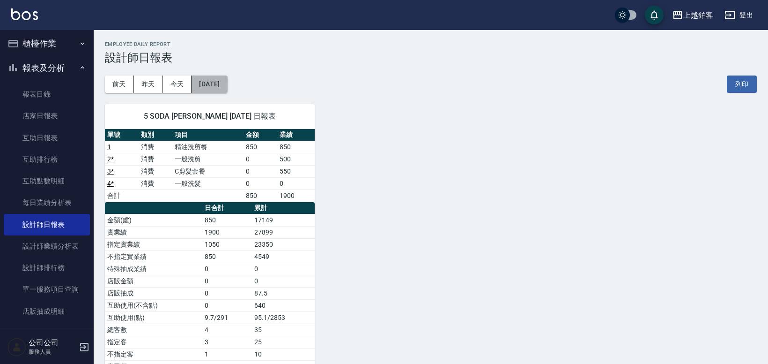
click at [215, 86] on button "[DATE]" at bounding box center [210, 83] width 36 height 17
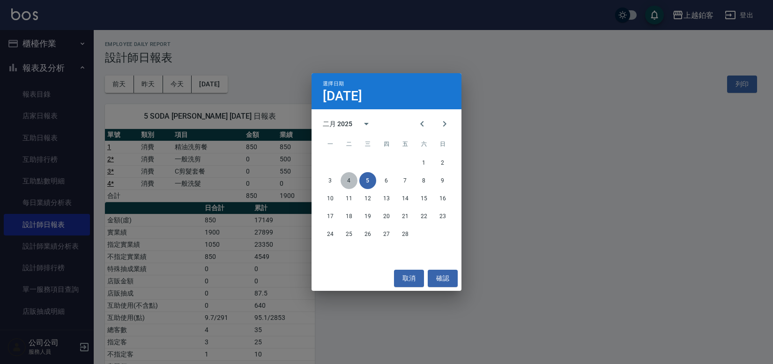
click at [350, 182] on button "4" at bounding box center [349, 180] width 17 height 17
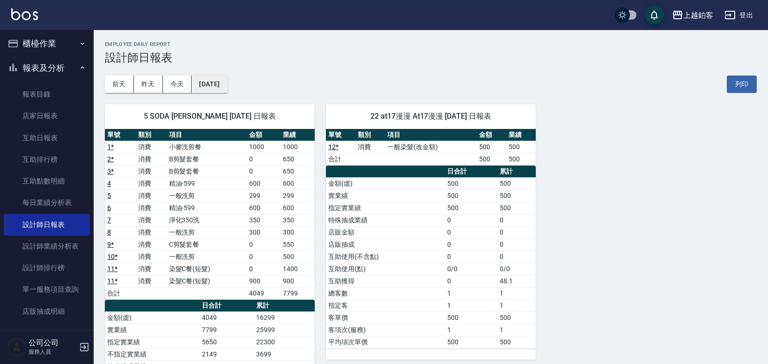
click at [227, 84] on button "[DATE]" at bounding box center [210, 83] width 36 height 17
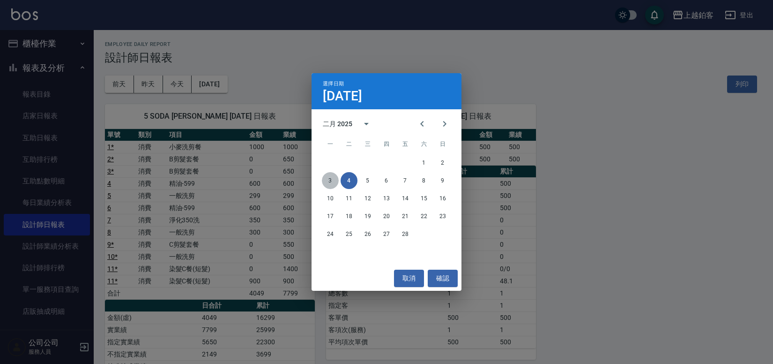
click at [332, 180] on button "3" at bounding box center [330, 180] width 17 height 17
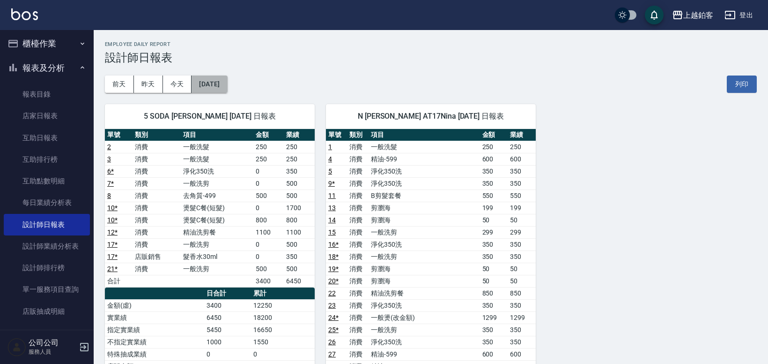
click at [215, 87] on button "[DATE]" at bounding box center [210, 83] width 36 height 17
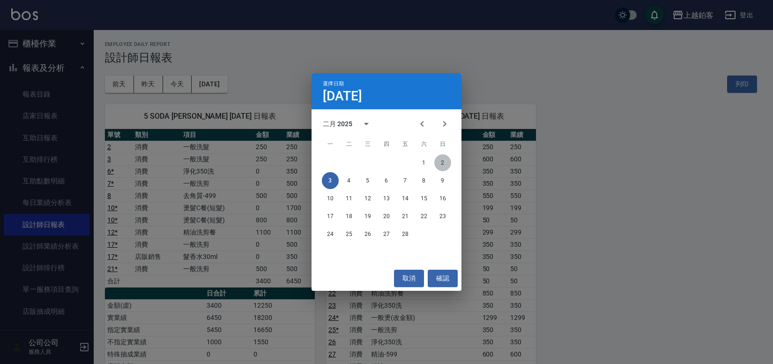
click at [444, 160] on button "2" at bounding box center [442, 162] width 17 height 17
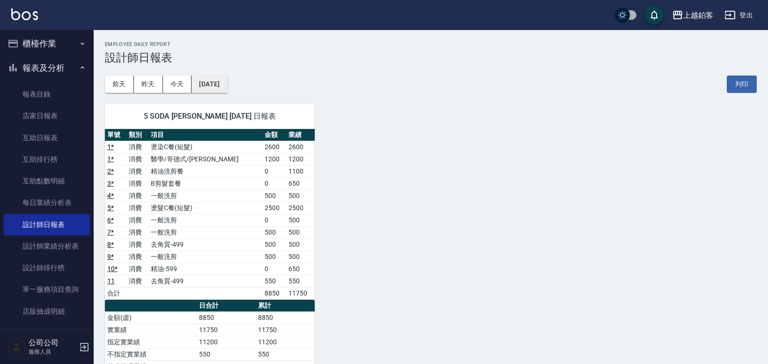
click at [227, 85] on button "[DATE]" at bounding box center [210, 83] width 36 height 17
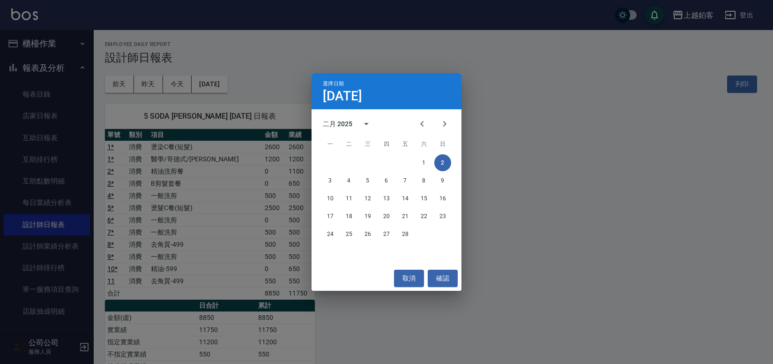
click at [432, 165] on div "1 2" at bounding box center [387, 162] width 150 height 17
click at [427, 165] on button "1" at bounding box center [424, 162] width 17 height 17
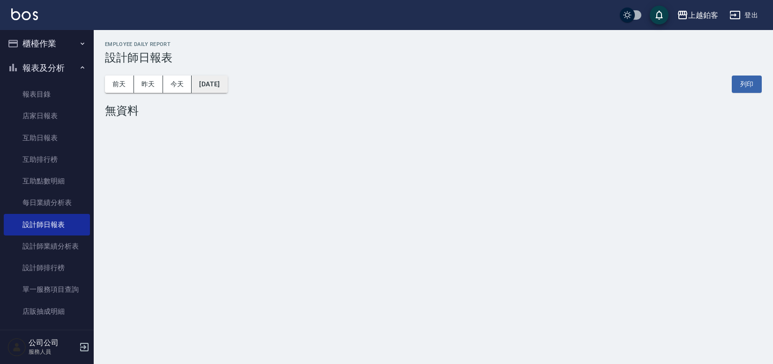
click at [225, 89] on button "[DATE]" at bounding box center [210, 83] width 36 height 17
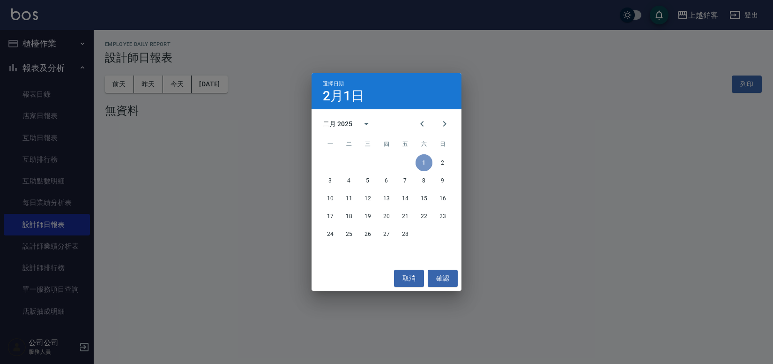
click at [425, 164] on button "1" at bounding box center [424, 162] width 17 height 17
click at [438, 163] on button "2" at bounding box center [442, 162] width 17 height 17
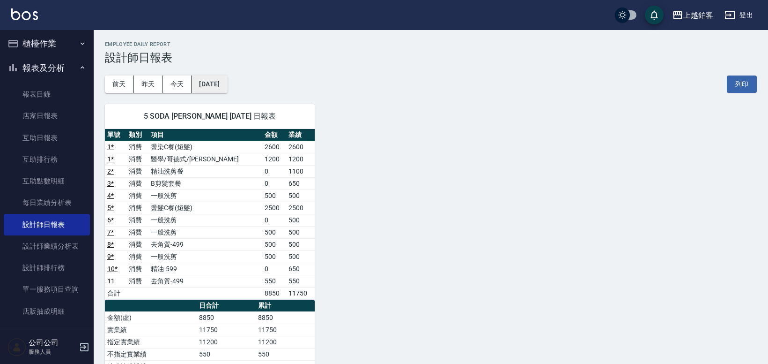
click at [227, 86] on button "[DATE]" at bounding box center [210, 83] width 36 height 17
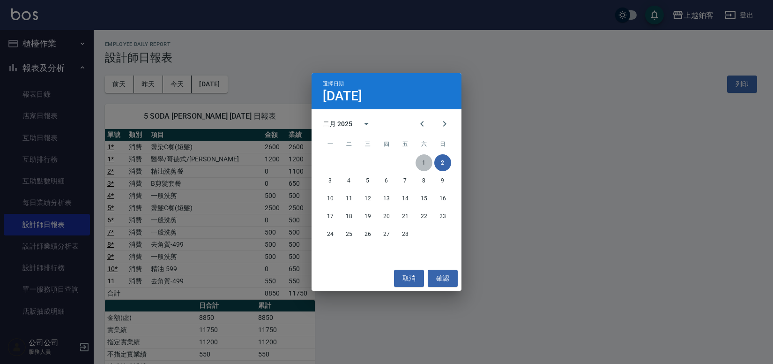
click at [421, 157] on button "1" at bounding box center [424, 162] width 17 height 17
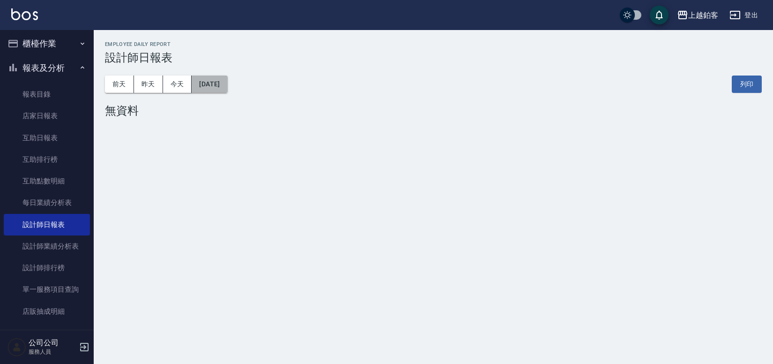
click at [218, 86] on button "[DATE]" at bounding box center [210, 83] width 36 height 17
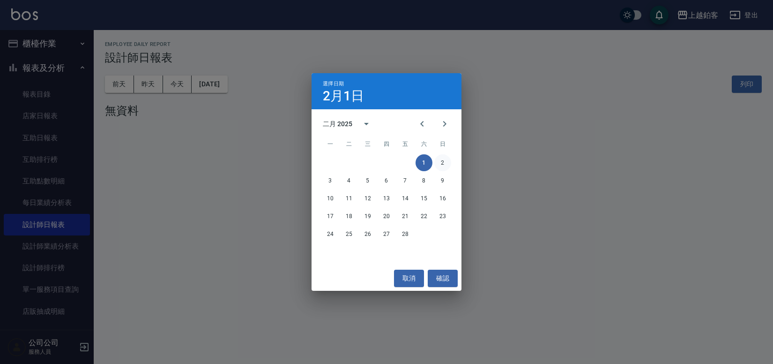
click at [446, 162] on button "2" at bounding box center [442, 162] width 17 height 17
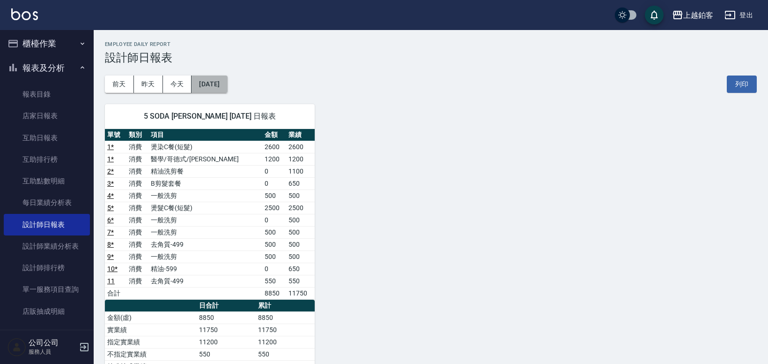
click at [219, 88] on button "[DATE]" at bounding box center [210, 83] width 36 height 17
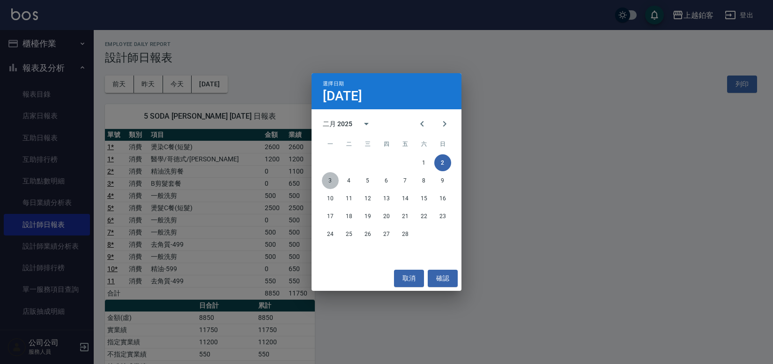
click at [327, 184] on button "3" at bounding box center [330, 180] width 17 height 17
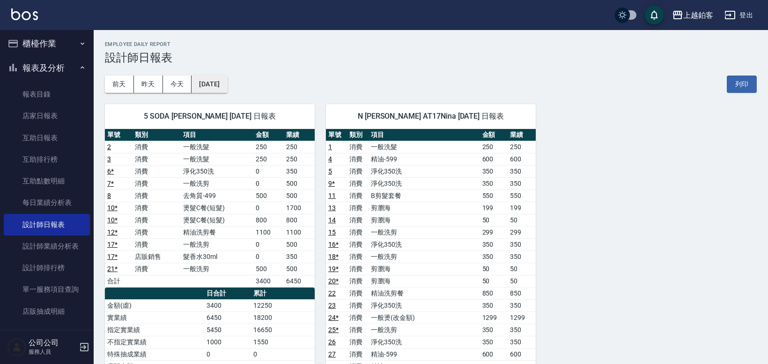
click at [227, 88] on button "[DATE]" at bounding box center [210, 83] width 36 height 17
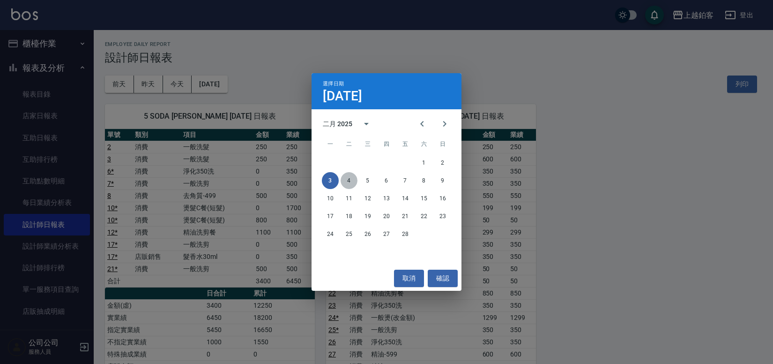
click at [346, 180] on button "4" at bounding box center [349, 180] width 17 height 17
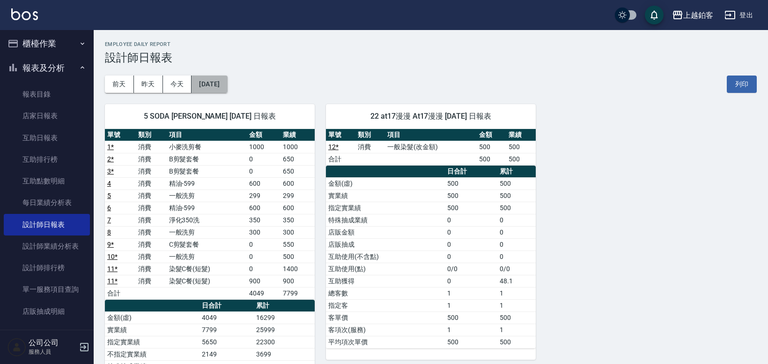
click at [227, 87] on button "[DATE]" at bounding box center [210, 83] width 36 height 17
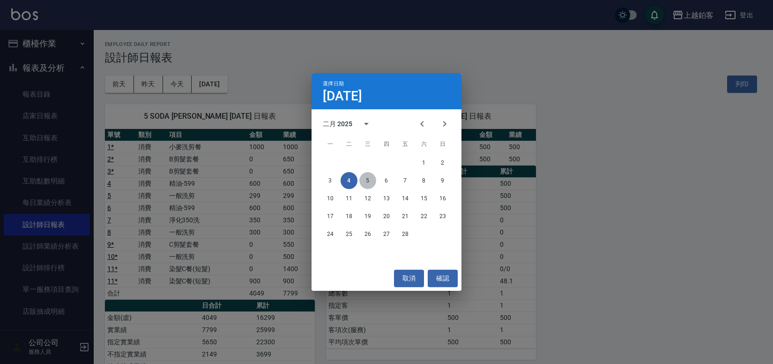
click at [369, 181] on button "5" at bounding box center [367, 180] width 17 height 17
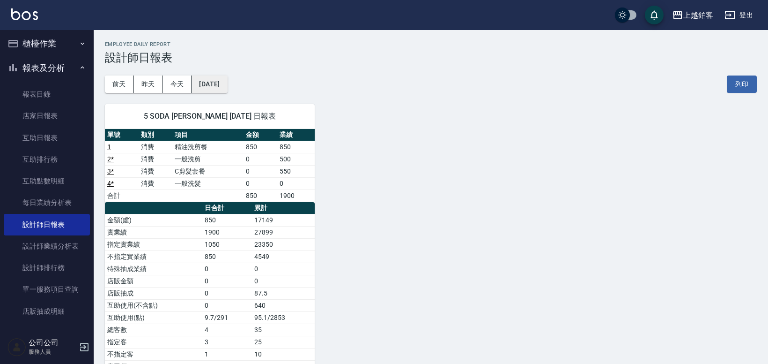
click at [227, 88] on button "[DATE]" at bounding box center [210, 83] width 36 height 17
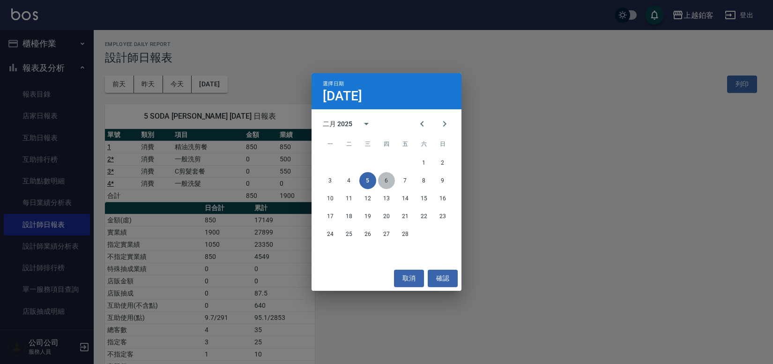
click at [389, 184] on button "6" at bounding box center [386, 180] width 17 height 17
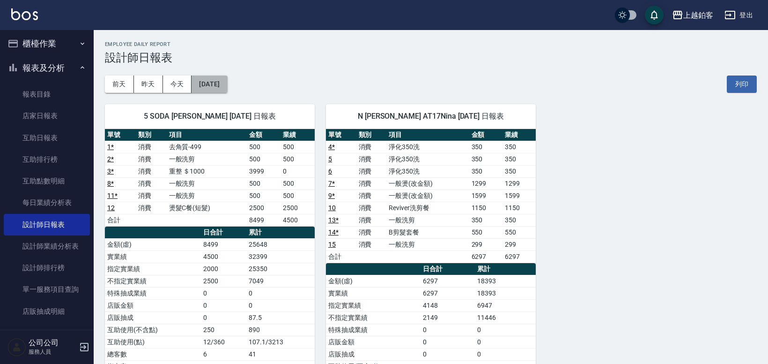
click at [227, 85] on button "[DATE]" at bounding box center [210, 83] width 36 height 17
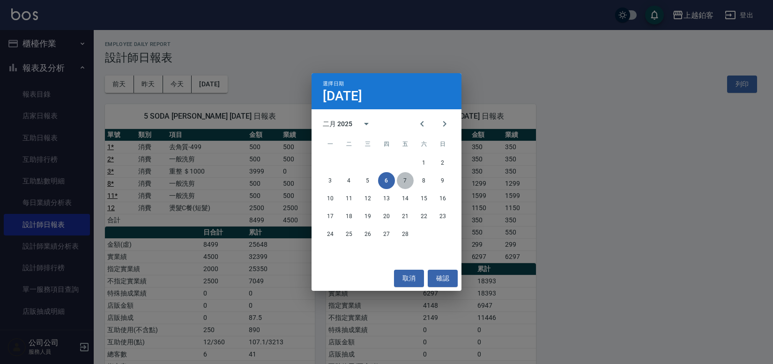
click at [409, 181] on button "7" at bounding box center [405, 180] width 17 height 17
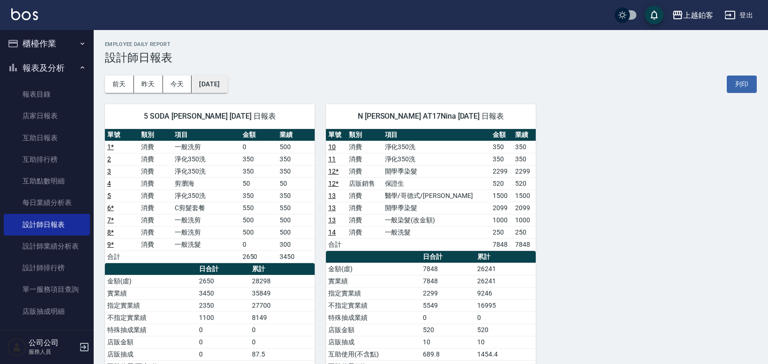
click at [227, 88] on button "[DATE]" at bounding box center [210, 83] width 36 height 17
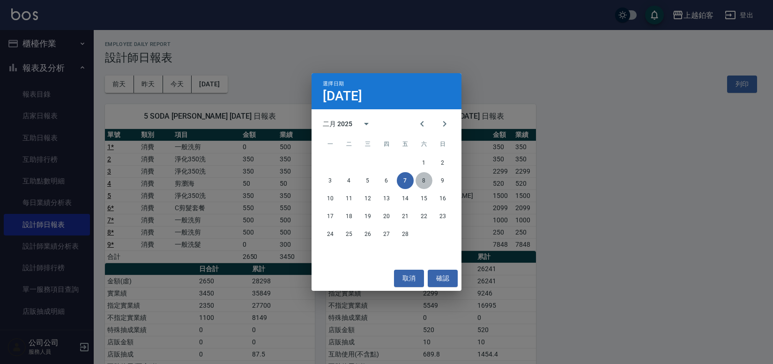
click at [425, 182] on button "8" at bounding box center [424, 180] width 17 height 17
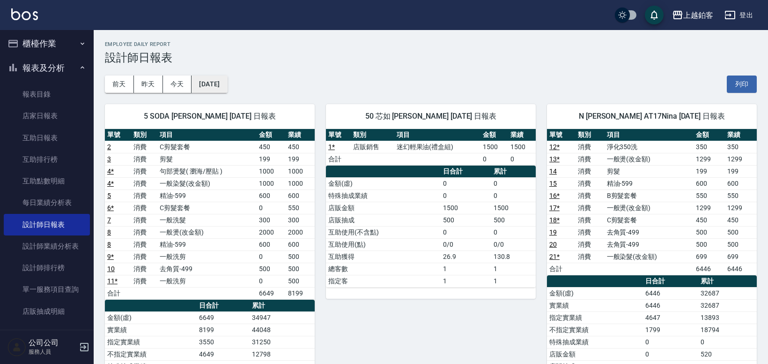
click at [224, 86] on button "[DATE]" at bounding box center [210, 83] width 36 height 17
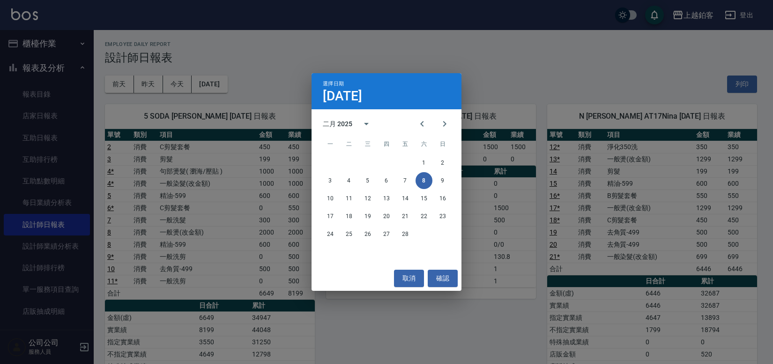
click at [446, 188] on div "3 4 5 6 7 8 9" at bounding box center [387, 180] width 150 height 17
click at [439, 180] on button "9" at bounding box center [442, 180] width 17 height 17
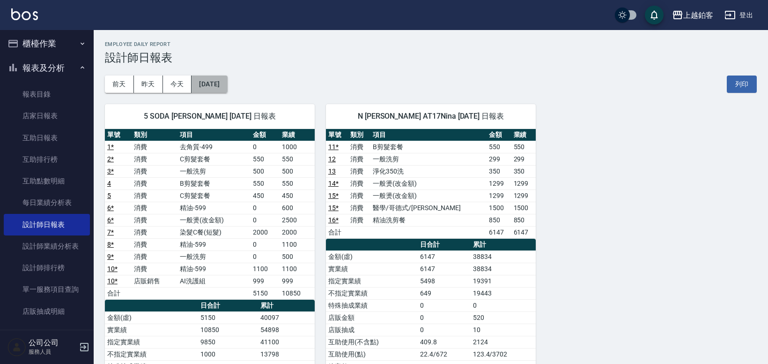
click at [216, 82] on button "[DATE]" at bounding box center [210, 83] width 36 height 17
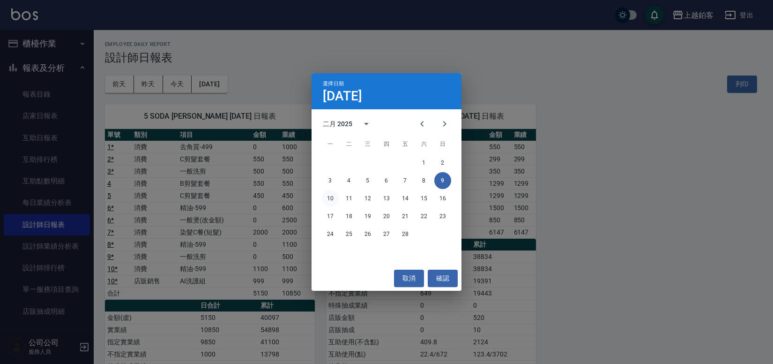
click at [334, 202] on button "10" at bounding box center [330, 198] width 17 height 17
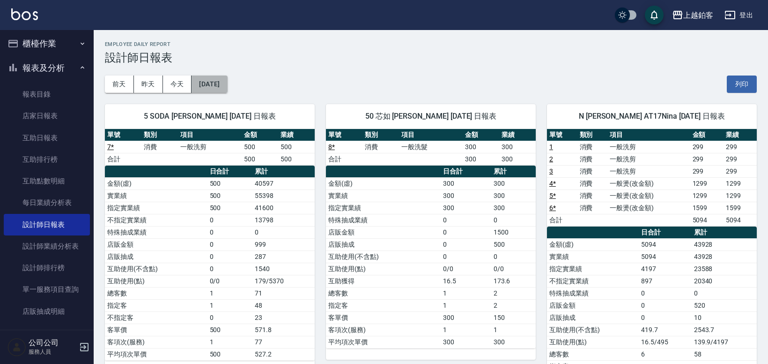
click at [225, 87] on button "[DATE]" at bounding box center [210, 83] width 36 height 17
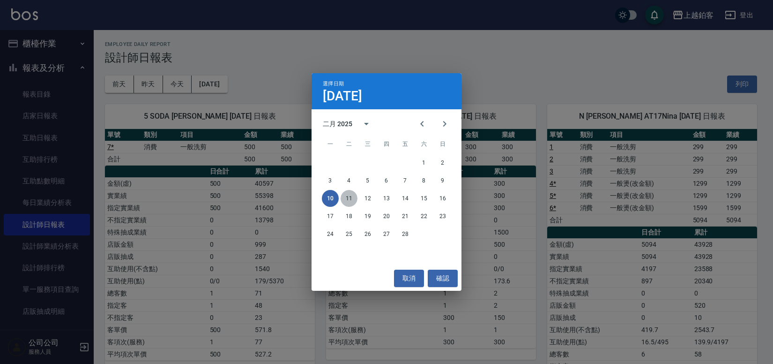
click at [352, 198] on button "11" at bounding box center [349, 198] width 17 height 17
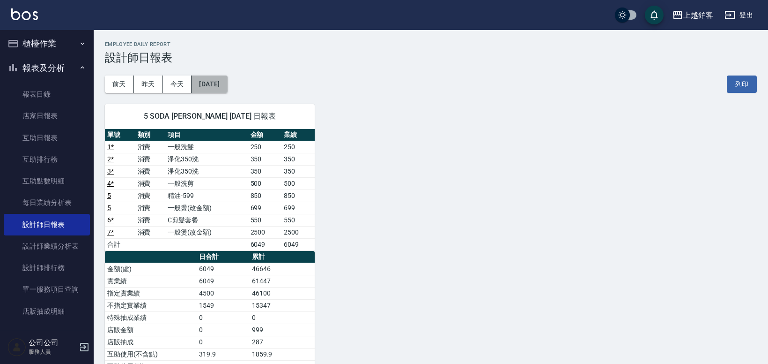
click at [223, 85] on button "[DATE]" at bounding box center [210, 83] width 36 height 17
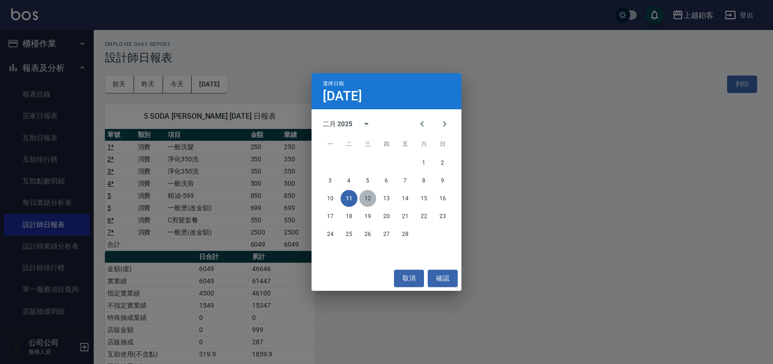
click at [366, 197] on button "12" at bounding box center [367, 198] width 17 height 17
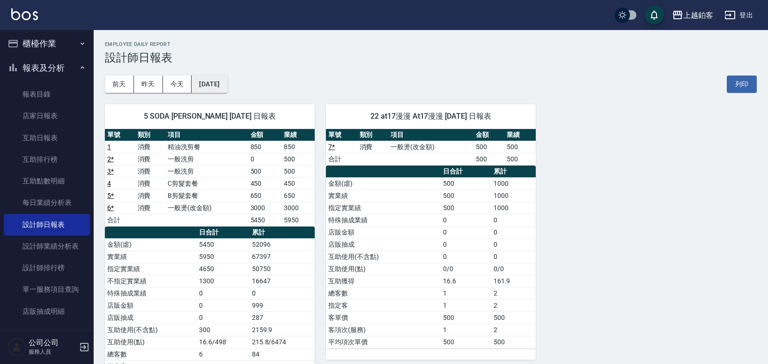
click at [202, 83] on button "[DATE]" at bounding box center [210, 83] width 36 height 17
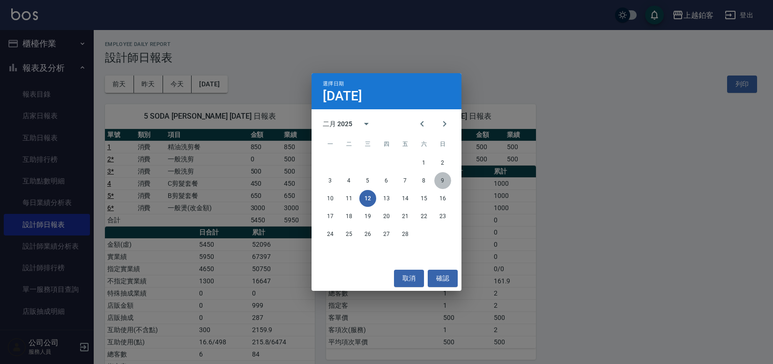
click at [443, 183] on button "9" at bounding box center [442, 180] width 17 height 17
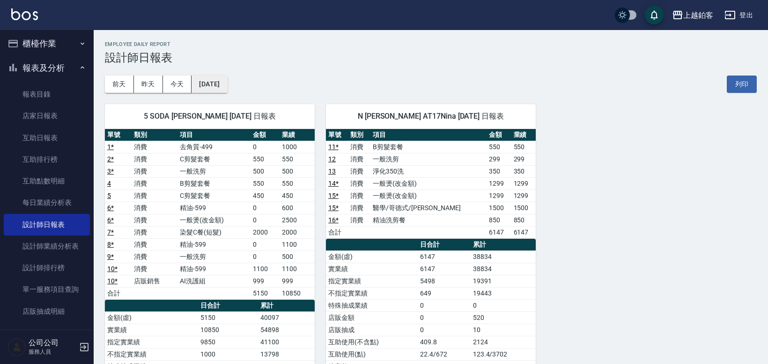
click at [214, 85] on button "[DATE]" at bounding box center [210, 83] width 36 height 17
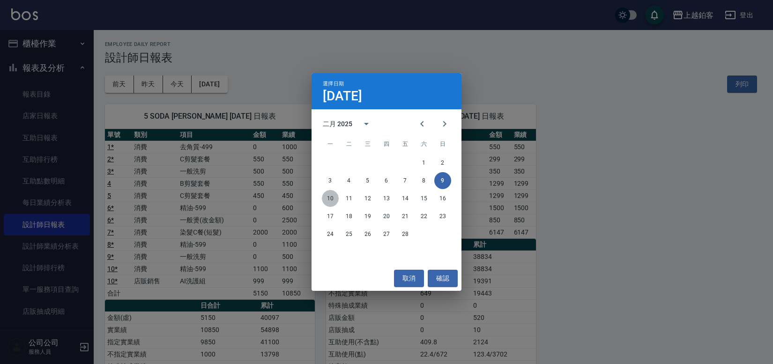
click at [332, 201] on button "10" at bounding box center [330, 198] width 17 height 17
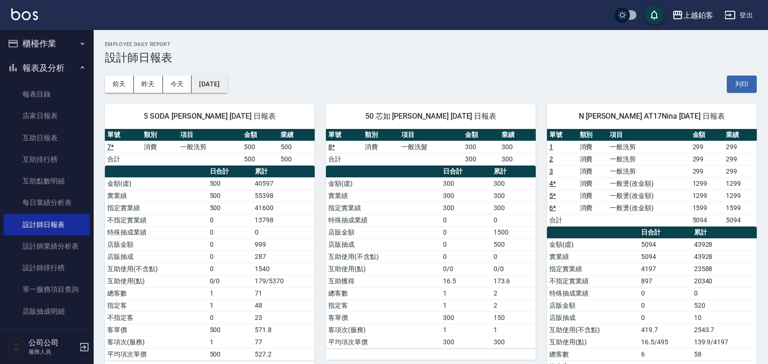
click at [227, 85] on button "[DATE]" at bounding box center [210, 83] width 36 height 17
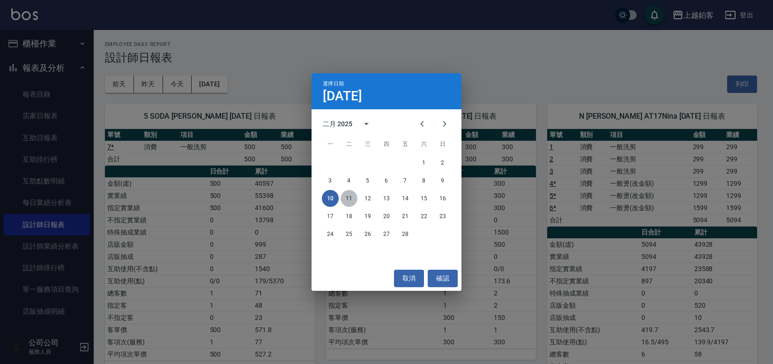
click at [346, 195] on button "11" at bounding box center [349, 198] width 17 height 17
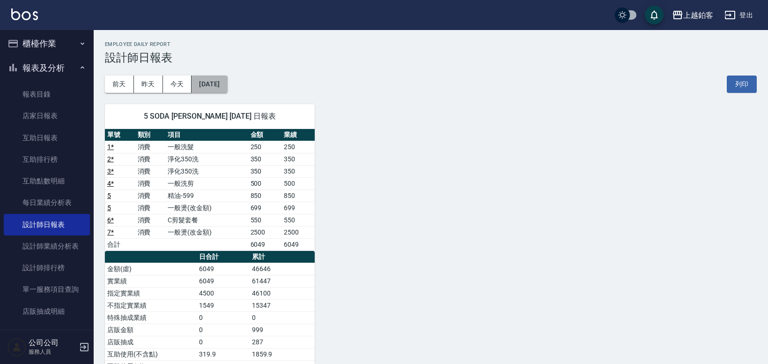
click at [225, 89] on button "[DATE]" at bounding box center [210, 83] width 36 height 17
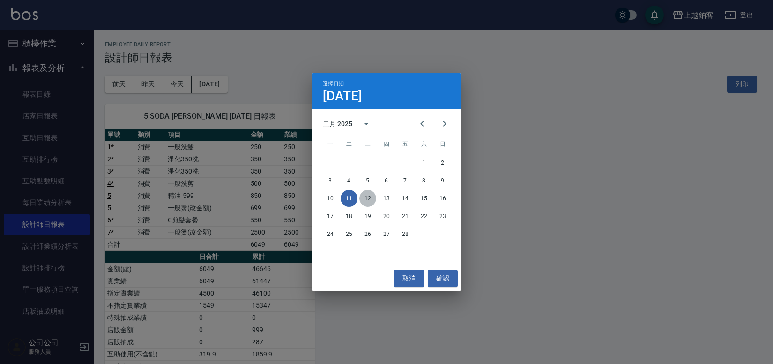
click at [365, 200] on button "12" at bounding box center [367, 198] width 17 height 17
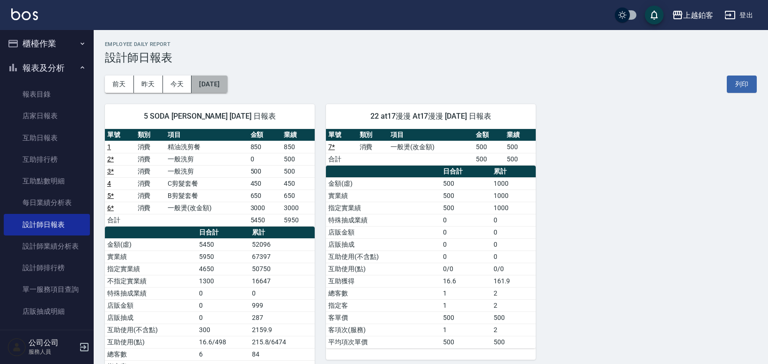
click at [218, 81] on button "[DATE]" at bounding box center [210, 83] width 36 height 17
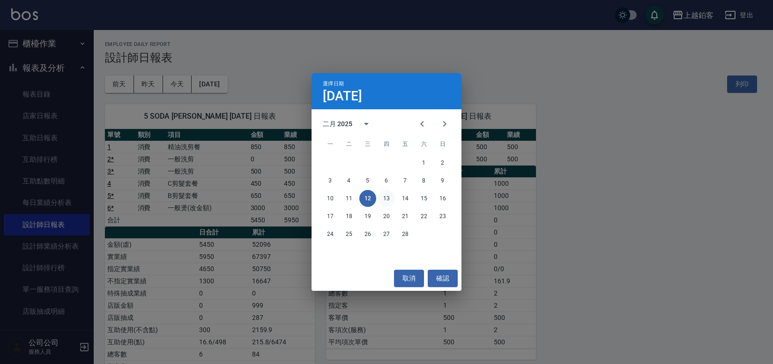
click at [382, 202] on button "13" at bounding box center [386, 198] width 17 height 17
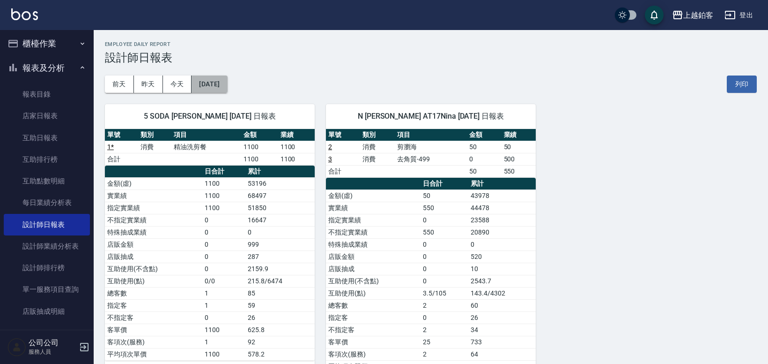
click at [210, 84] on button "[DATE]" at bounding box center [210, 83] width 36 height 17
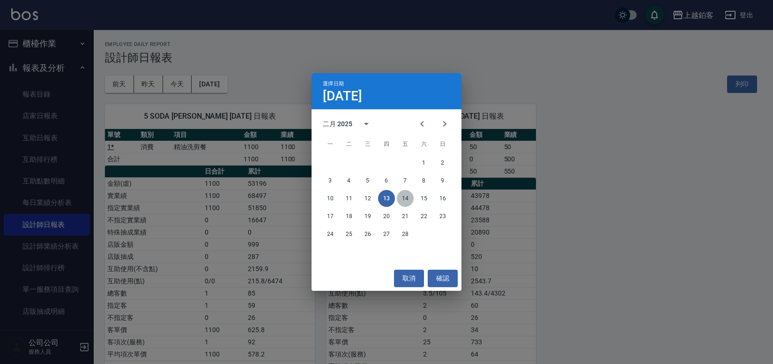
click at [411, 195] on button "14" at bounding box center [405, 198] width 17 height 17
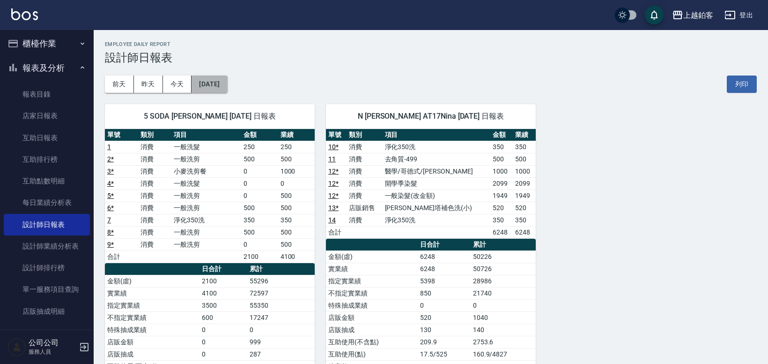
click at [227, 87] on button "[DATE]" at bounding box center [210, 83] width 36 height 17
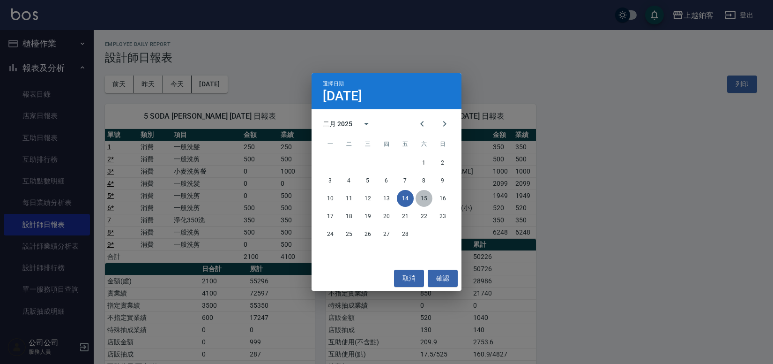
click at [424, 199] on button "15" at bounding box center [424, 198] width 17 height 17
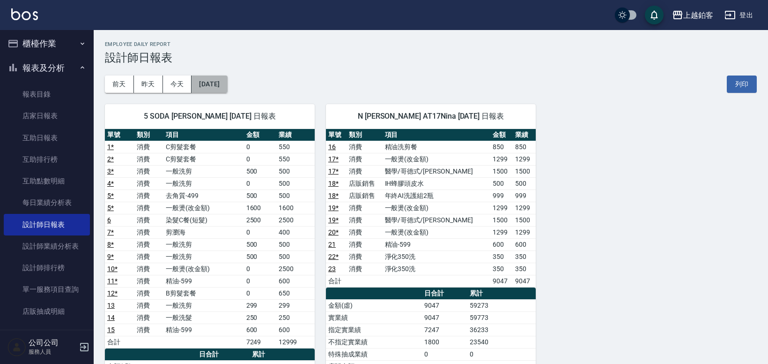
click at [226, 87] on button "[DATE]" at bounding box center [210, 83] width 36 height 17
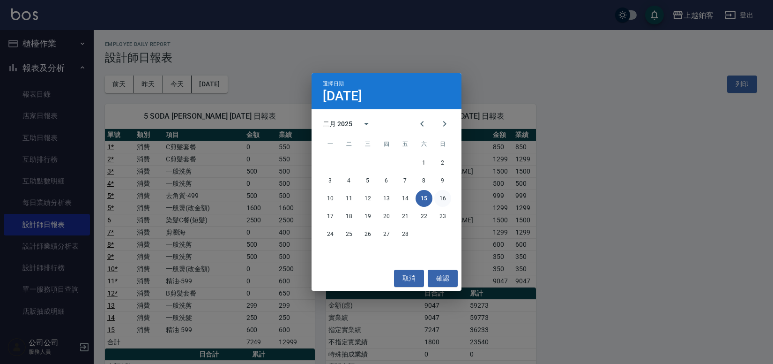
click at [440, 201] on button "16" at bounding box center [442, 198] width 17 height 17
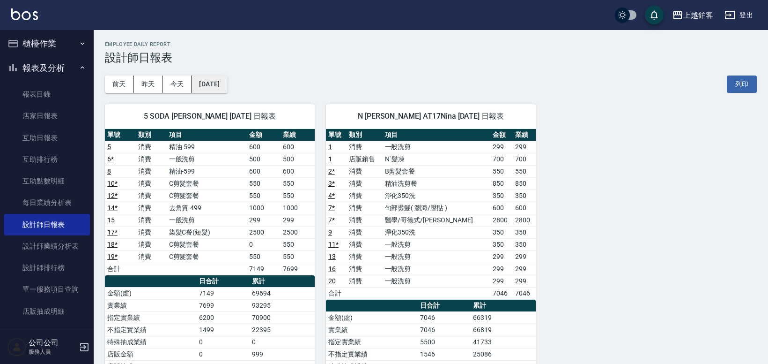
click at [225, 90] on button "[DATE]" at bounding box center [210, 83] width 36 height 17
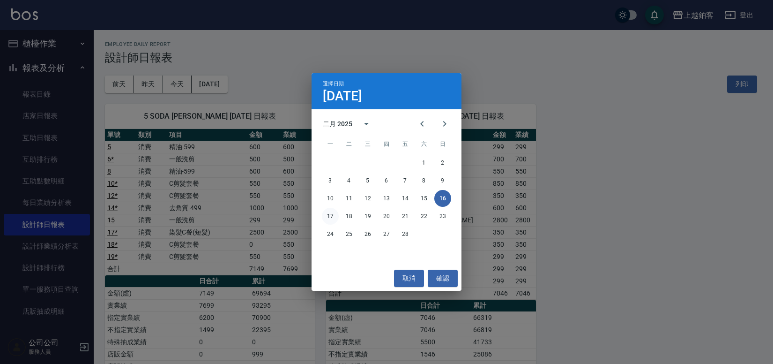
click at [323, 216] on button "17" at bounding box center [330, 216] width 17 height 17
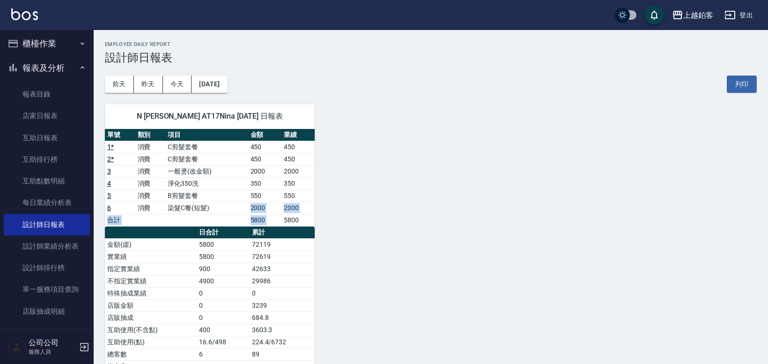
drag, startPoint x: 238, startPoint y: 208, endPoint x: 310, endPoint y: 213, distance: 71.9
click at [310, 213] on tbody "1 * 消費 C剪髮套餐 450 450 2 * 消費 C剪髮套餐 450 450 3 消費 一般燙(改金額) 2000 2000 4 消費 淨化350洗 3…" at bounding box center [210, 183] width 210 height 85
click at [332, 203] on div "N [PERSON_NAME] AT17Nina [DATE] 日報表 單號 類別 項目 金額 業績 1 * 消費 C剪髮套餐 450 450 2 * 消費 …" at bounding box center [425, 263] width 663 height 340
click at [210, 74] on div "[DATE] [DATE] [DATE] [DATE] 列印" at bounding box center [431, 84] width 652 height 40
click at [227, 81] on button "[DATE]" at bounding box center [210, 83] width 36 height 17
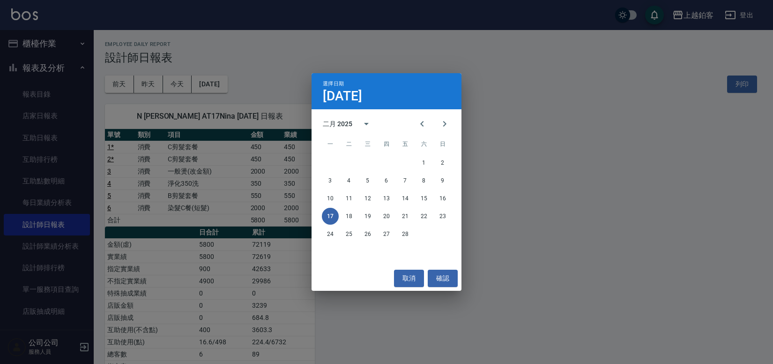
click at [358, 257] on div "1 2 3 4 5 6 7 8 9 10 11 12 13 14 15 16 17 18 19 20 21 22 23 24 25 26 27 28" at bounding box center [387, 209] width 150 height 112
click at [249, 45] on div "選擇日期 [DATE] 二月 2025 一 二 三 四 五 六 日 1 2 3 4 5 6 7 8 9 10 11 12 13 14 15 16 17 18 …" at bounding box center [386, 182] width 773 height 364
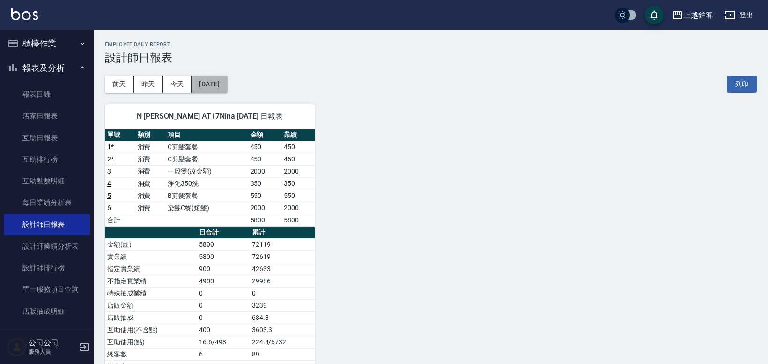
click at [227, 90] on button "[DATE]" at bounding box center [210, 83] width 36 height 17
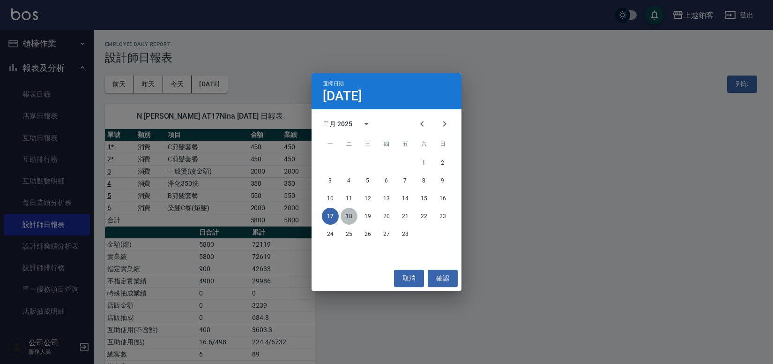
click at [351, 214] on button "18" at bounding box center [349, 216] width 17 height 17
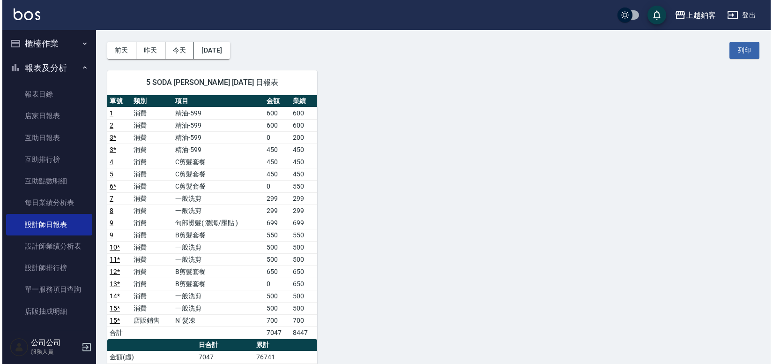
scroll to position [37, 0]
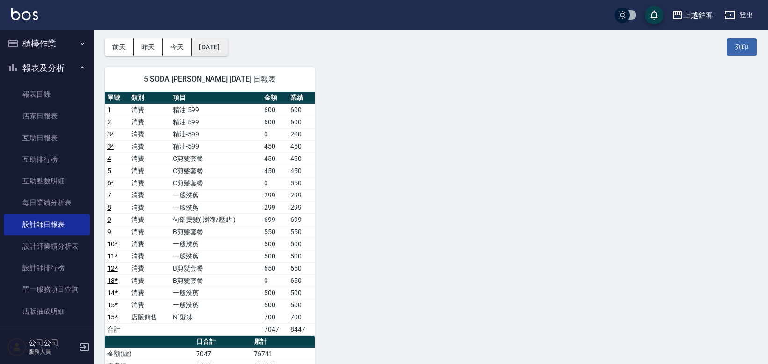
click at [223, 47] on button "[DATE]" at bounding box center [210, 46] width 36 height 17
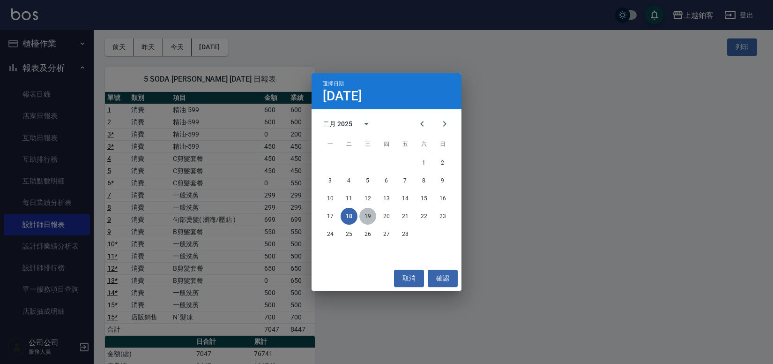
click at [366, 218] on button "19" at bounding box center [367, 216] width 17 height 17
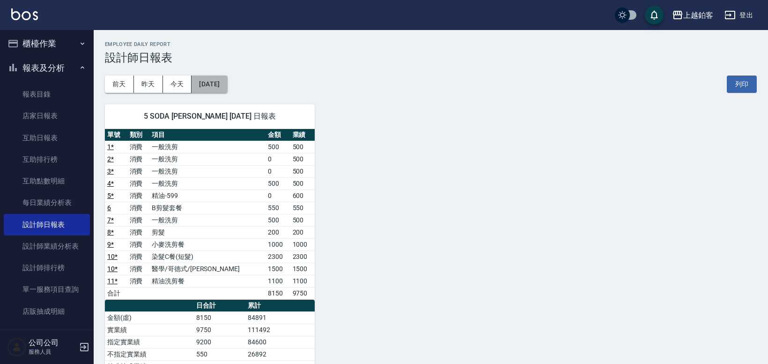
click at [227, 86] on button "[DATE]" at bounding box center [210, 83] width 36 height 17
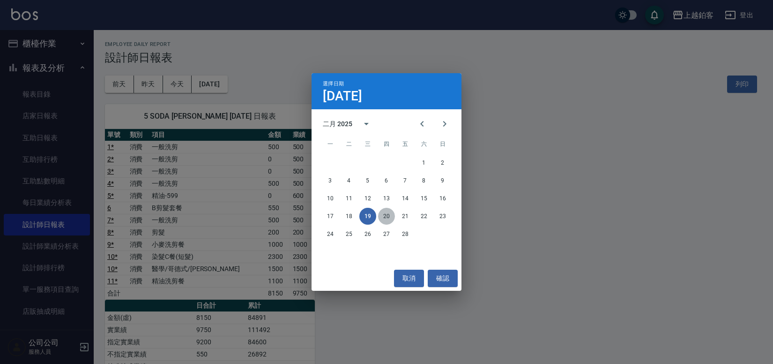
click at [385, 215] on button "20" at bounding box center [386, 216] width 17 height 17
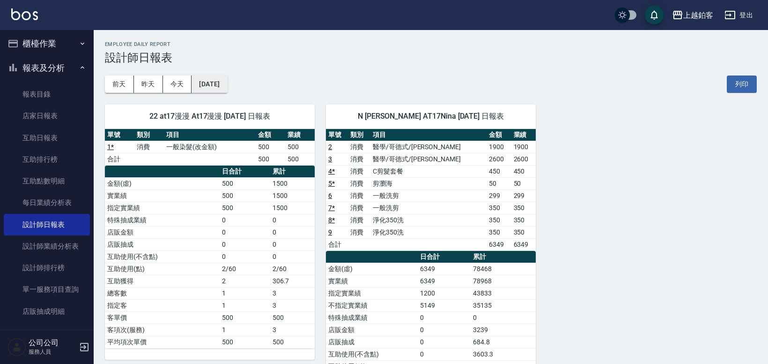
click at [227, 85] on button "[DATE]" at bounding box center [210, 83] width 36 height 17
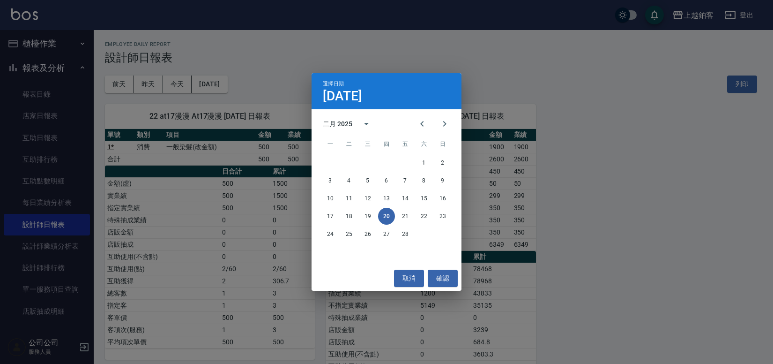
click at [504, 193] on div "選擇日期 [DATE] 二月 2025 一 二 三 四 五 六 日 1 2 3 4 5 6 7 8 9 10 11 12 13 14 15 16 17 18 …" at bounding box center [386, 182] width 773 height 364
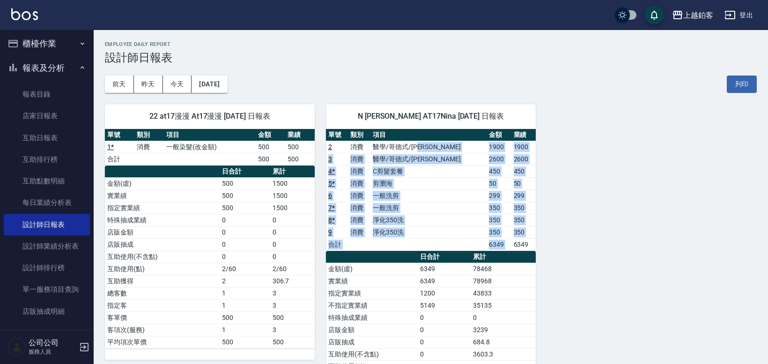
drag, startPoint x: 466, startPoint y: 146, endPoint x: 521, endPoint y: 234, distance: 104.0
click at [523, 238] on tbody "2 消費 醫學/哥德式/龐德 1900 1900 3 消費 醫學/哥德式/龐德 2600 2600 4 * 消費 C剪髮套餐 450 450 5 * 消費 剪…" at bounding box center [431, 196] width 210 height 110
click at [221, 88] on button "[DATE]" at bounding box center [210, 83] width 36 height 17
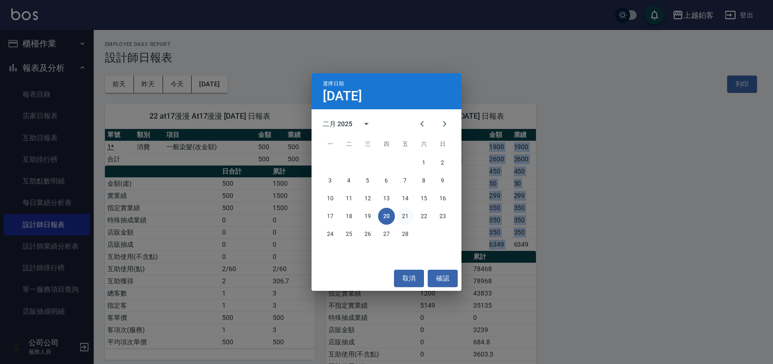
click at [402, 216] on button "21" at bounding box center [405, 216] width 17 height 17
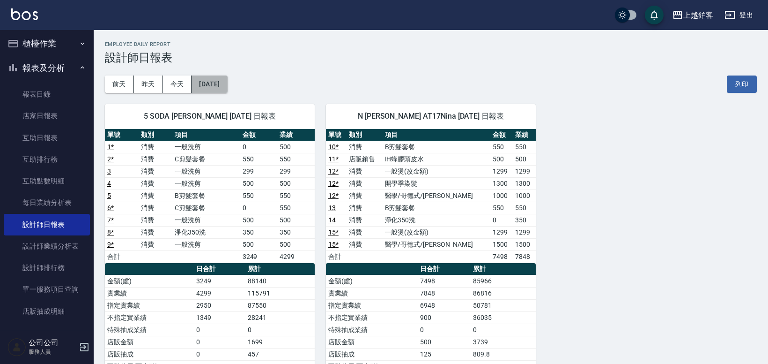
click at [223, 83] on button "[DATE]" at bounding box center [210, 83] width 36 height 17
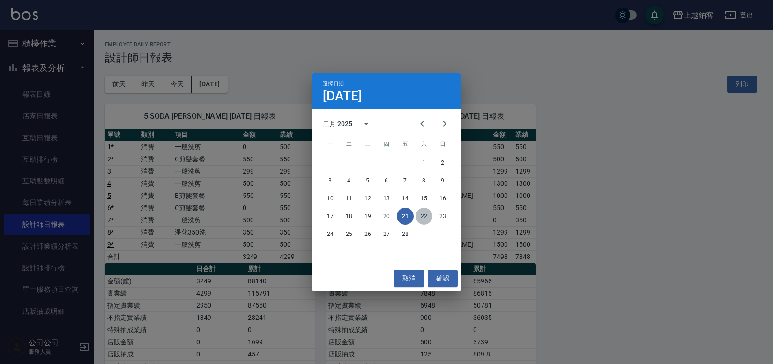
click at [420, 217] on button "22" at bounding box center [424, 216] width 17 height 17
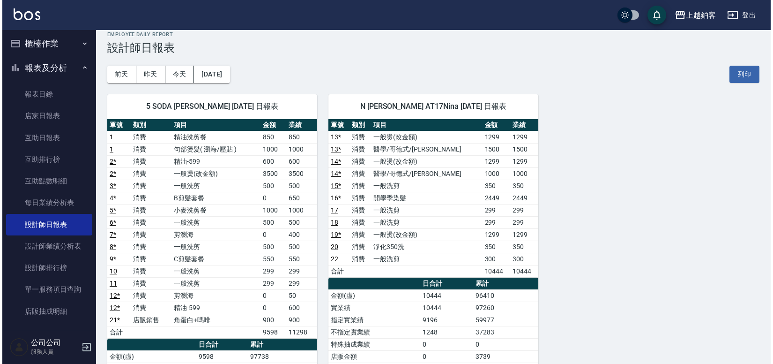
scroll to position [10, 0]
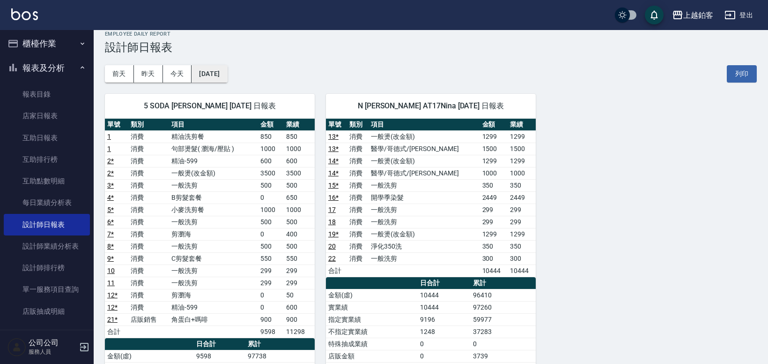
click at [227, 77] on button "[DATE]" at bounding box center [210, 73] width 36 height 17
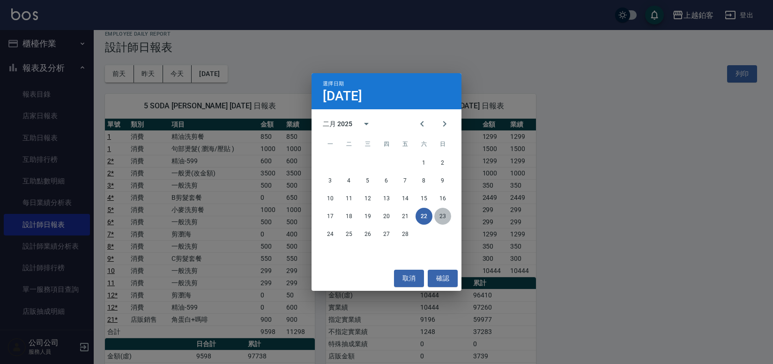
click at [436, 218] on button "23" at bounding box center [442, 216] width 17 height 17
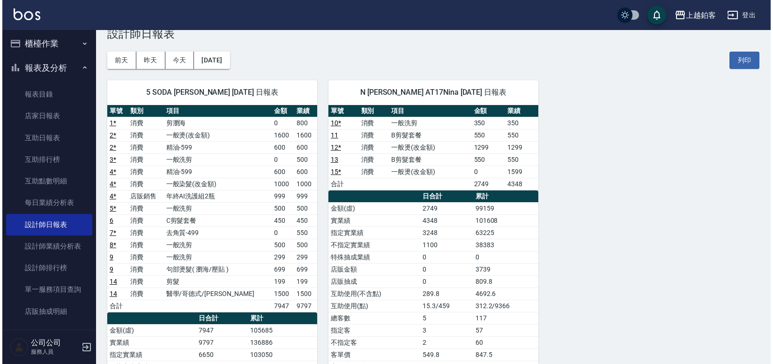
scroll to position [25, 0]
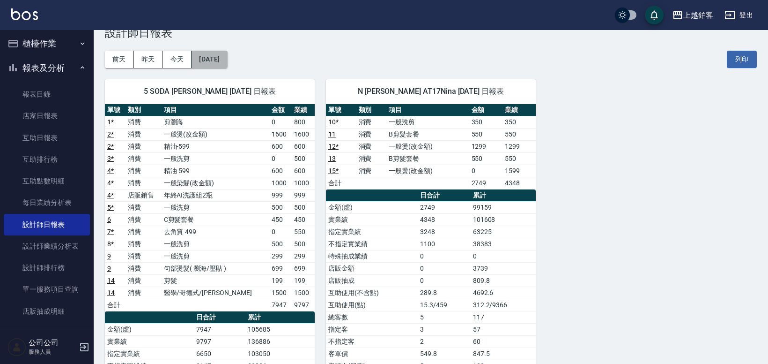
click at [226, 65] on button "[DATE]" at bounding box center [210, 59] width 36 height 17
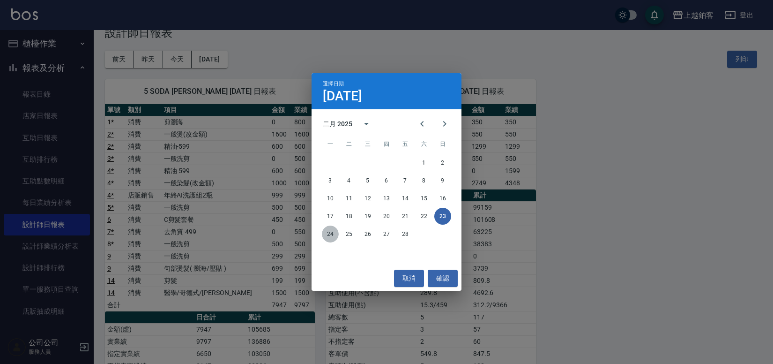
click at [335, 234] on button "24" at bounding box center [330, 233] width 17 height 17
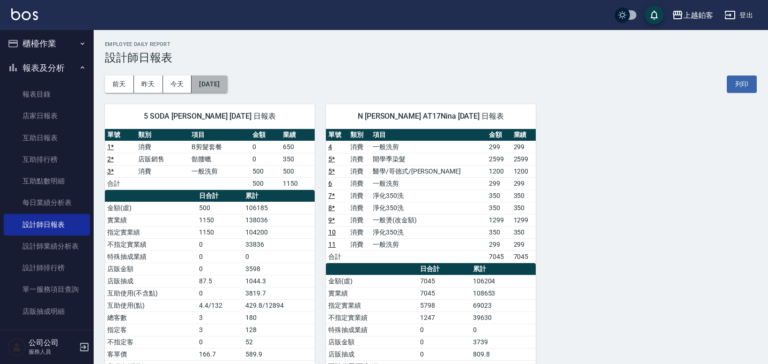
click at [226, 82] on button "[DATE]" at bounding box center [210, 83] width 36 height 17
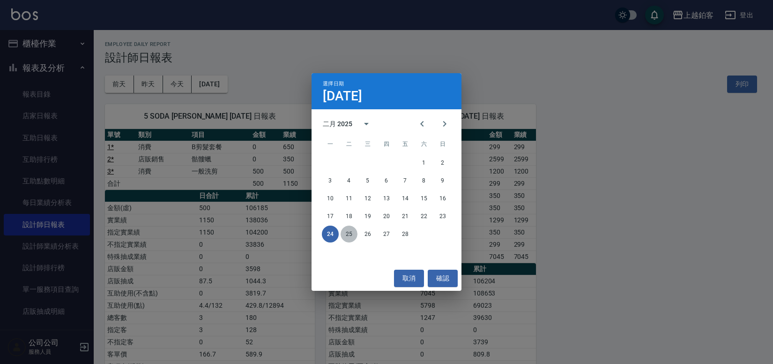
click at [348, 238] on button "25" at bounding box center [349, 233] width 17 height 17
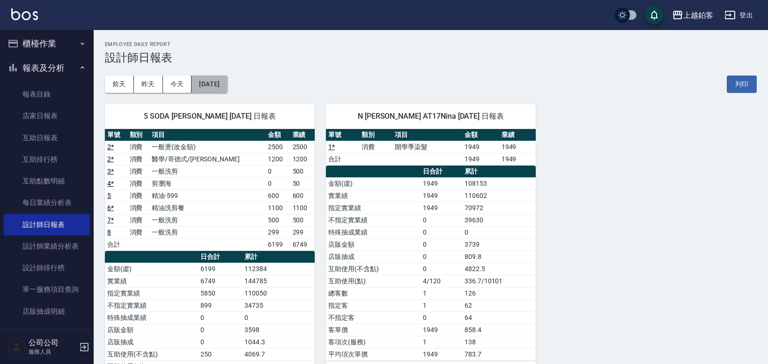
click at [226, 88] on button "[DATE]" at bounding box center [210, 83] width 36 height 17
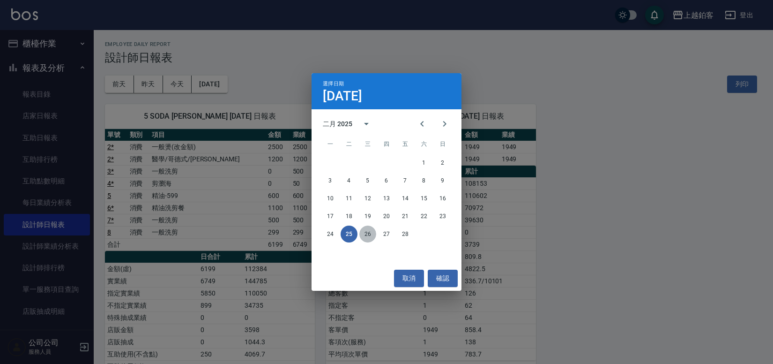
click at [372, 236] on button "26" at bounding box center [367, 233] width 17 height 17
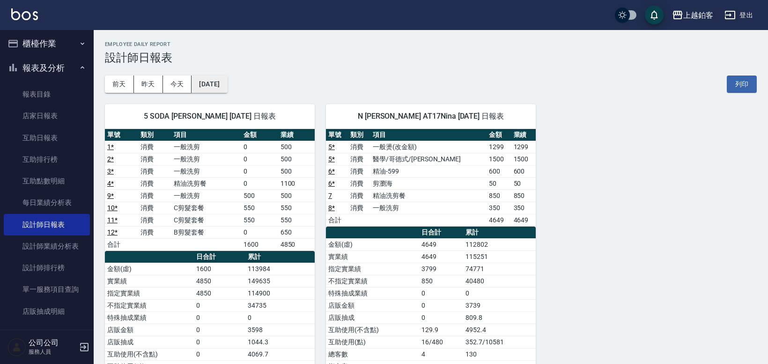
click at [208, 83] on button "[DATE]" at bounding box center [210, 83] width 36 height 17
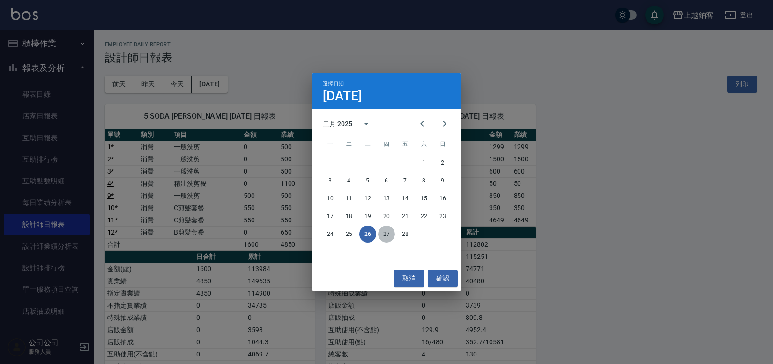
click at [385, 236] on button "27" at bounding box center [386, 233] width 17 height 17
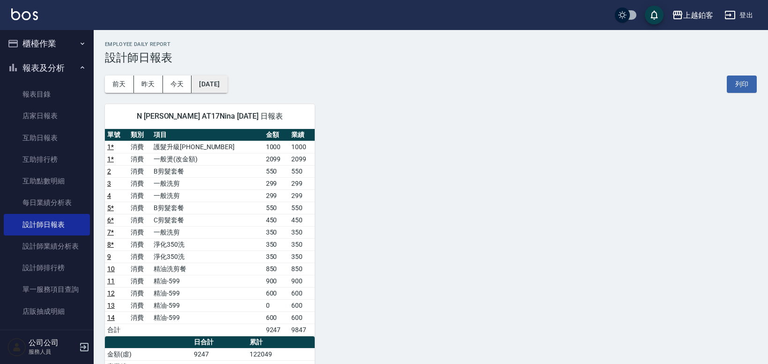
click at [227, 90] on button "[DATE]" at bounding box center [210, 83] width 36 height 17
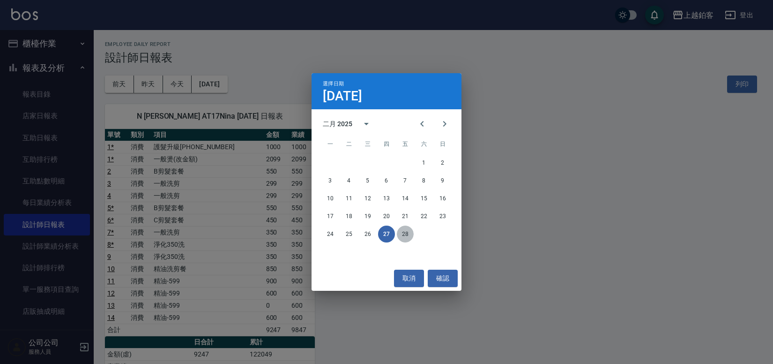
click at [403, 233] on button "28" at bounding box center [405, 233] width 17 height 17
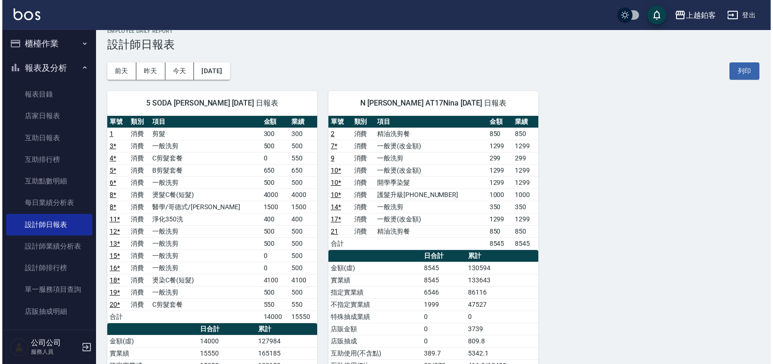
scroll to position [19, 0]
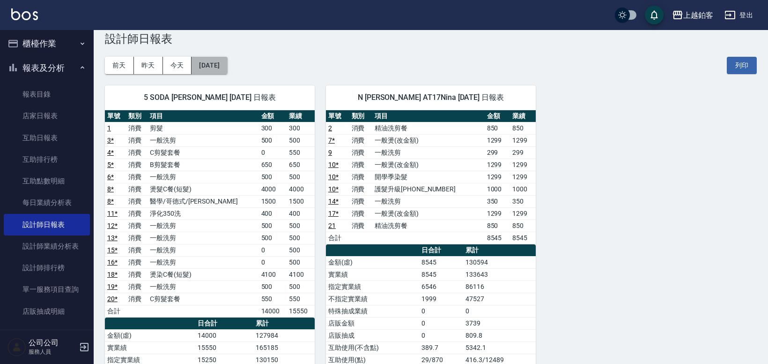
click at [225, 67] on button "[DATE]" at bounding box center [210, 65] width 36 height 17
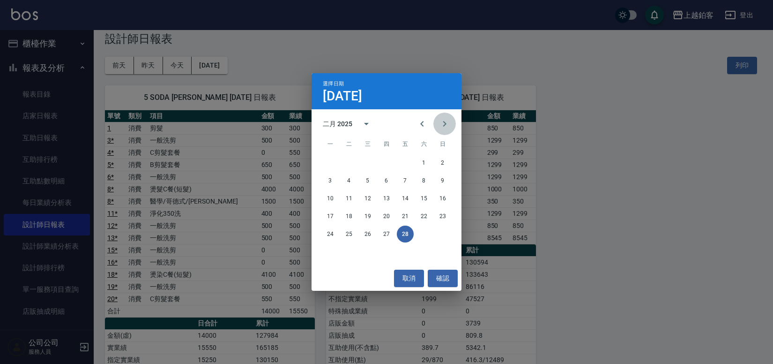
click at [448, 121] on icon "Next month" at bounding box center [444, 123] width 11 height 11
click at [425, 166] on button "1" at bounding box center [424, 162] width 17 height 17
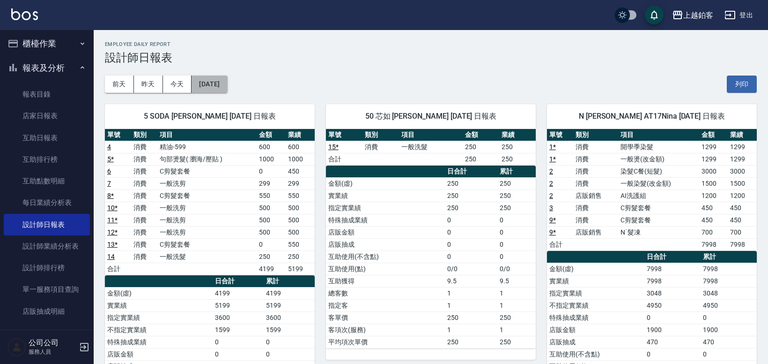
click at [227, 89] on button "[DATE]" at bounding box center [210, 83] width 36 height 17
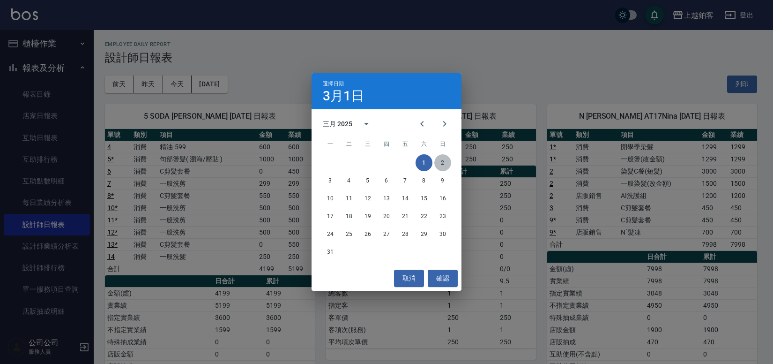
click at [438, 159] on button "2" at bounding box center [442, 162] width 17 height 17
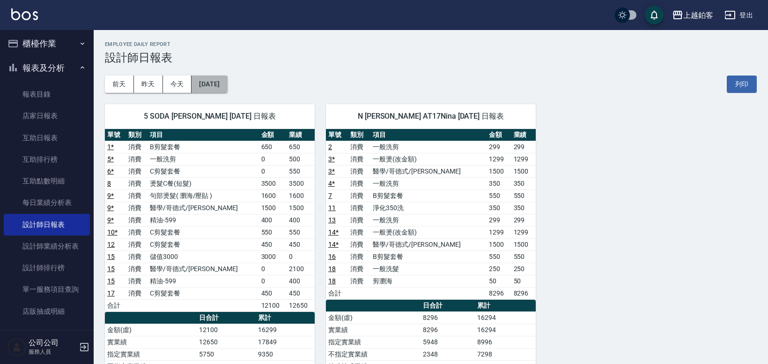
click at [222, 86] on button "[DATE]" at bounding box center [210, 83] width 36 height 17
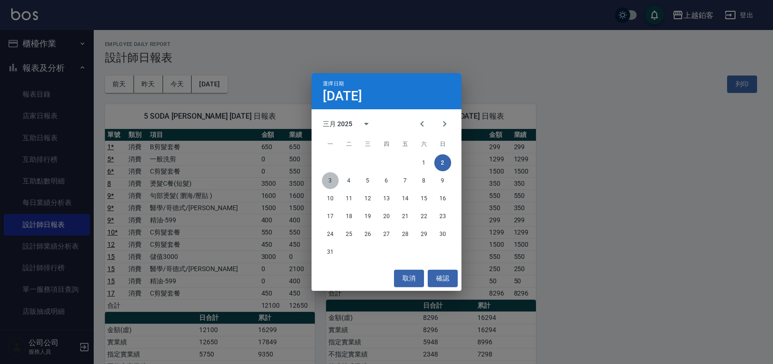
click at [329, 183] on button "3" at bounding box center [330, 180] width 17 height 17
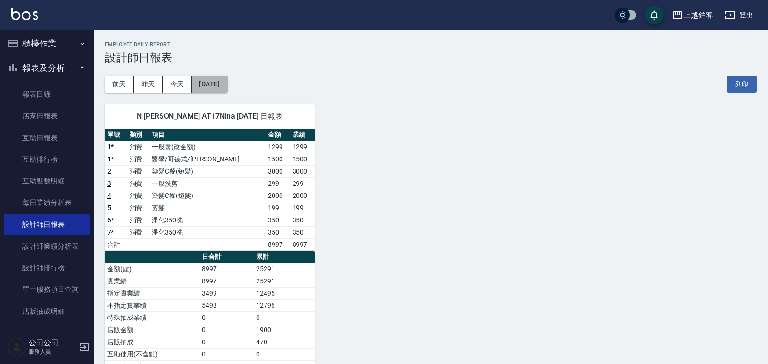
click at [227, 88] on button "[DATE]" at bounding box center [210, 83] width 36 height 17
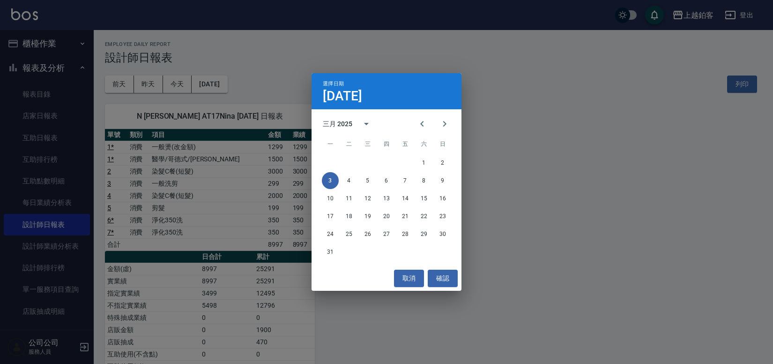
click at [355, 187] on div "3 4 5 6 7 8 9" at bounding box center [387, 180] width 150 height 17
click at [352, 183] on button "4" at bounding box center [349, 180] width 17 height 17
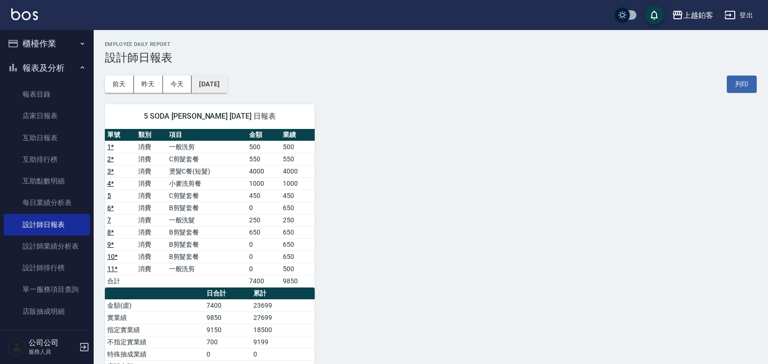
click at [227, 90] on button "[DATE]" at bounding box center [210, 83] width 36 height 17
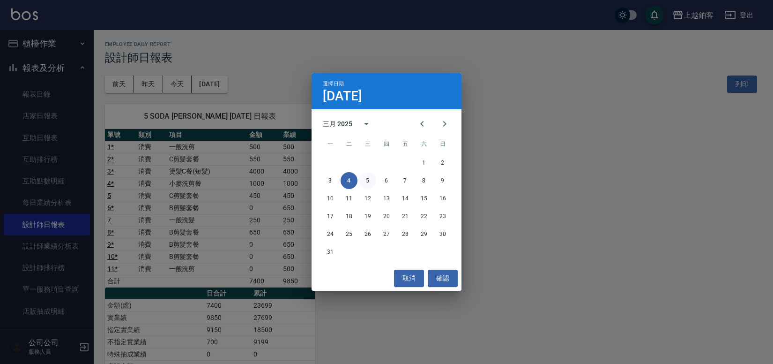
click at [369, 186] on button "5" at bounding box center [367, 180] width 17 height 17
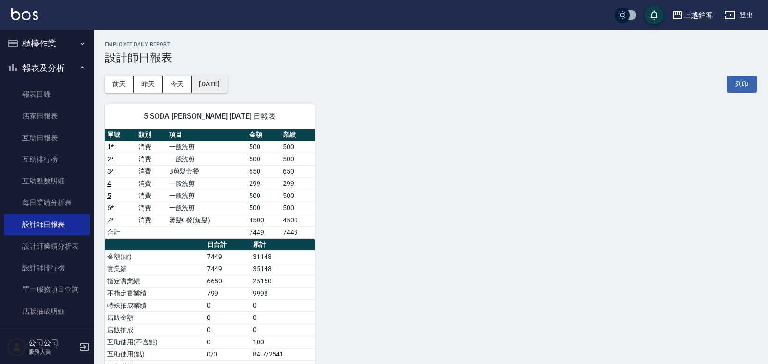
click at [227, 89] on button "[DATE]" at bounding box center [210, 83] width 36 height 17
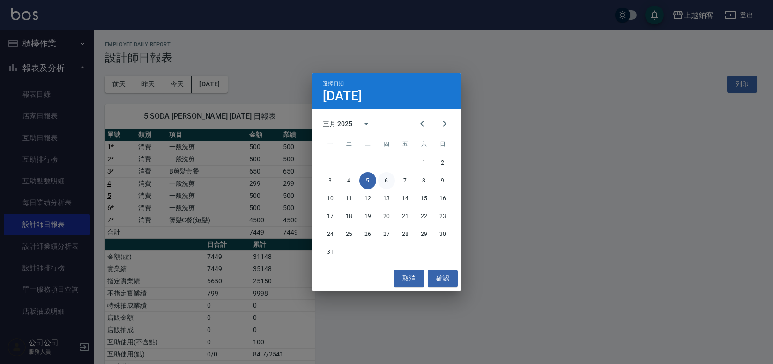
click at [386, 182] on button "6" at bounding box center [386, 180] width 17 height 17
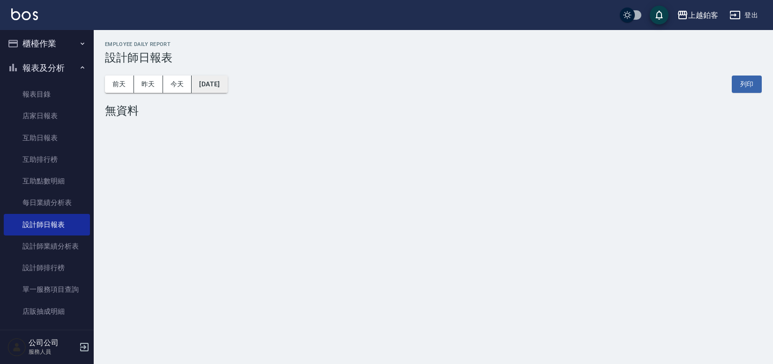
click at [223, 89] on button "[DATE]" at bounding box center [210, 83] width 36 height 17
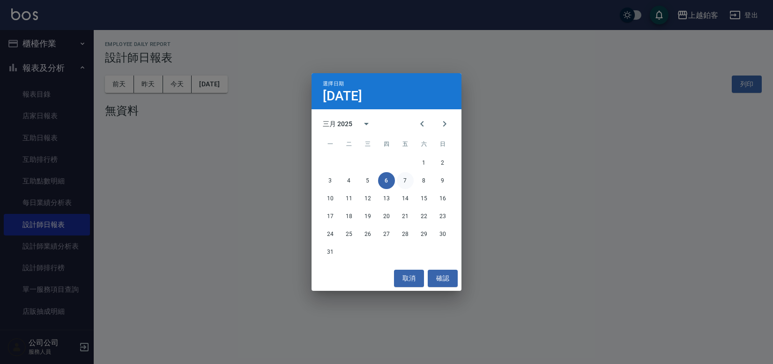
click at [407, 187] on button "7" at bounding box center [405, 180] width 17 height 17
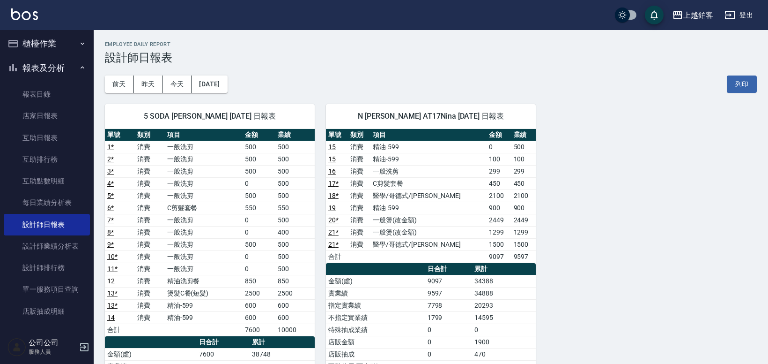
click at [225, 93] on div "5 SODA [PERSON_NAME] [DATE] 日報表 單號 類別 項目 金額 業績 1 * 消費 一般洗剪 500 500 2 * 消費 一般洗剪 …" at bounding box center [204, 324] width 221 height 462
click at [227, 88] on button "[DATE]" at bounding box center [210, 83] width 36 height 17
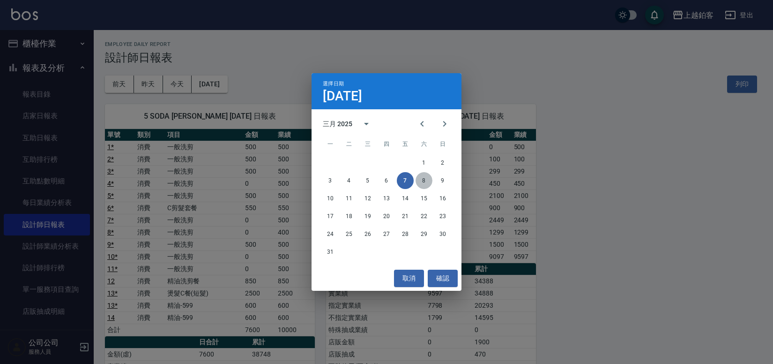
click at [419, 176] on button "8" at bounding box center [424, 180] width 17 height 17
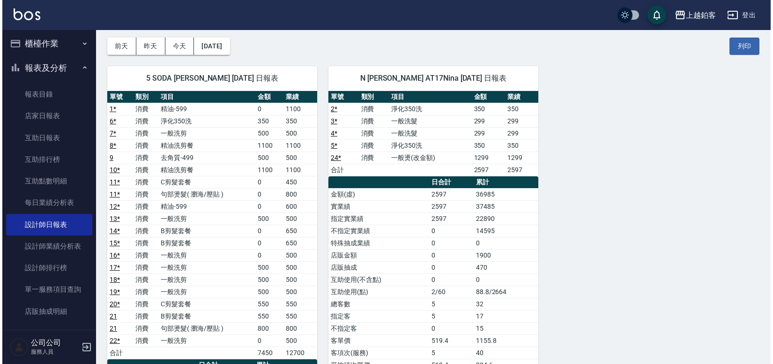
scroll to position [40, 0]
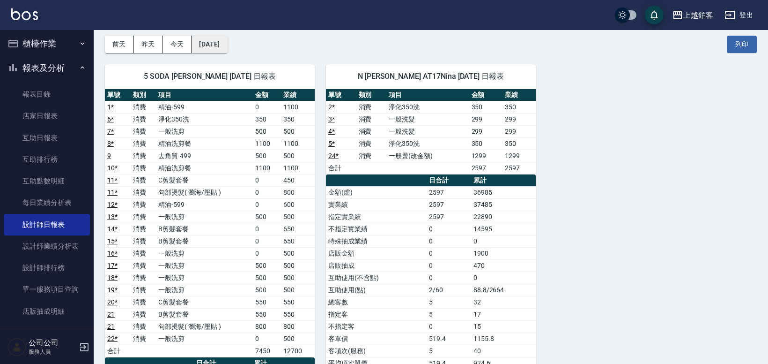
click at [227, 52] on button "[DATE]" at bounding box center [210, 44] width 36 height 17
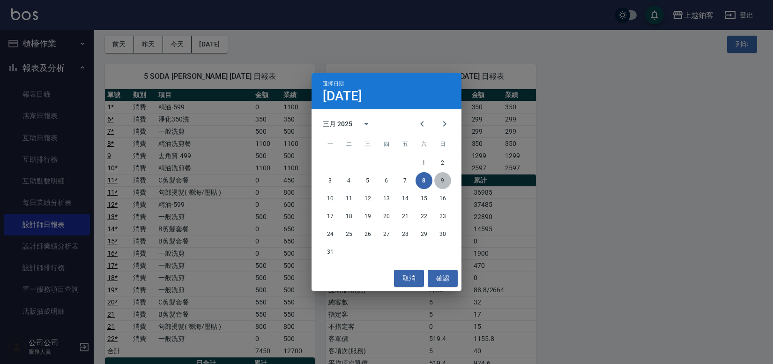
click at [442, 183] on button "9" at bounding box center [442, 180] width 17 height 17
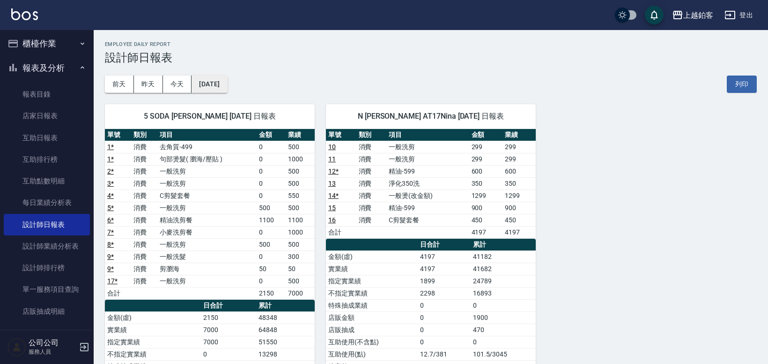
click at [218, 86] on button "[DATE]" at bounding box center [210, 83] width 36 height 17
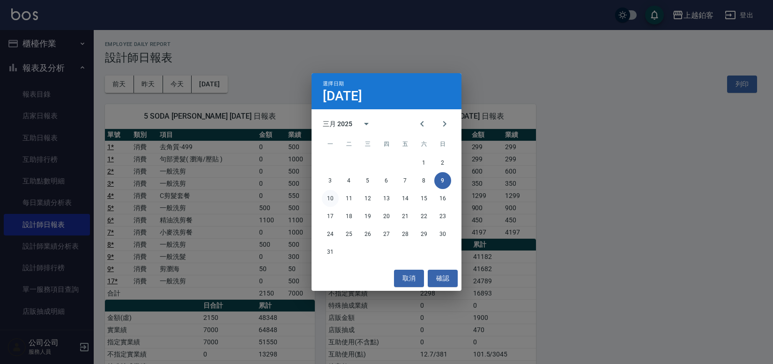
click at [331, 195] on button "10" at bounding box center [330, 198] width 17 height 17
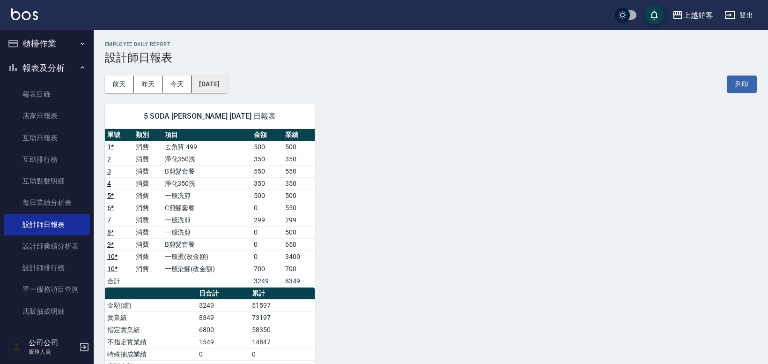
click at [227, 84] on button "[DATE]" at bounding box center [210, 83] width 36 height 17
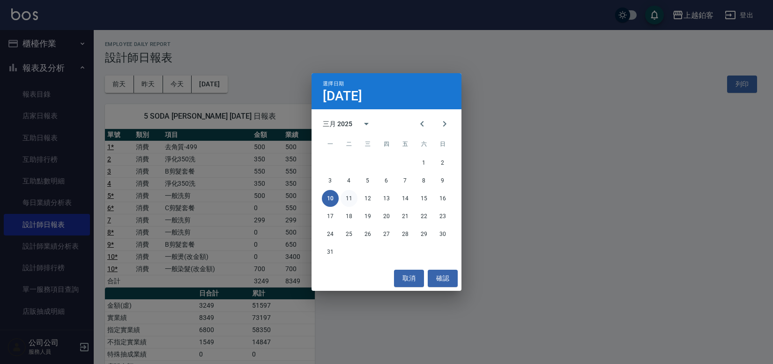
click at [344, 203] on button "11" at bounding box center [349, 198] width 17 height 17
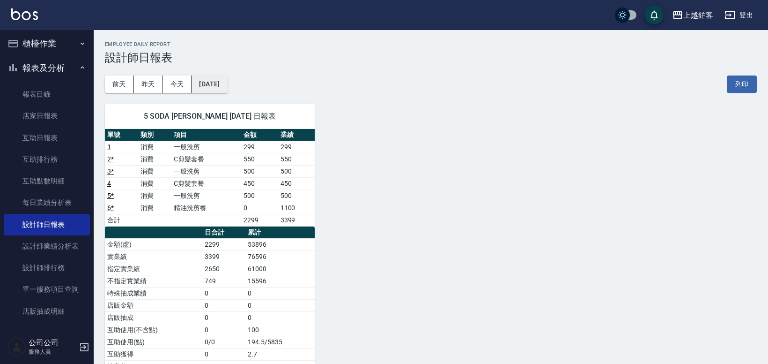
click at [220, 78] on button "[DATE]" at bounding box center [210, 83] width 36 height 17
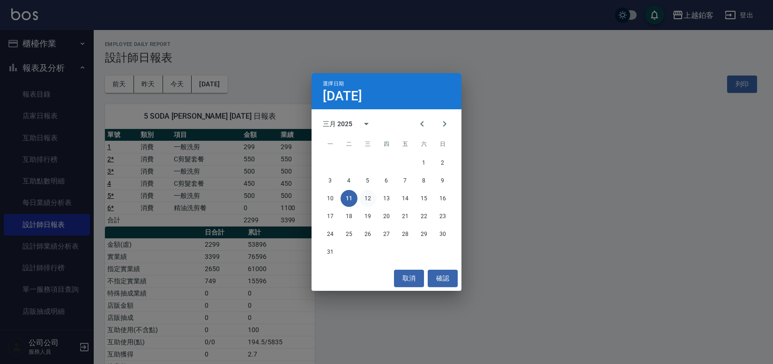
click at [365, 195] on button "12" at bounding box center [367, 198] width 17 height 17
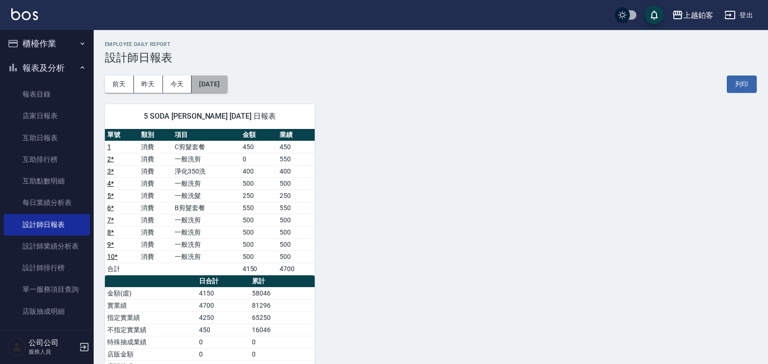
click at [227, 84] on button "[DATE]" at bounding box center [210, 83] width 36 height 17
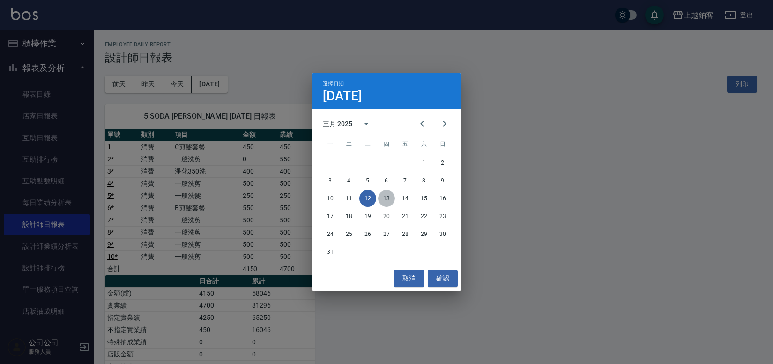
click at [391, 202] on button "13" at bounding box center [386, 198] width 17 height 17
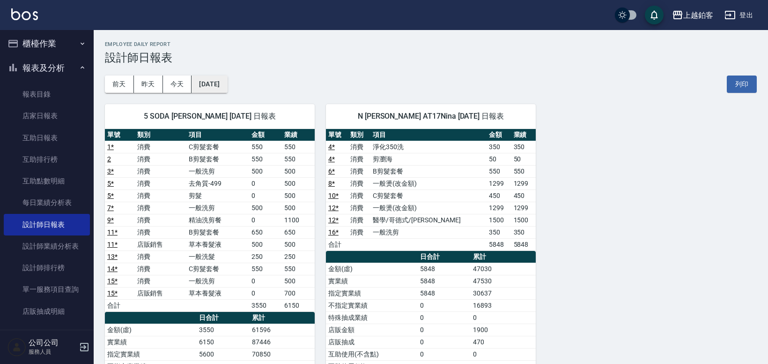
click at [227, 88] on button "[DATE]" at bounding box center [210, 83] width 36 height 17
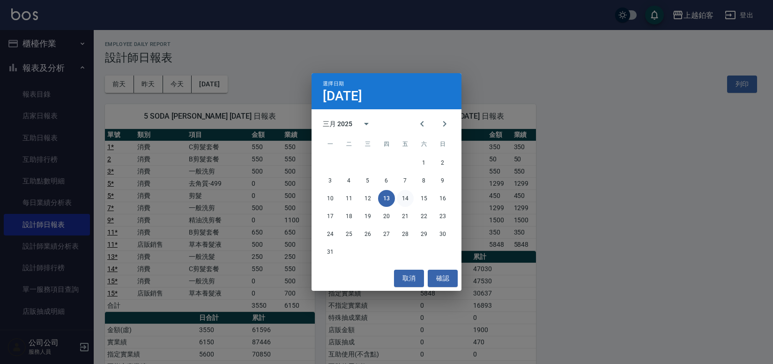
click at [399, 202] on button "14" at bounding box center [405, 198] width 17 height 17
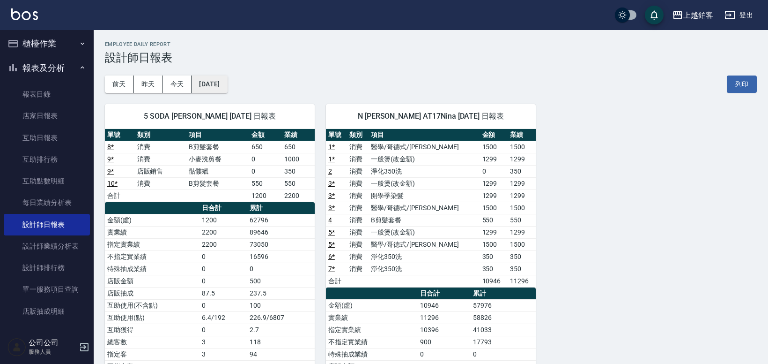
click at [223, 87] on button "[DATE]" at bounding box center [210, 83] width 36 height 17
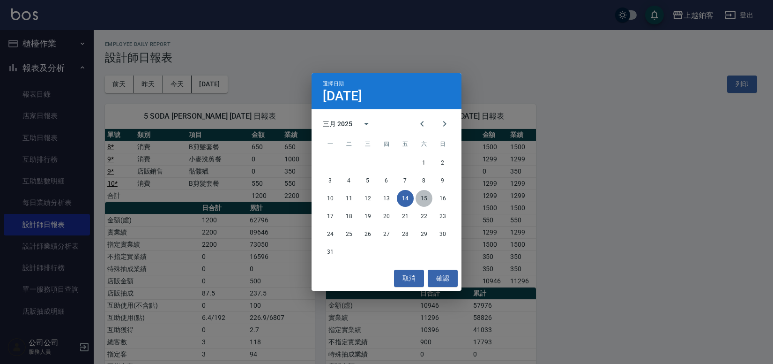
click at [422, 202] on button "15" at bounding box center [424, 198] width 17 height 17
